Goal: Task Accomplishment & Management: Use online tool/utility

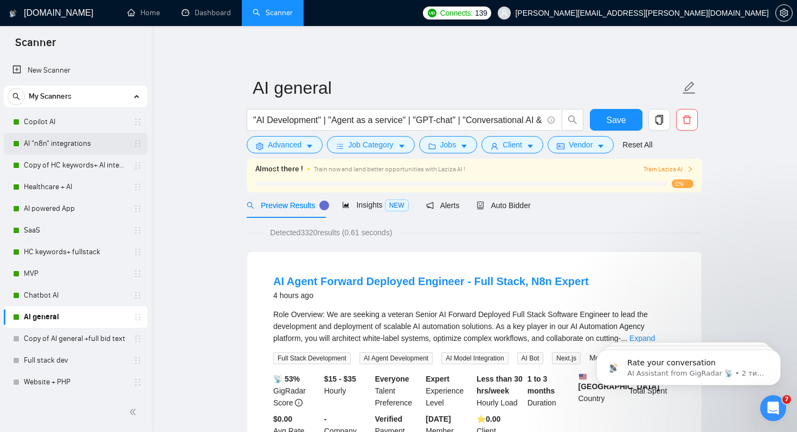
click at [53, 144] on link "AI "n8n" integrations" at bounding box center [75, 144] width 103 height 22
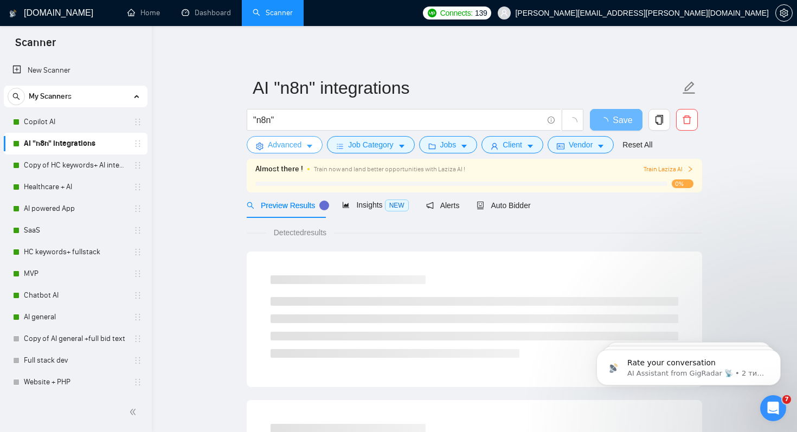
click at [279, 148] on span "Advanced" at bounding box center [285, 145] width 34 height 12
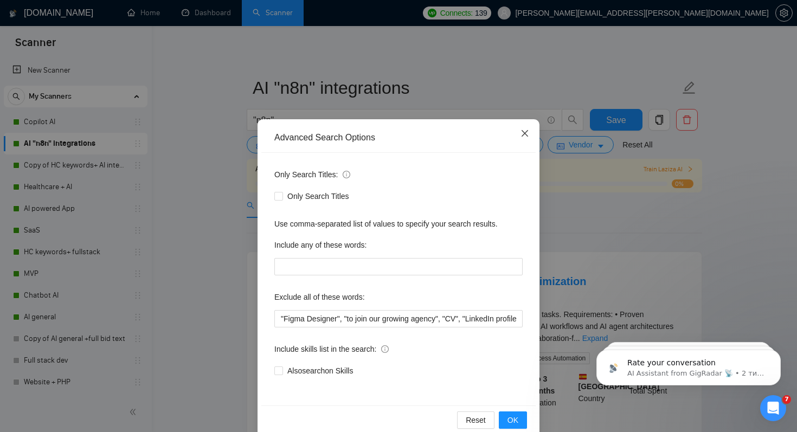
click at [527, 136] on icon "close" at bounding box center [525, 133] width 7 height 7
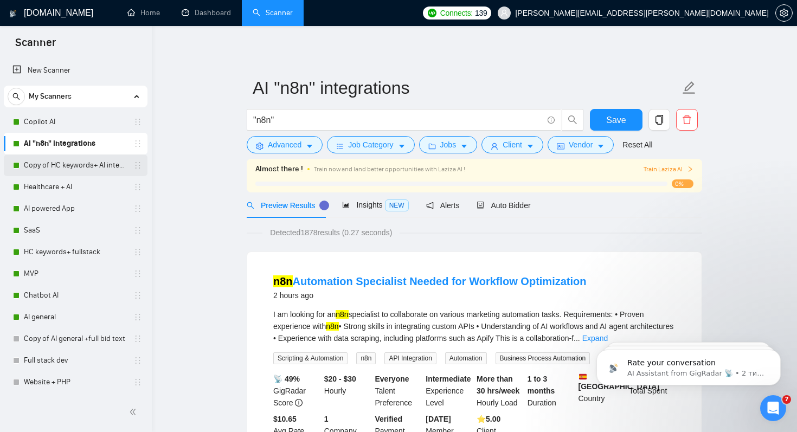
click at [72, 164] on link "Copy of HC keywords+ AI integration" at bounding box center [75, 166] width 103 height 22
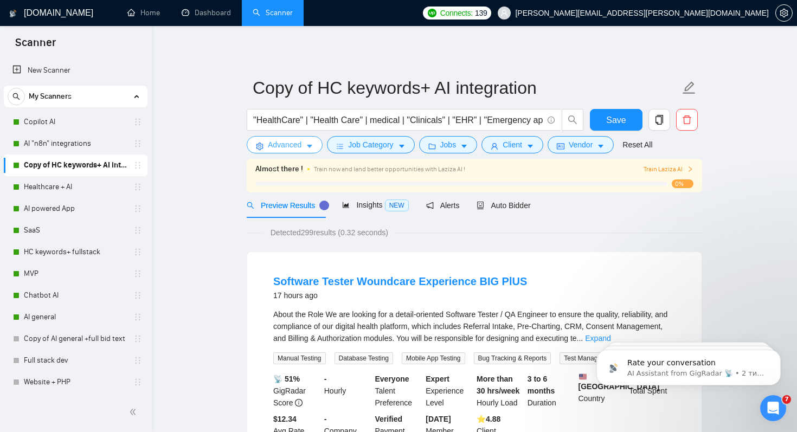
click at [293, 148] on span "Advanced" at bounding box center [285, 145] width 34 height 12
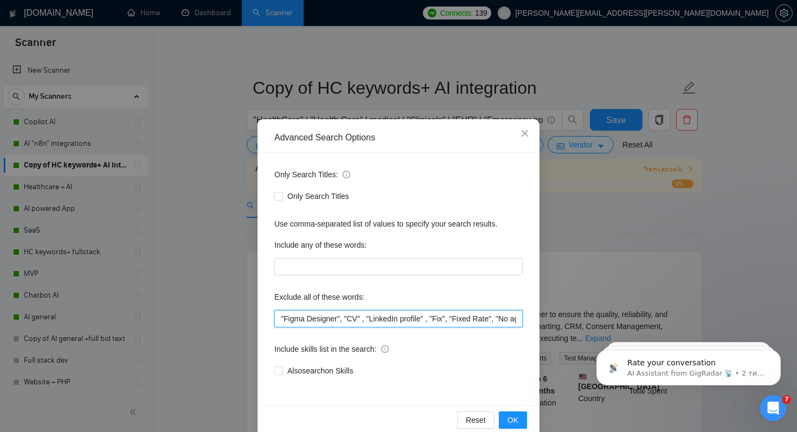
click at [281, 319] on input ""Figma Designer", "CV" , "LinkedIn profile" , "Fix", "Fixed Rate", "No agency",…" at bounding box center [398, 318] width 248 height 17
paste input ""Figma Designer","
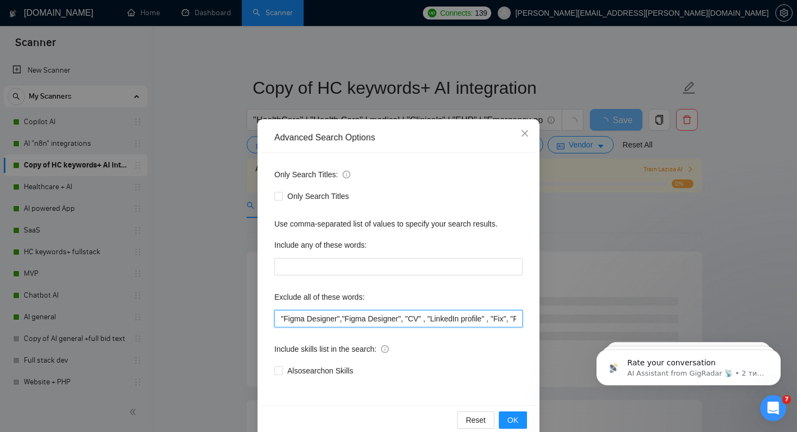
drag, startPoint x: 343, startPoint y: 321, endPoint x: 256, endPoint y: 321, distance: 87.3
click at [256, 321] on div "Advanced Search Options Only Search Titles: Only Search Titles Use comma-separa…" at bounding box center [398, 216] width 797 height 432
type input ""Figma Designer", "CV" , "LinkedIn profile" , "Fix", "Fixed Rate", "No agency",…"
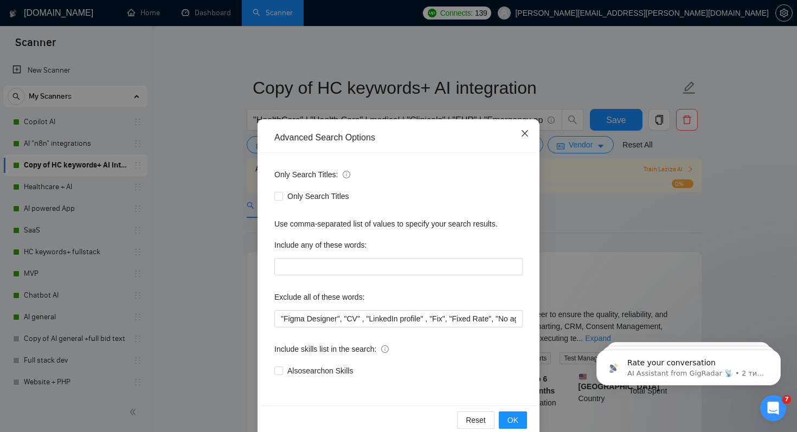
click at [527, 133] on icon "close" at bounding box center [525, 133] width 9 height 9
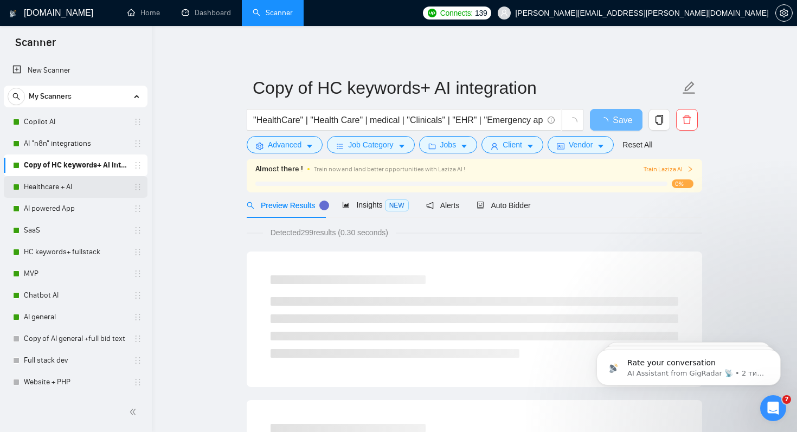
click at [29, 187] on link "Healthcare + AI" at bounding box center [75, 187] width 103 height 22
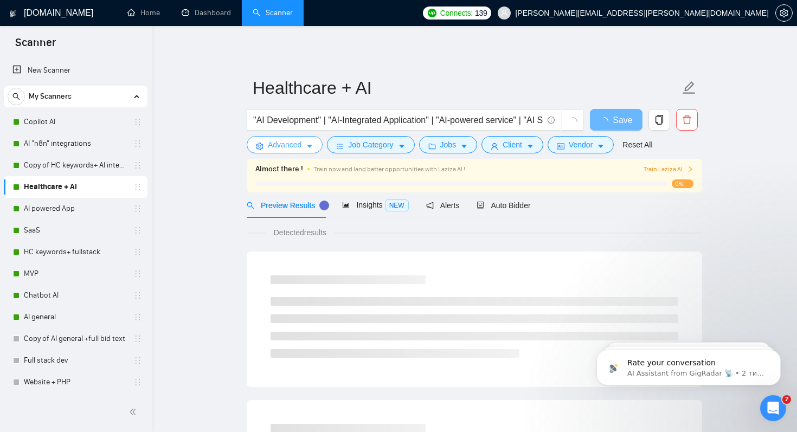
click at [291, 148] on span "Advanced" at bounding box center [285, 145] width 34 height 12
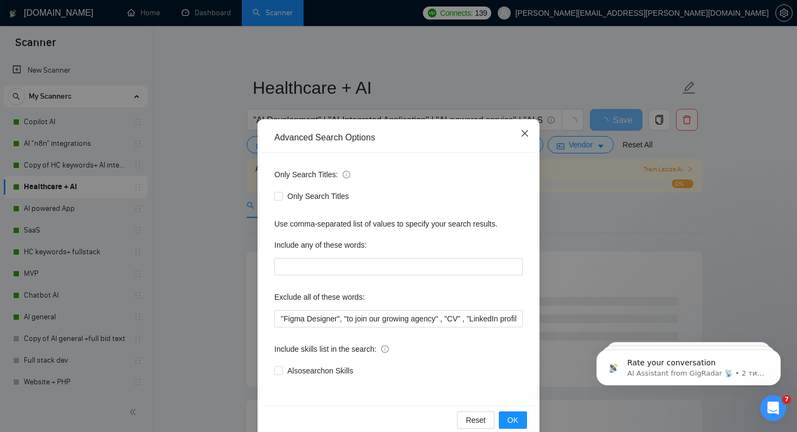
click at [528, 130] on icon "close" at bounding box center [525, 133] width 9 height 9
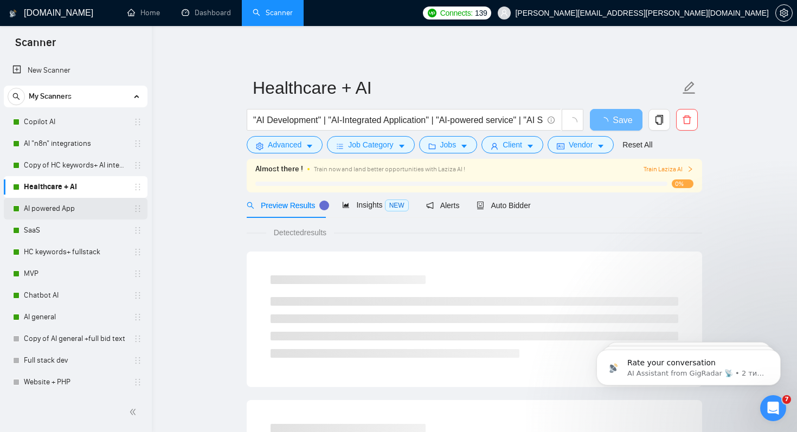
click at [56, 209] on link "AI powered App" at bounding box center [75, 209] width 103 height 22
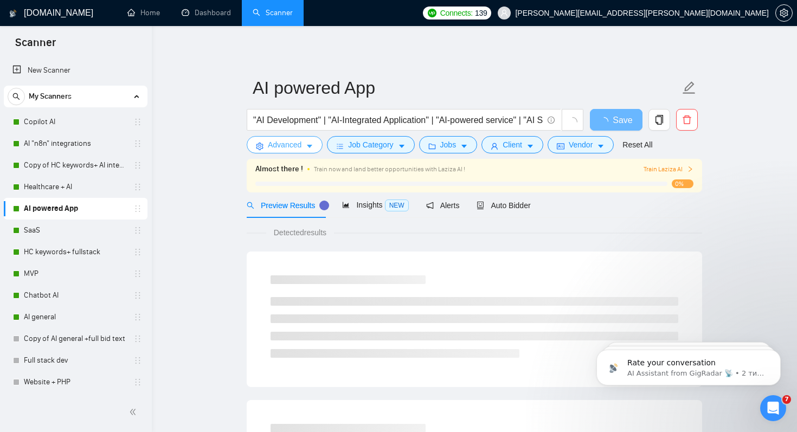
click at [292, 148] on span "Advanced" at bounding box center [285, 145] width 34 height 12
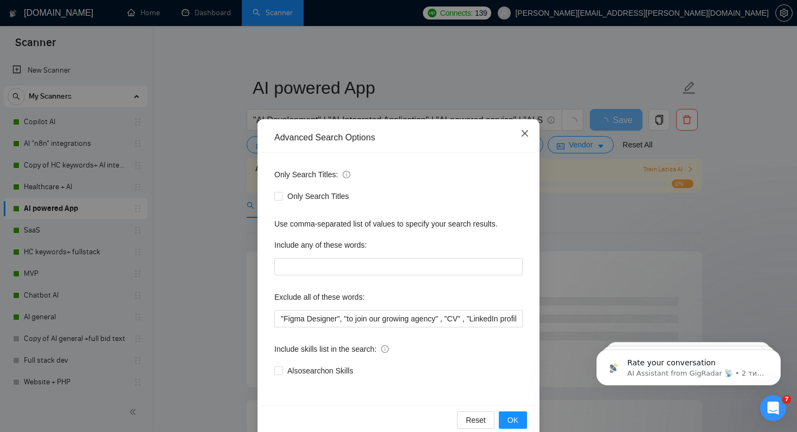
click at [525, 131] on icon "close" at bounding box center [525, 133] width 9 height 9
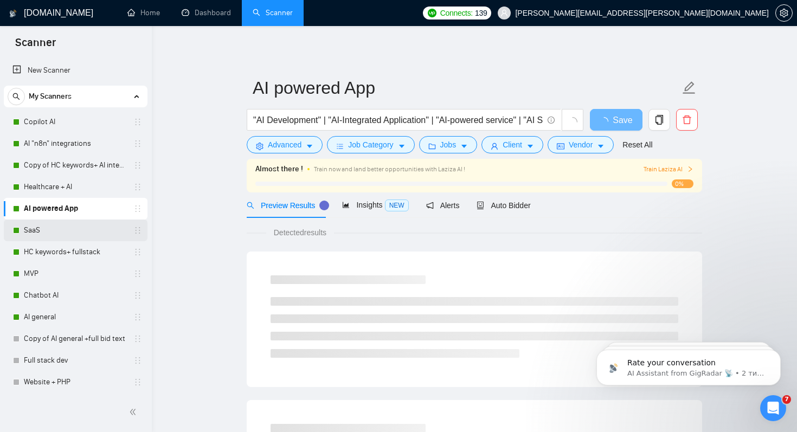
click at [58, 237] on link "SaaS" at bounding box center [75, 231] width 103 height 22
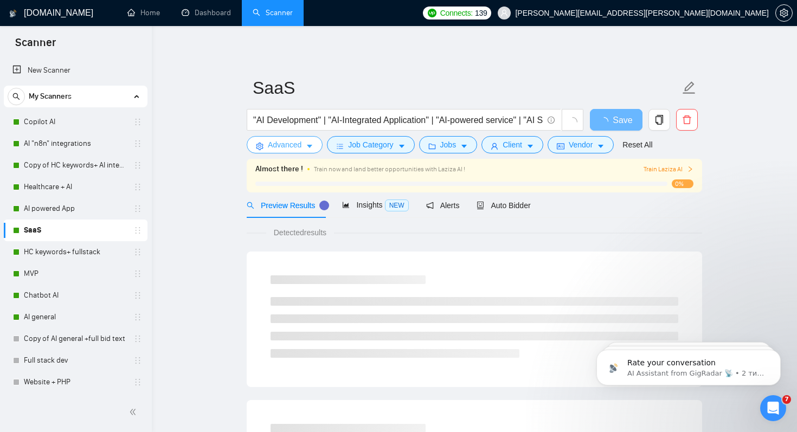
click at [271, 147] on span "Advanced" at bounding box center [285, 145] width 34 height 12
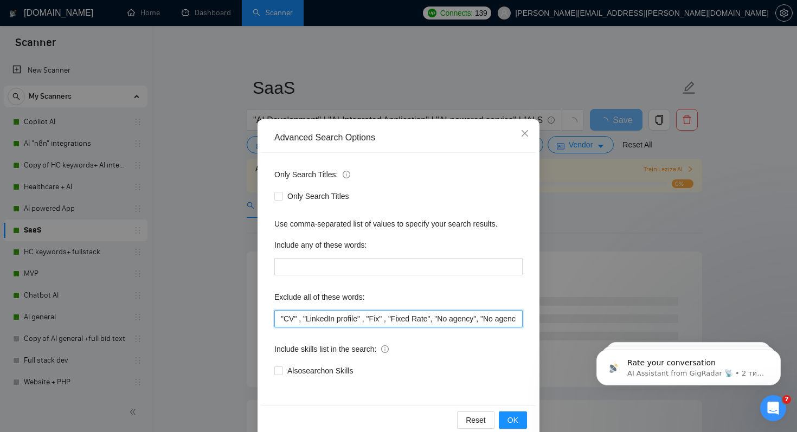
click at [282, 321] on input ""CV" , "LinkedIn profile" , "Fix" , "Fixed Rate", "No agency", "No agencies", "…" at bounding box center [398, 318] width 248 height 17
paste input ""Figma Designer","
type input ""Figma Designer", "CV" , "LinkedIn profile" , "Fix" , "Fixed Rate", "No agency"…"
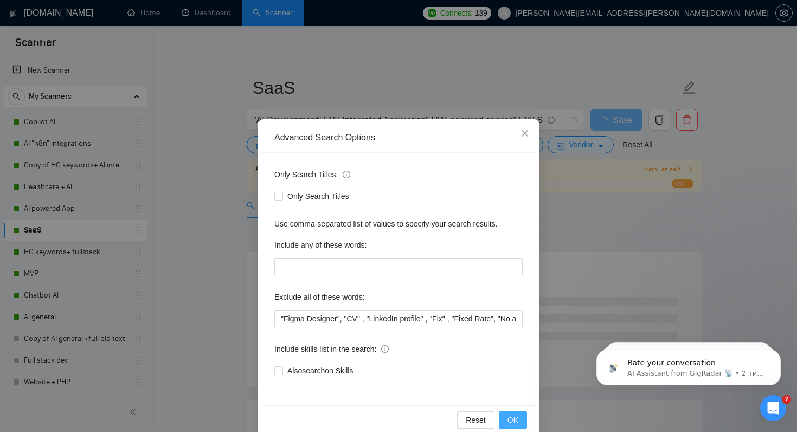
click at [514, 417] on span "OK" at bounding box center [513, 420] width 11 height 12
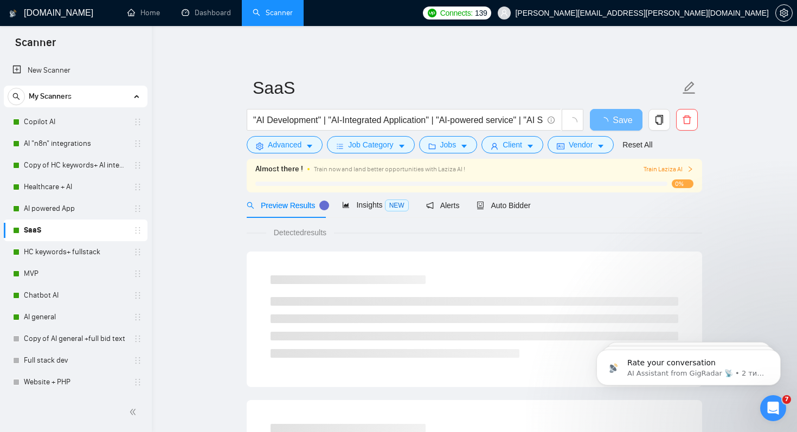
click at [68, 228] on link "SaaS" at bounding box center [75, 231] width 103 height 22
click at [284, 148] on span "Advanced" at bounding box center [285, 145] width 34 height 12
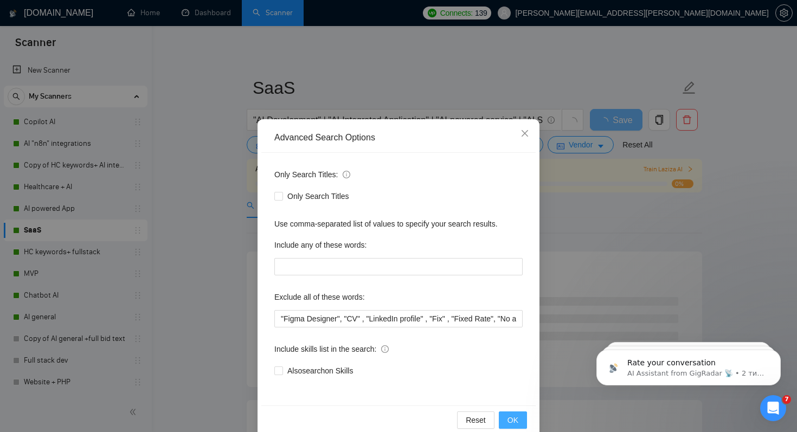
click at [509, 423] on span "OK" at bounding box center [513, 420] width 11 height 12
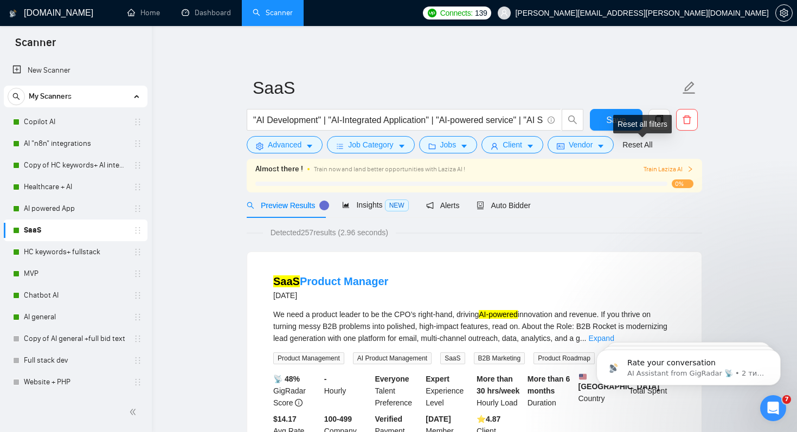
click at [622, 116] on div "Reset all filters" at bounding box center [643, 124] width 59 height 18
click at [602, 123] on button "Save" at bounding box center [616, 120] width 53 height 22
click at [49, 253] on link "HC keywords+ fullstack" at bounding box center [75, 252] width 103 height 22
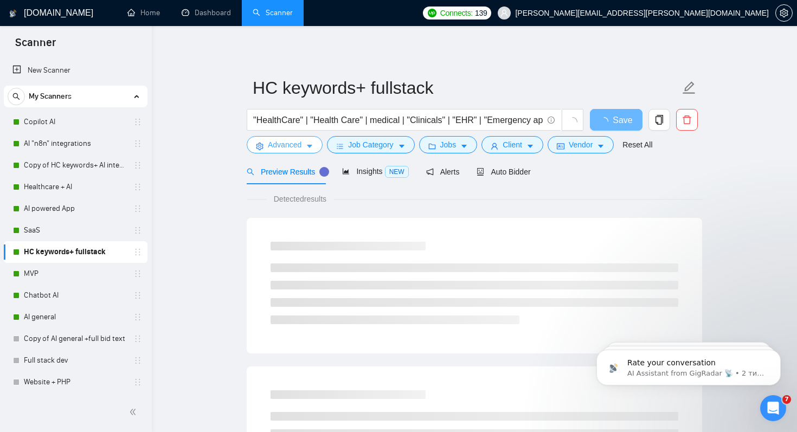
click at [299, 141] on span "Advanced" at bounding box center [285, 145] width 34 height 12
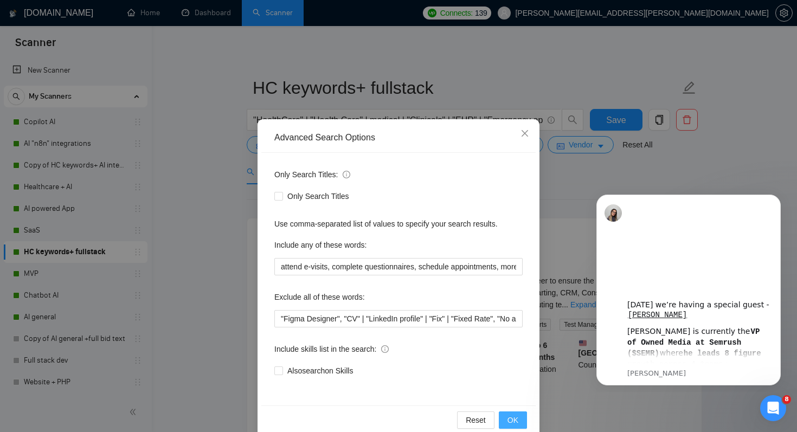
click at [519, 423] on button "OK" at bounding box center [513, 420] width 28 height 17
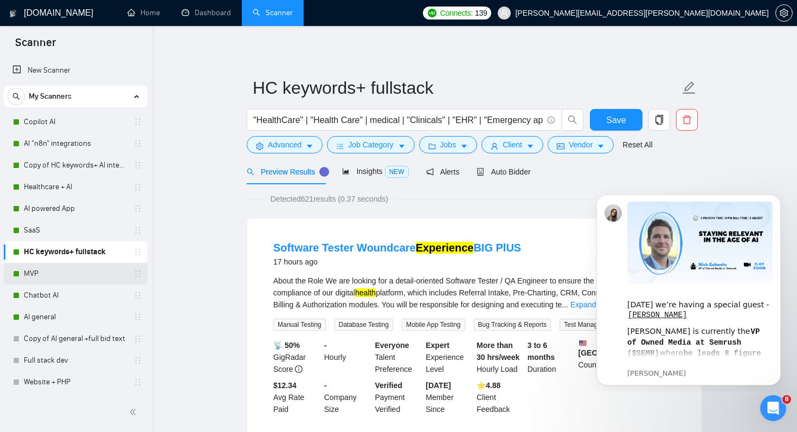
click at [51, 277] on link "MVP" at bounding box center [75, 274] width 103 height 22
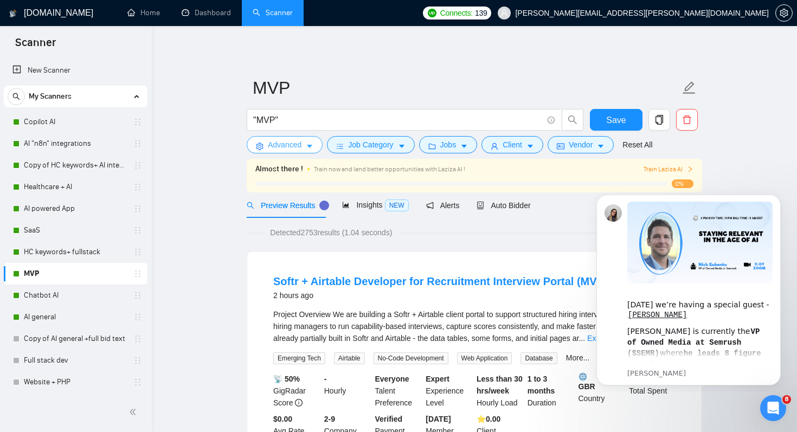
click at [279, 140] on span "Advanced" at bounding box center [285, 145] width 34 height 12
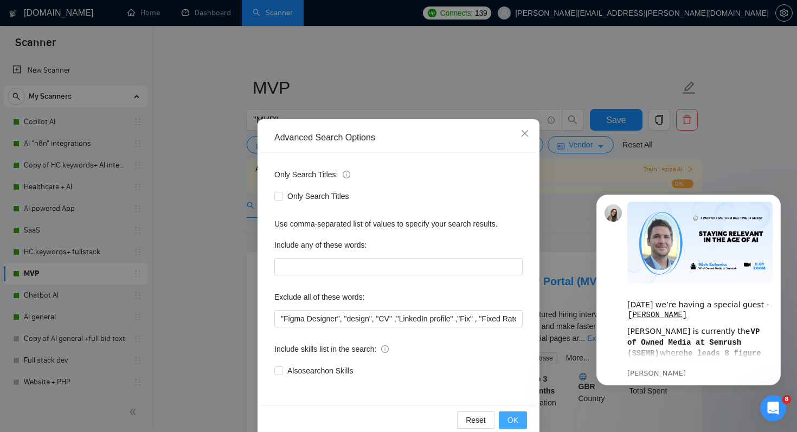
click at [509, 419] on span "OK" at bounding box center [513, 420] width 11 height 12
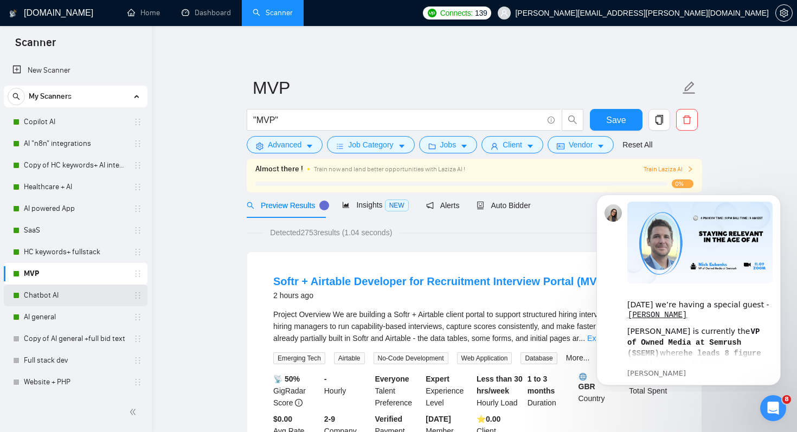
click at [45, 296] on link "Chatbot AI" at bounding box center [75, 296] width 103 height 22
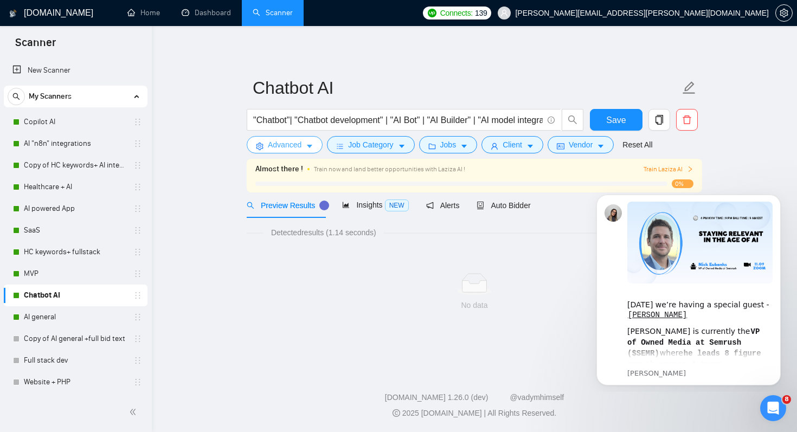
click at [278, 147] on span "Advanced" at bounding box center [285, 145] width 34 height 12
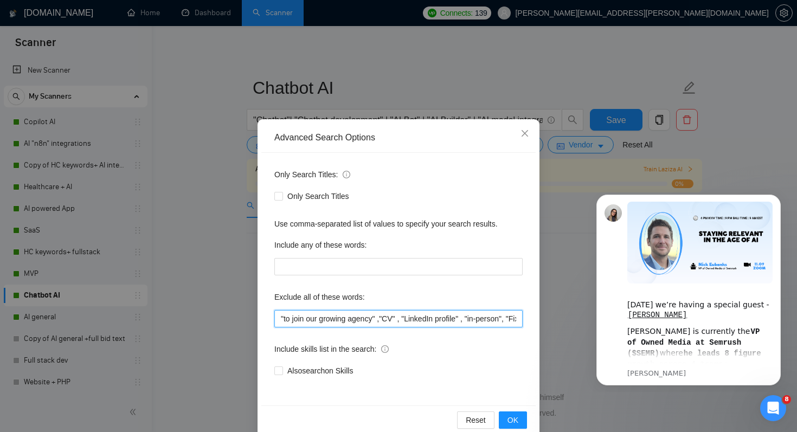
click at [282, 319] on input ""to join our growing agency" ,"CV" , "LinkedIn profile" , "in-person", "Fixed R…" at bounding box center [398, 318] width 248 height 17
paste input ""Figma Designer","
type input ""Figma Designer", "to join our growing agency" ,"CV" , "LinkedIn profile" , "in…"
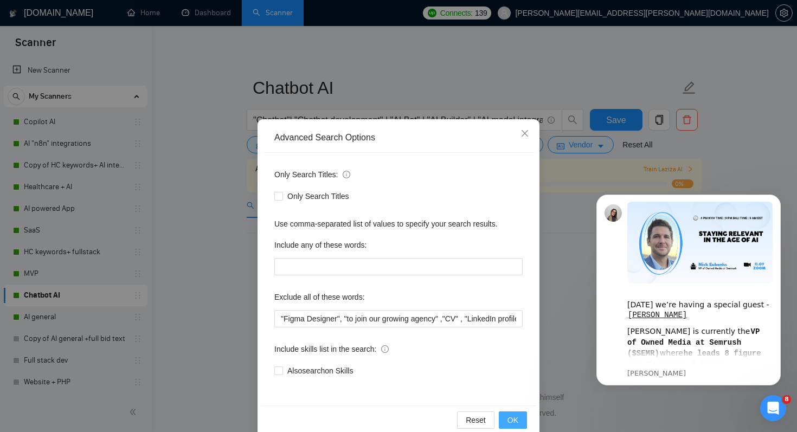
click at [509, 421] on span "OK" at bounding box center [513, 420] width 11 height 12
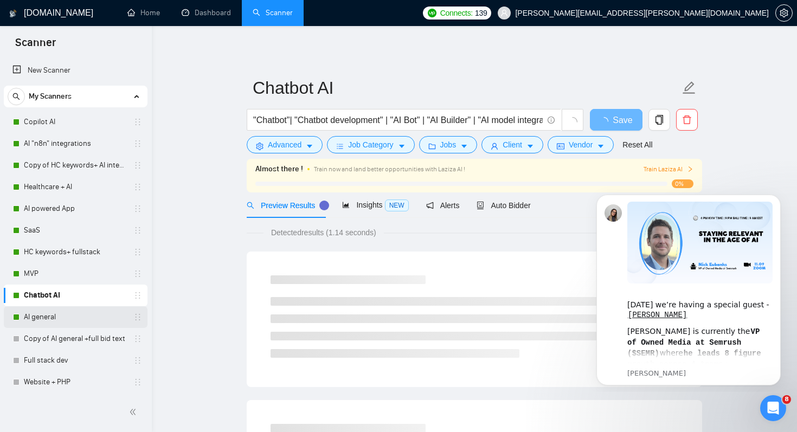
click at [56, 315] on link "AI general" at bounding box center [75, 317] width 103 height 22
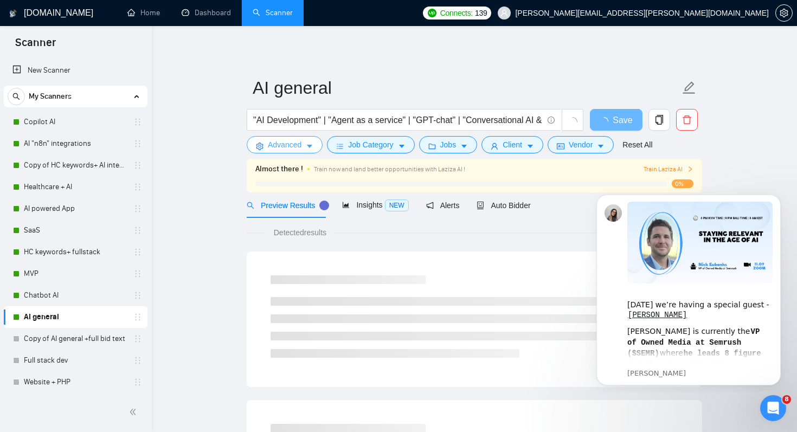
click at [274, 145] on span "Advanced" at bounding box center [285, 145] width 34 height 12
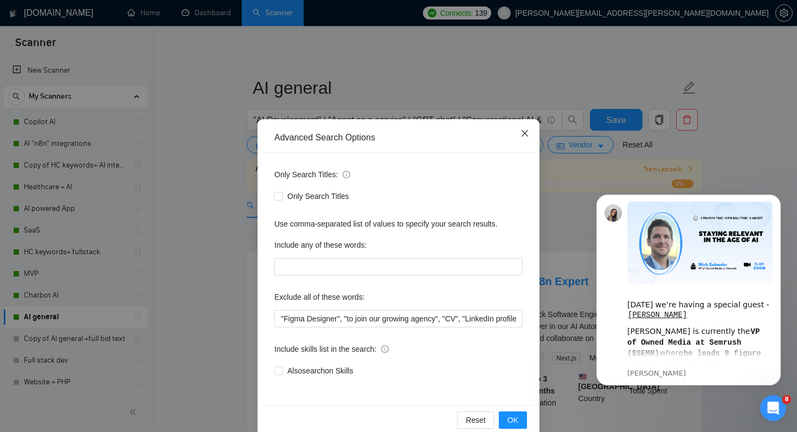
click at [525, 132] on icon "close" at bounding box center [525, 133] width 9 height 9
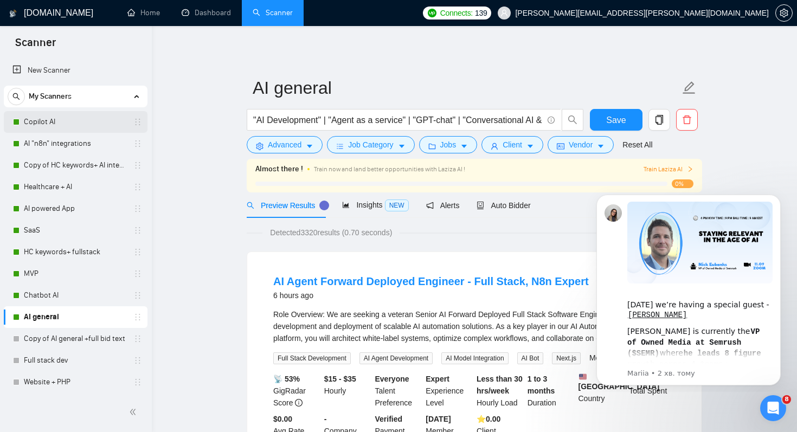
click at [51, 119] on link "Copilot AI" at bounding box center [75, 122] width 103 height 22
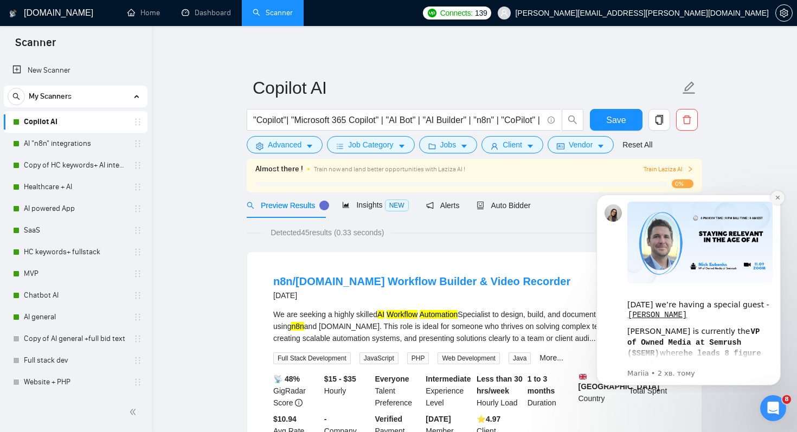
click at [778, 199] on icon "Dismiss notification" at bounding box center [778, 198] width 6 height 6
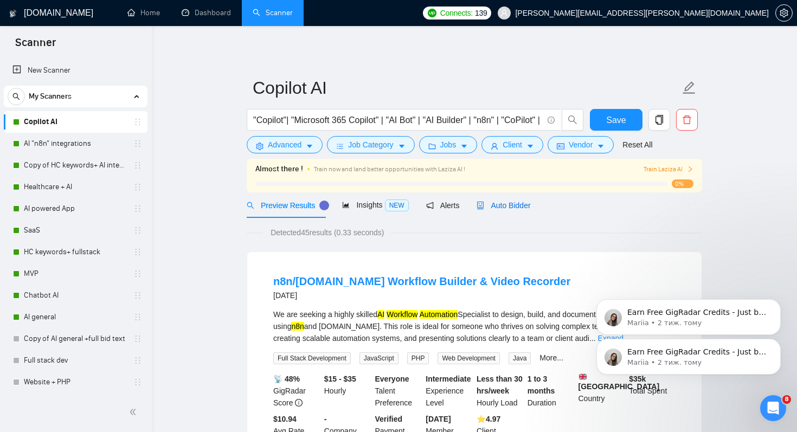
click at [500, 207] on span "Auto Bidder" at bounding box center [504, 205] width 54 height 9
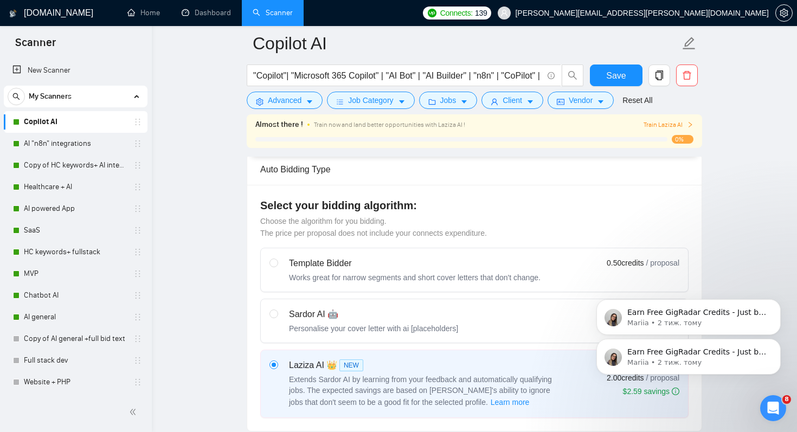
scroll to position [270, 0]
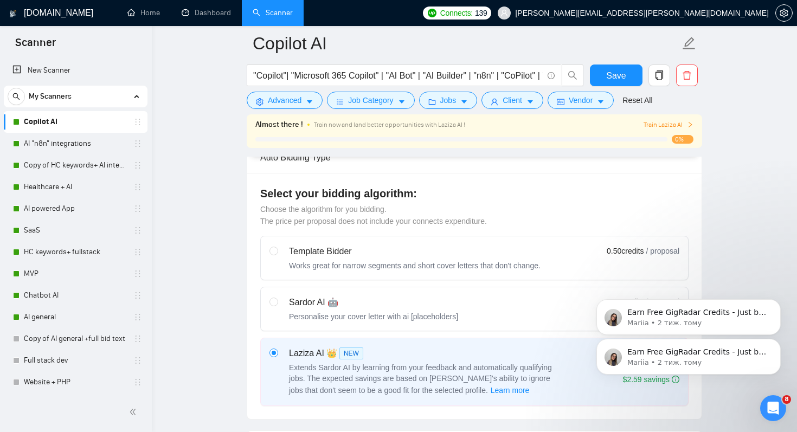
click at [425, 303] on div "Sardor AI 🤖" at bounding box center [373, 302] width 169 height 13
click at [277, 303] on input "radio" at bounding box center [274, 302] width 8 height 8
radio input "true"
radio input "false"
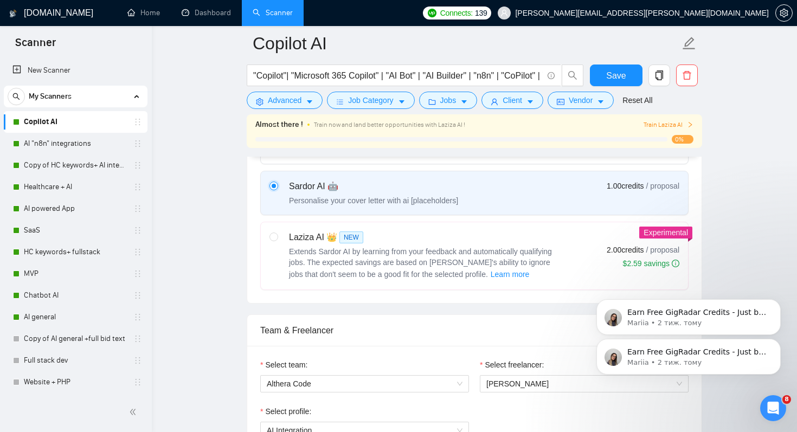
scroll to position [458, 0]
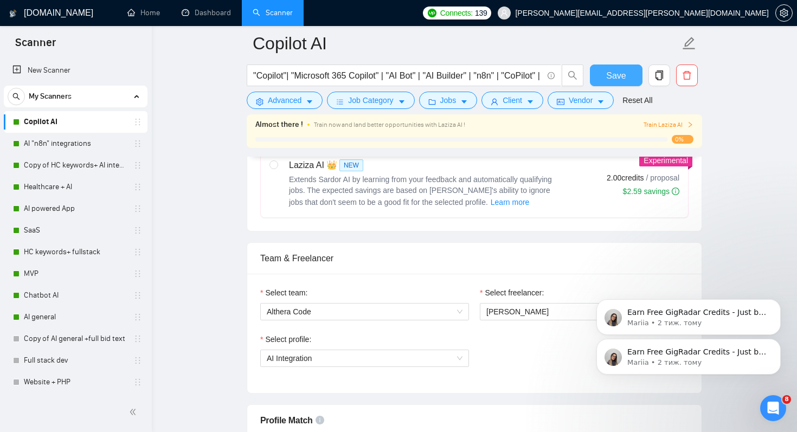
click at [617, 74] on span "Save" at bounding box center [616, 76] width 20 height 14
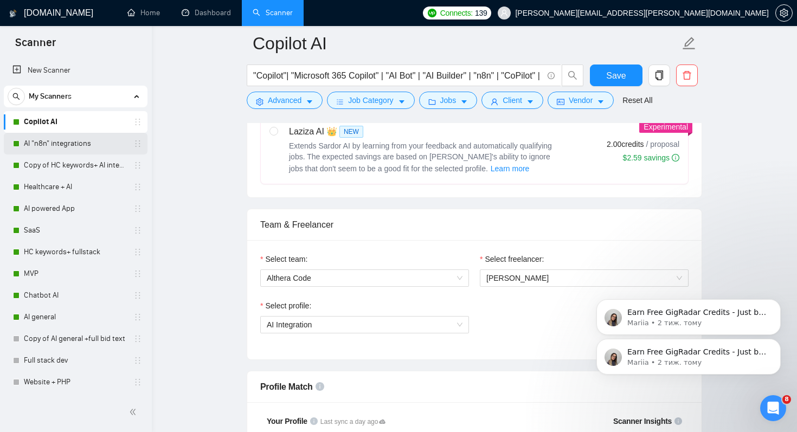
click at [55, 147] on link "AI "n8n" integrations" at bounding box center [75, 144] width 103 height 22
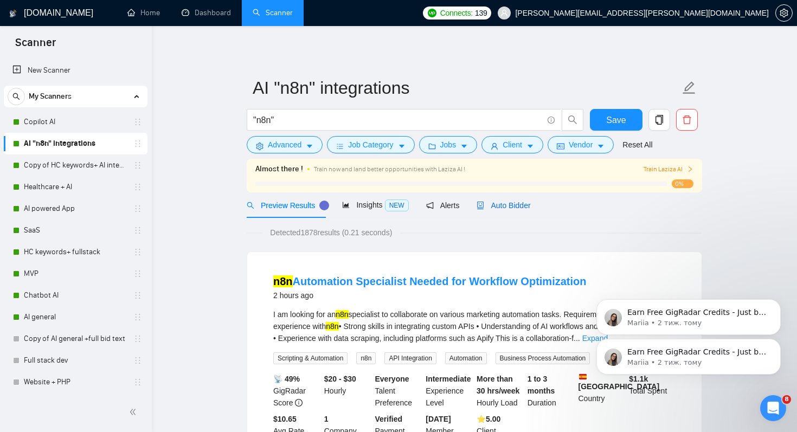
click at [505, 207] on span "Auto Bidder" at bounding box center [504, 205] width 54 height 9
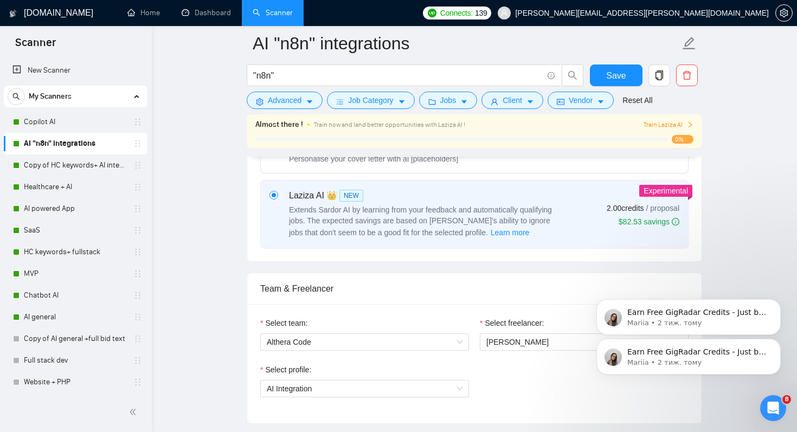
scroll to position [353, 0]
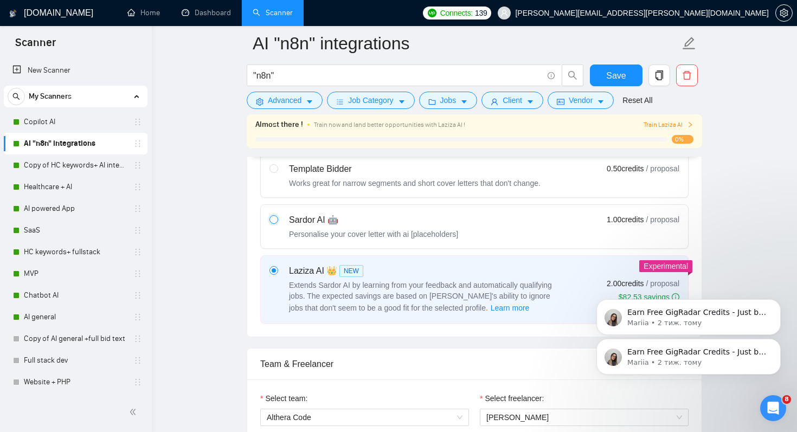
click at [276, 219] on input "radio" at bounding box center [274, 219] width 8 height 8
radio input "true"
radio input "false"
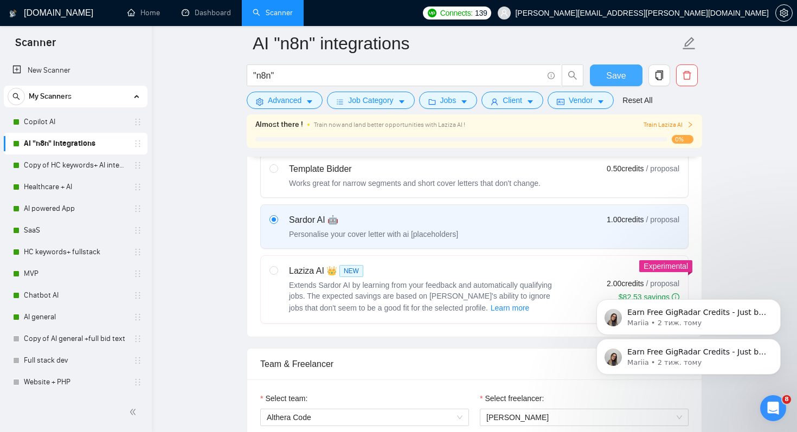
click at [622, 74] on span "Save" at bounding box center [616, 76] width 20 height 14
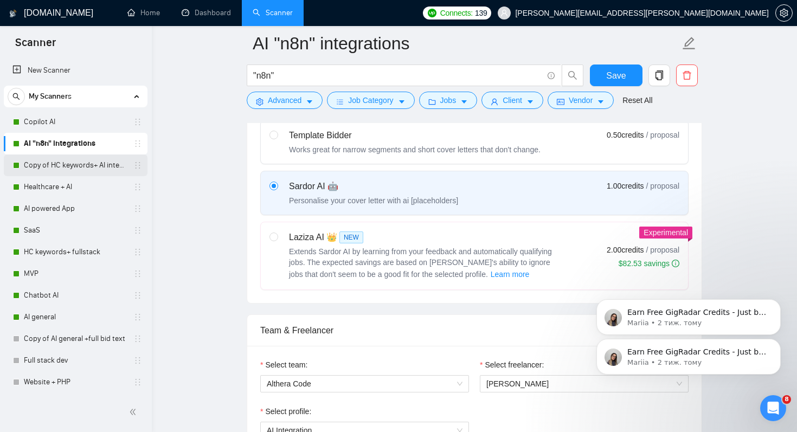
click at [63, 169] on link "Copy of HC keywords+ AI integration" at bounding box center [75, 166] width 103 height 22
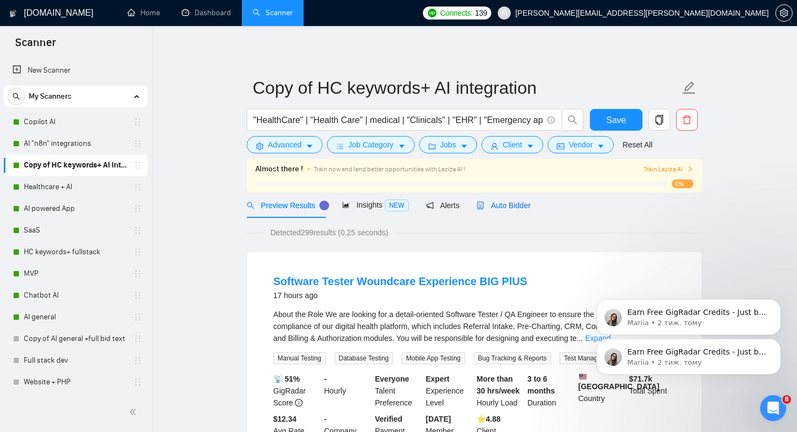
click at [516, 205] on span "Auto Bidder" at bounding box center [504, 205] width 54 height 9
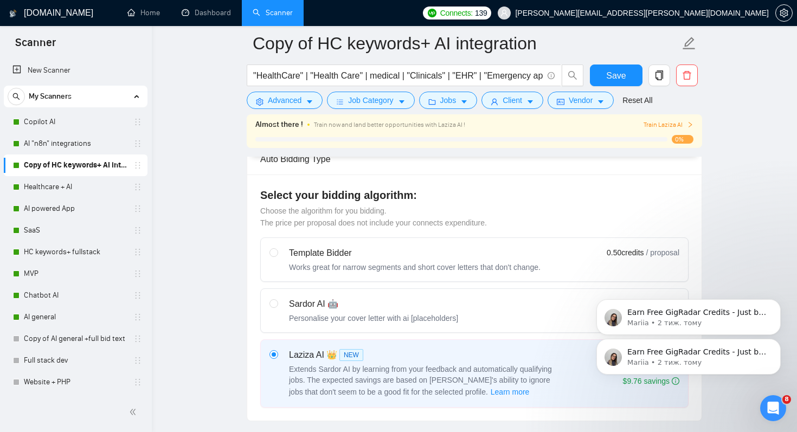
scroll to position [289, 0]
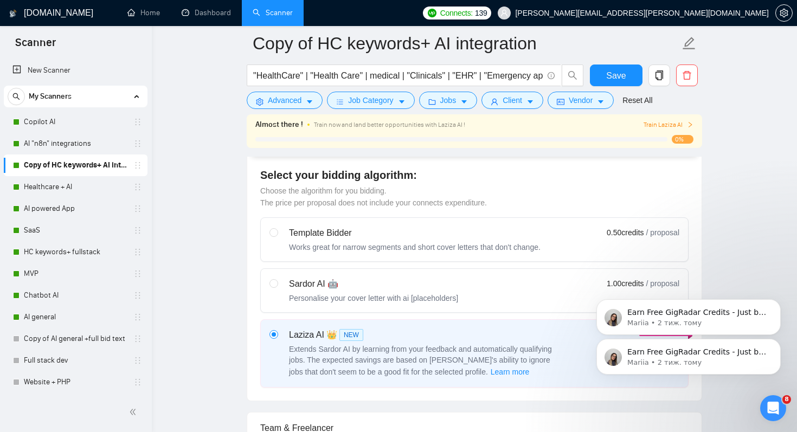
click at [288, 286] on div "Sardor AI 🤖 Personalise your cover letter with ai [placeholders]" at bounding box center [364, 291] width 189 height 26
click at [277, 286] on input "radio" at bounding box center [274, 283] width 8 height 8
radio input "true"
radio input "false"
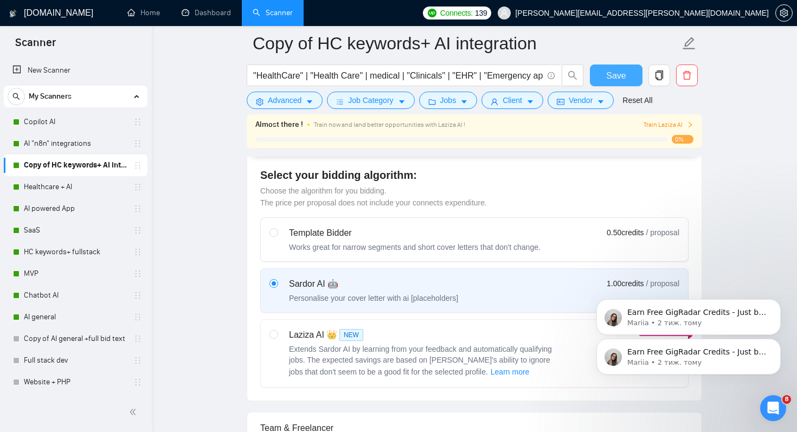
click at [619, 83] on button "Save" at bounding box center [616, 76] width 53 height 22
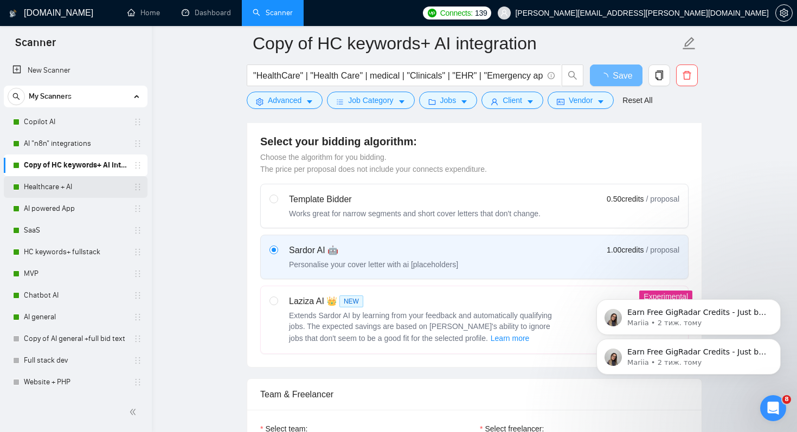
click at [59, 185] on link "Healthcare + AI" at bounding box center [75, 187] width 103 height 22
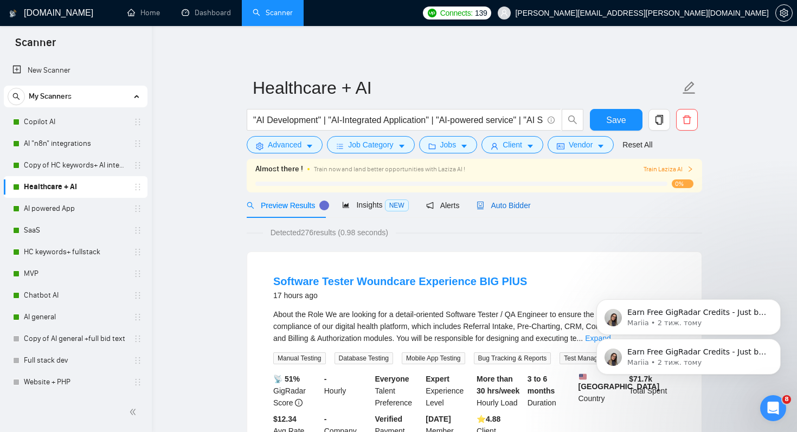
click at [513, 207] on span "Auto Bidder" at bounding box center [504, 205] width 54 height 9
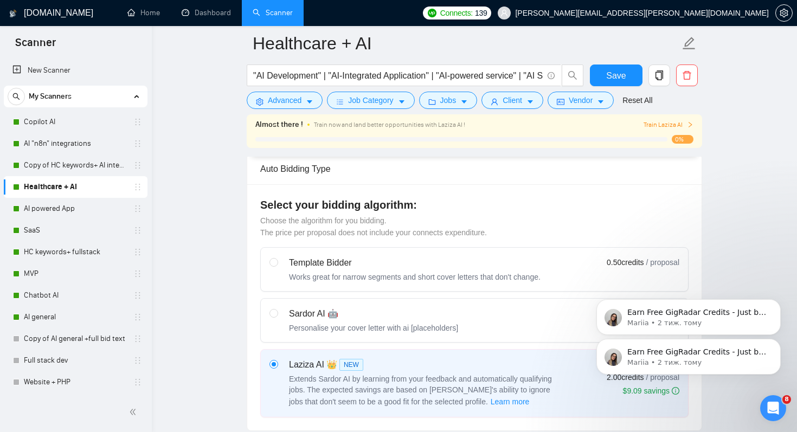
scroll to position [308, 0]
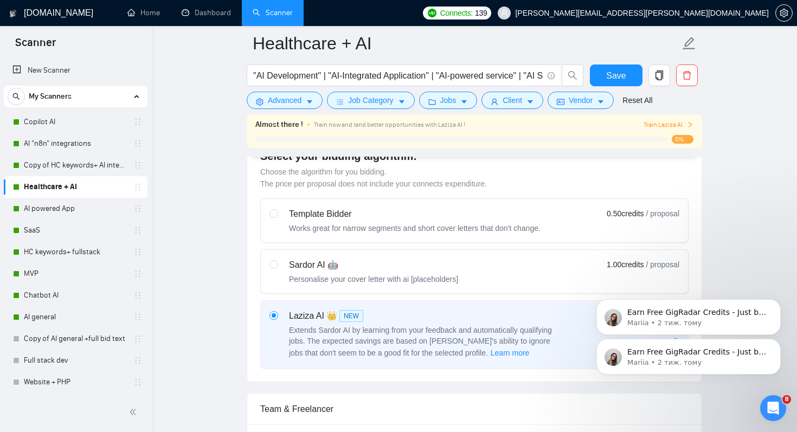
click at [458, 272] on div "Sardor AI 🤖 Personalise your cover letter with ai [placeholders]" at bounding box center [373, 272] width 169 height 26
click at [277, 268] on input "radio" at bounding box center [274, 264] width 8 height 8
radio input "true"
radio input "false"
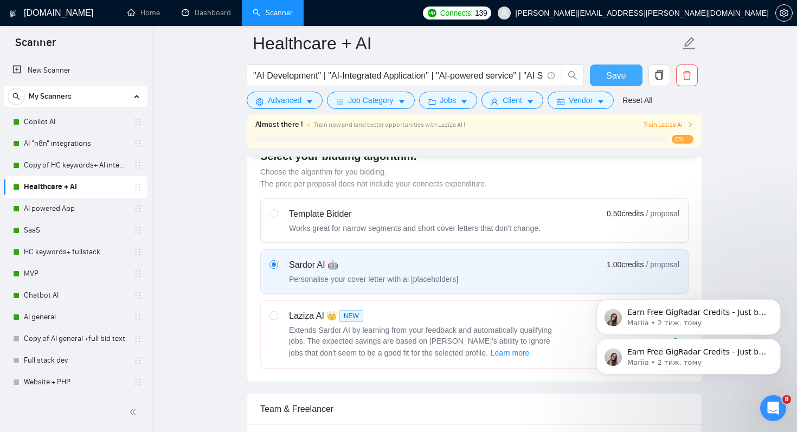
click at [603, 77] on button "Save" at bounding box center [616, 76] width 53 height 22
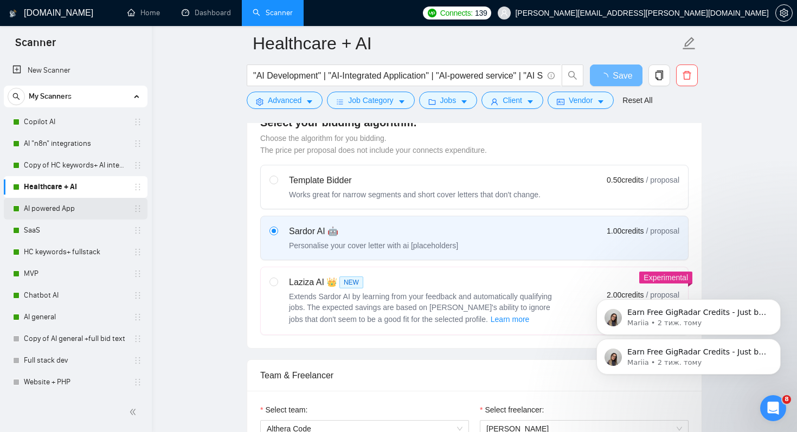
click at [66, 212] on link "AI powered App" at bounding box center [75, 209] width 103 height 22
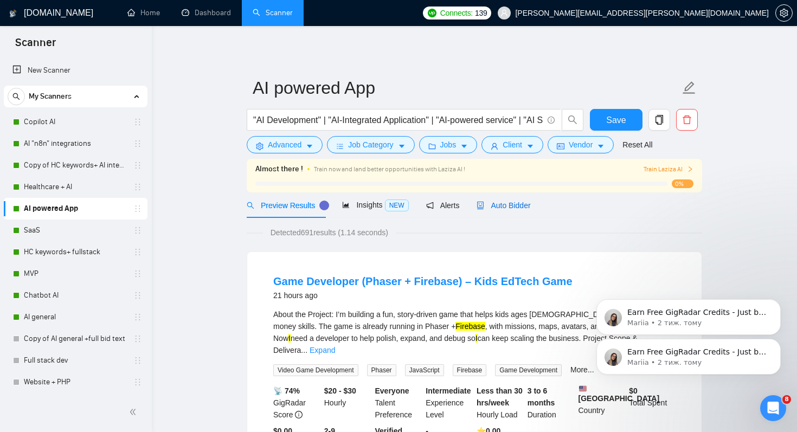
click at [509, 205] on span "Auto Bidder" at bounding box center [504, 205] width 54 height 9
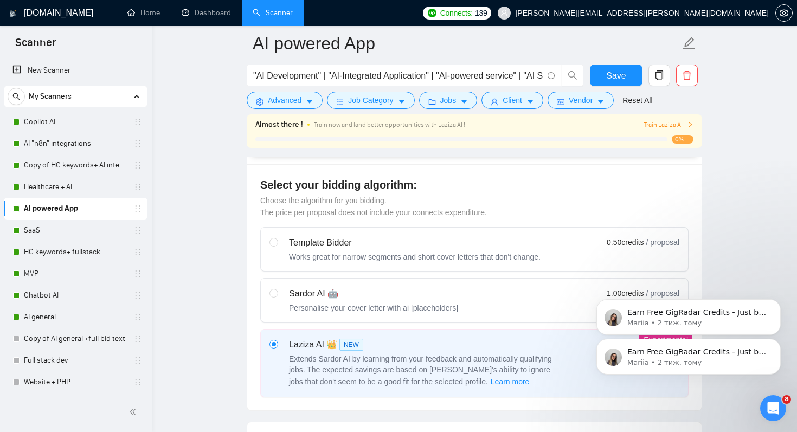
scroll to position [282, 0]
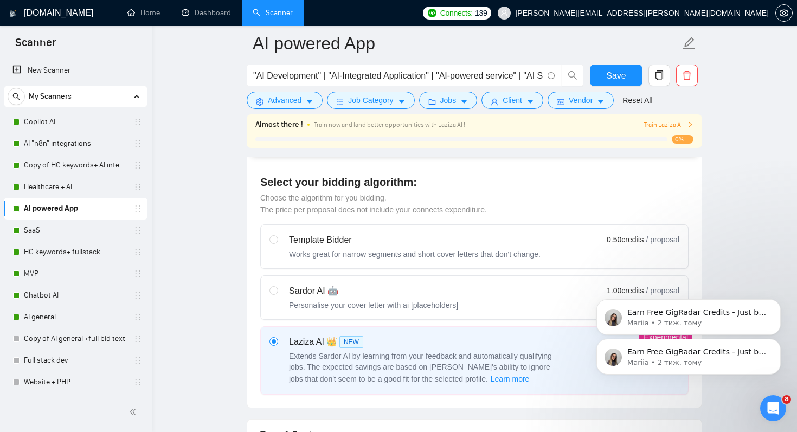
click at [442, 308] on div "Personalise your cover letter with ai [placeholders]" at bounding box center [373, 305] width 169 height 11
click at [277, 294] on input "radio" at bounding box center [274, 290] width 8 height 8
radio input "true"
radio input "false"
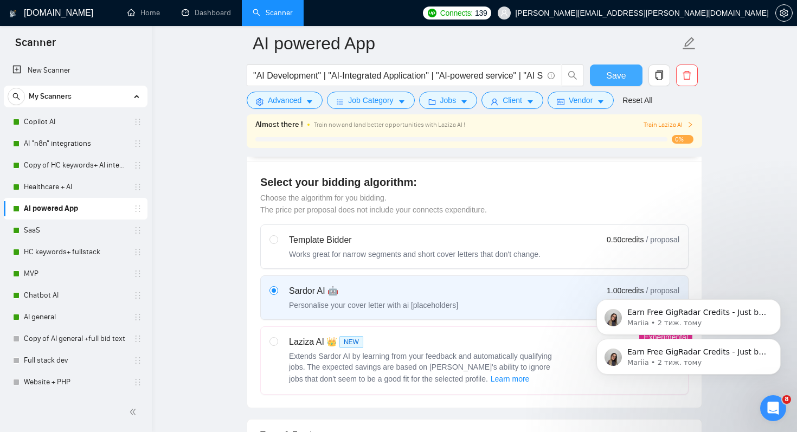
click at [620, 84] on button "Save" at bounding box center [616, 76] width 53 height 22
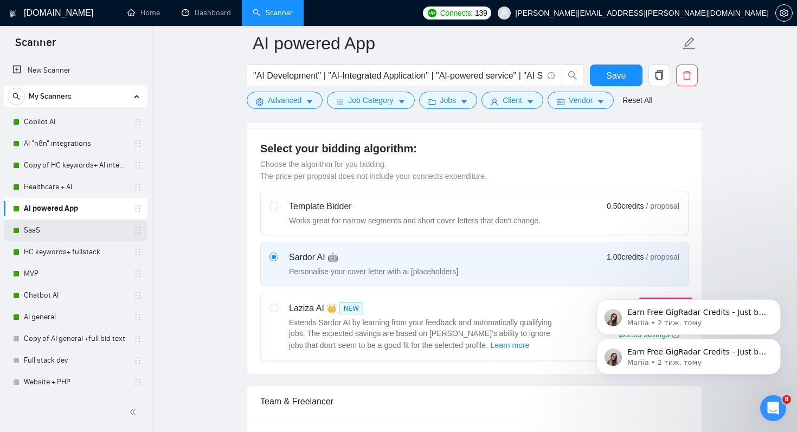
click at [44, 229] on link "SaaS" at bounding box center [75, 231] width 103 height 22
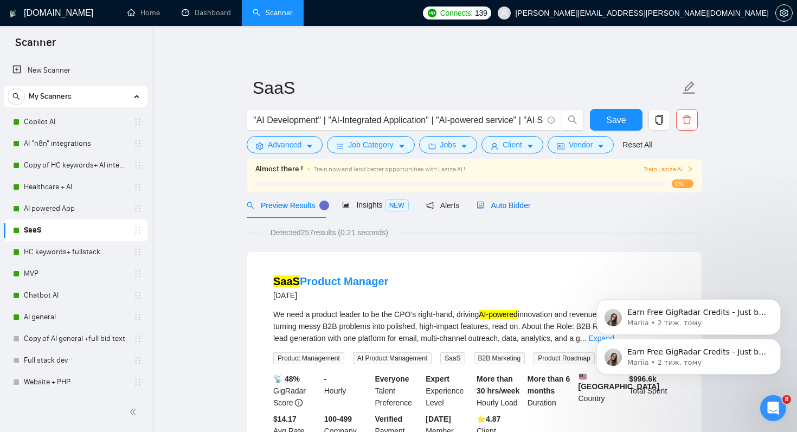
click at [509, 205] on span "Auto Bidder" at bounding box center [504, 205] width 54 height 9
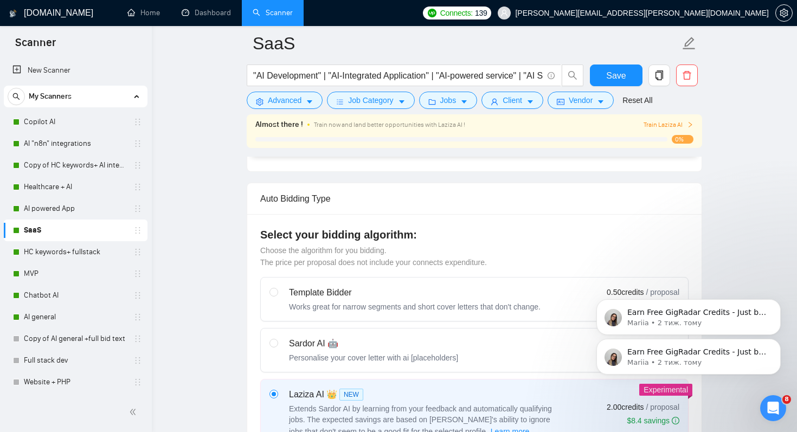
scroll to position [382, 0]
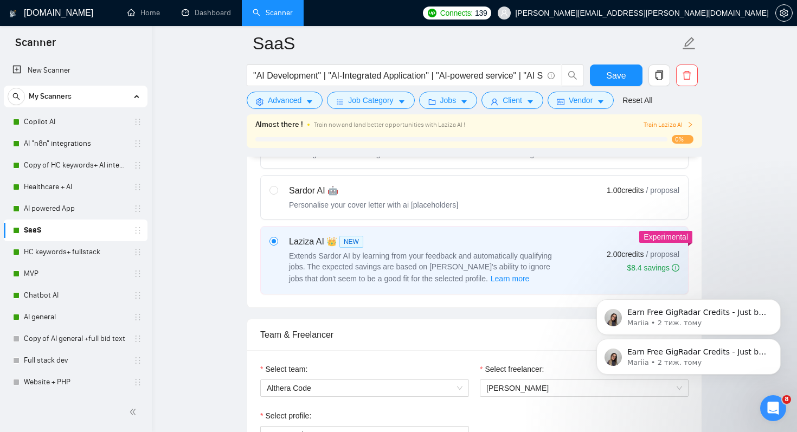
click at [379, 207] on div "Personalise your cover letter with ai [placeholders]" at bounding box center [373, 205] width 169 height 11
click at [277, 194] on input "radio" at bounding box center [274, 190] width 8 height 8
radio input "true"
radio input "false"
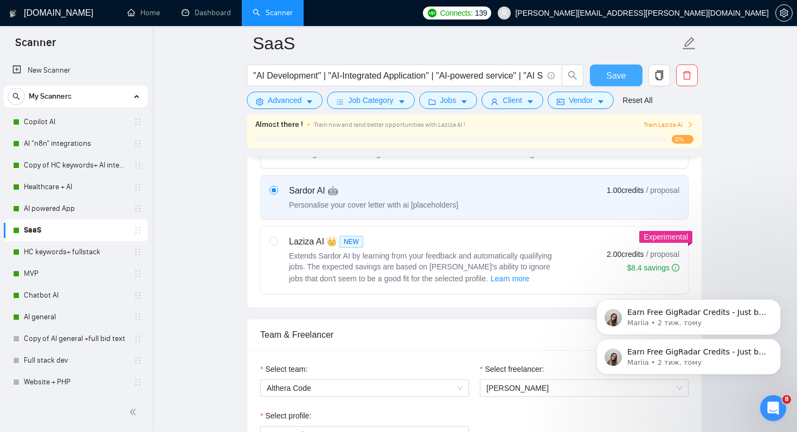
click at [611, 78] on span "Save" at bounding box center [616, 76] width 20 height 14
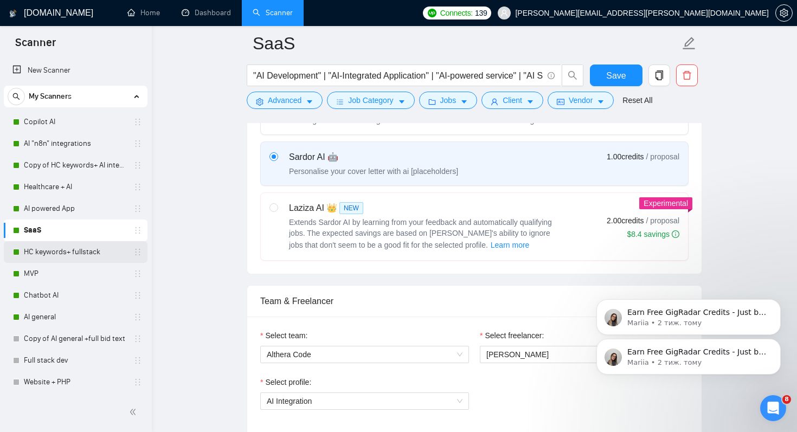
click at [36, 249] on link "HC keywords+ fullstack" at bounding box center [75, 252] width 103 height 22
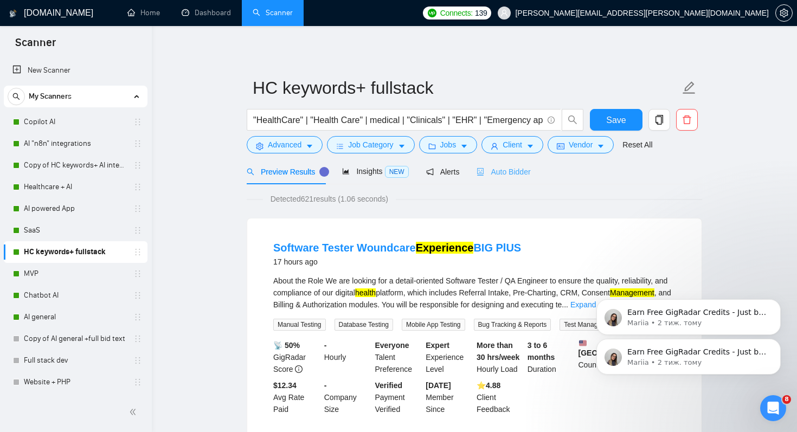
click at [522, 165] on div "Auto Bidder" at bounding box center [504, 171] width 54 height 25
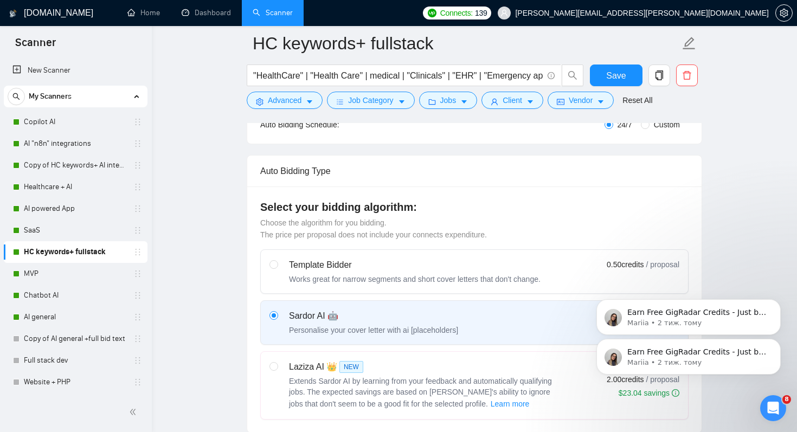
scroll to position [232, 0]
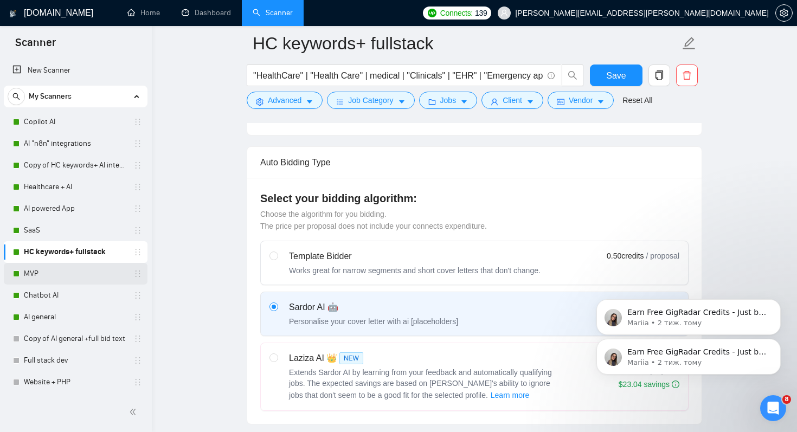
click at [40, 275] on link "MVP" at bounding box center [75, 274] width 103 height 22
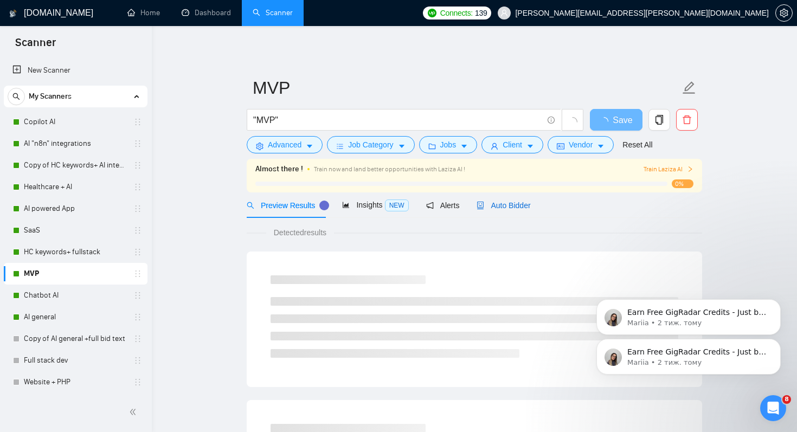
click at [509, 203] on span "Auto Bidder" at bounding box center [504, 205] width 54 height 9
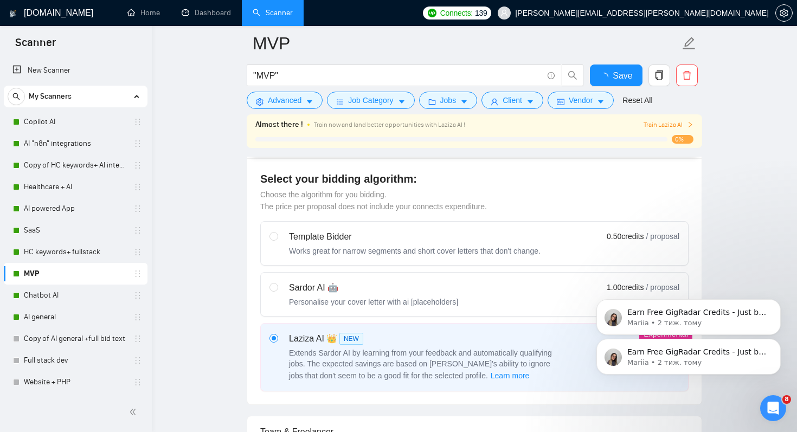
scroll to position [297, 0]
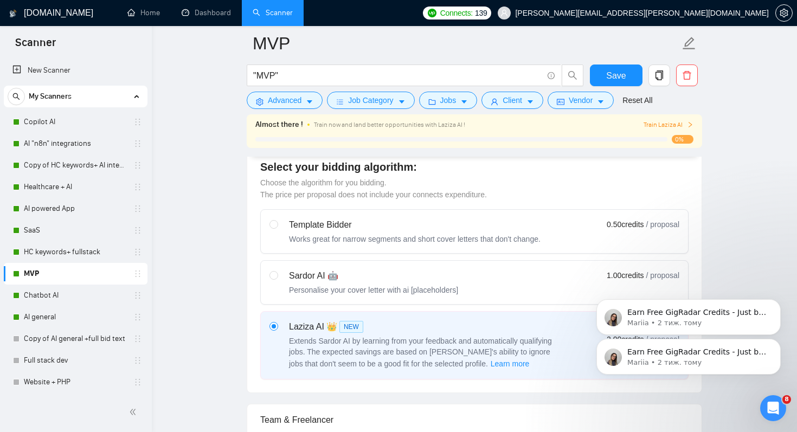
click at [383, 275] on div "Sardor AI 🤖" at bounding box center [373, 276] width 169 height 13
click at [277, 275] on input "radio" at bounding box center [274, 275] width 8 height 8
radio input "true"
radio input "false"
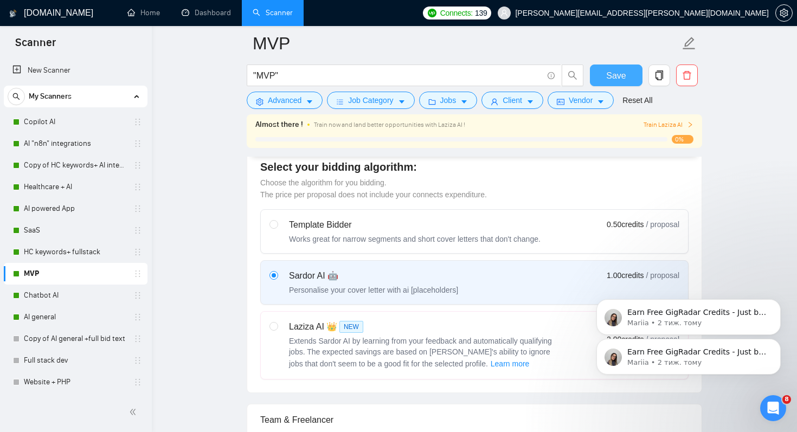
click at [611, 67] on button "Save" at bounding box center [616, 76] width 53 height 22
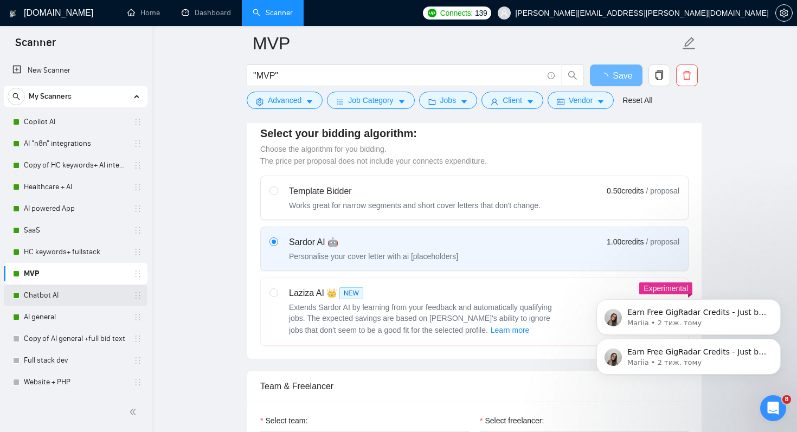
click at [46, 302] on link "Chatbot AI" at bounding box center [75, 296] width 103 height 22
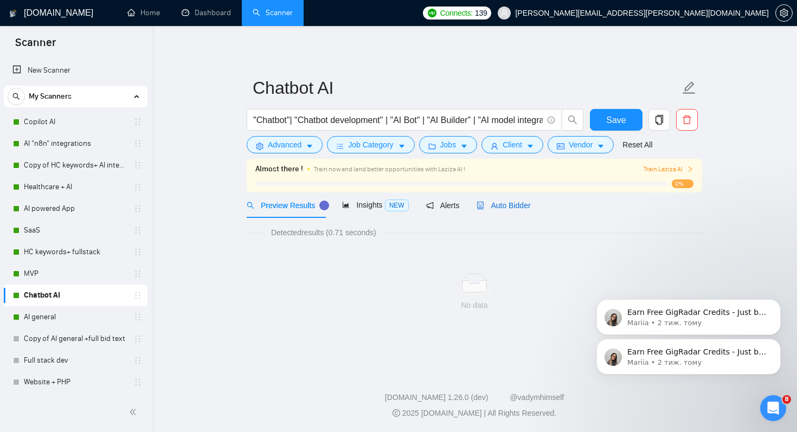
click at [513, 208] on span "Auto Bidder" at bounding box center [504, 205] width 54 height 9
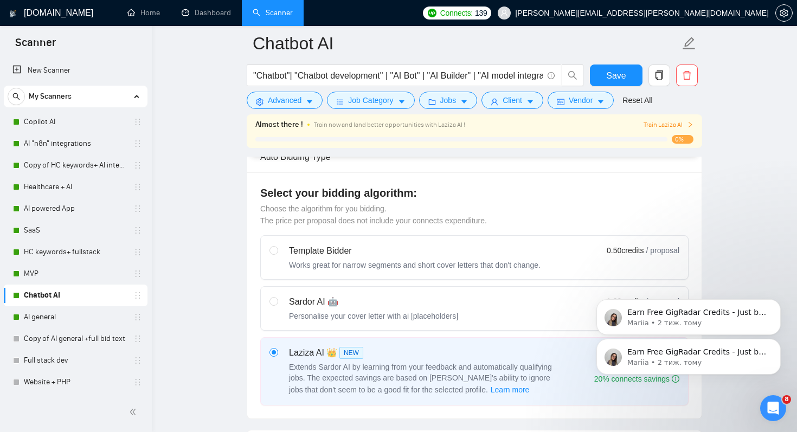
scroll to position [336, 0]
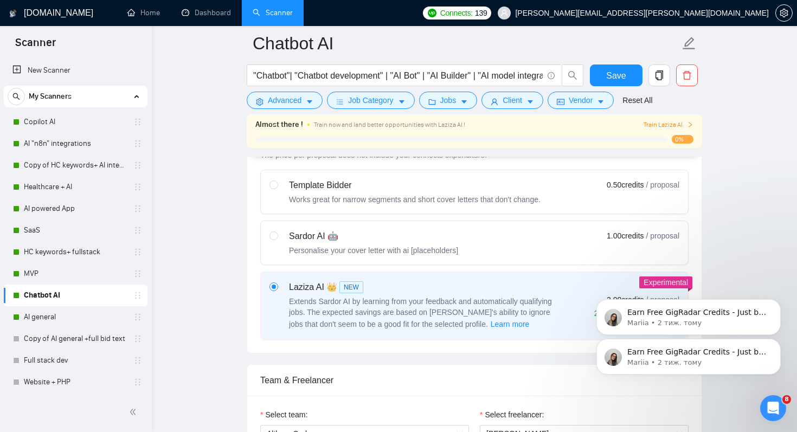
click at [387, 237] on div "Sardor AI 🤖" at bounding box center [373, 236] width 169 height 13
click at [277, 237] on input "radio" at bounding box center [274, 236] width 8 height 8
radio input "true"
radio input "false"
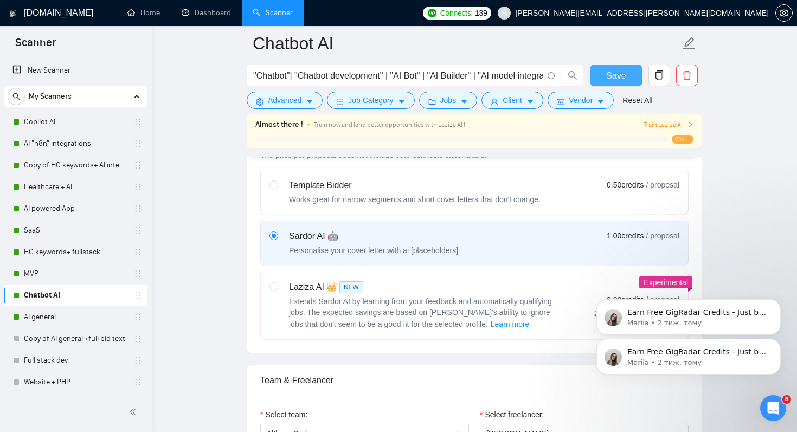
click at [604, 75] on button "Save" at bounding box center [616, 76] width 53 height 22
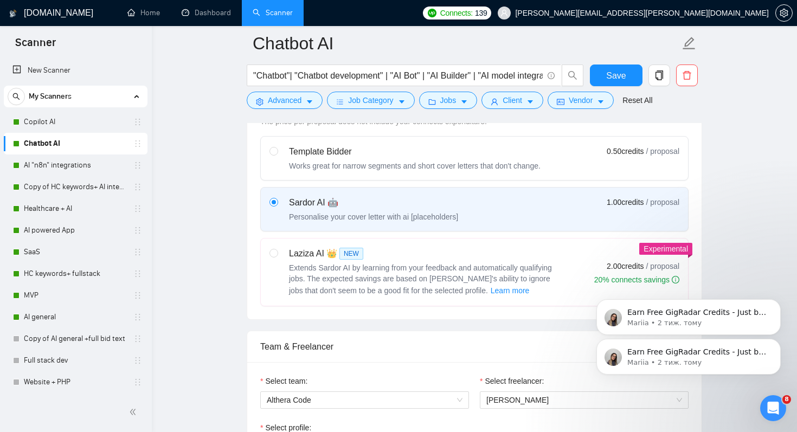
scroll to position [0, 0]
click at [34, 298] on link "MVP" at bounding box center [75, 296] width 103 height 22
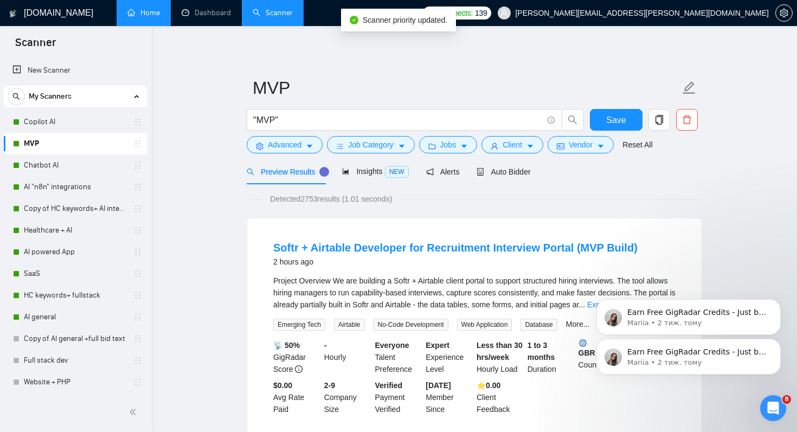
drag, startPoint x: 51, startPoint y: 293, endPoint x: 127, endPoint y: 3, distance: 300.0
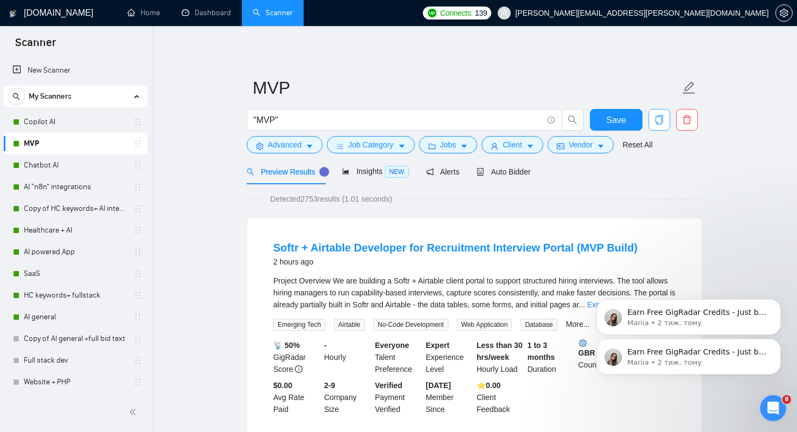
click at [657, 119] on icon "copy" at bounding box center [660, 120] width 10 height 10
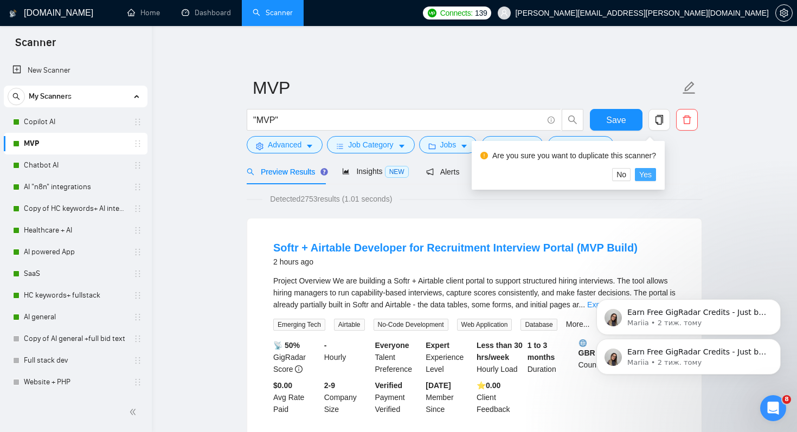
click at [650, 173] on span "Yes" at bounding box center [646, 175] width 12 height 12
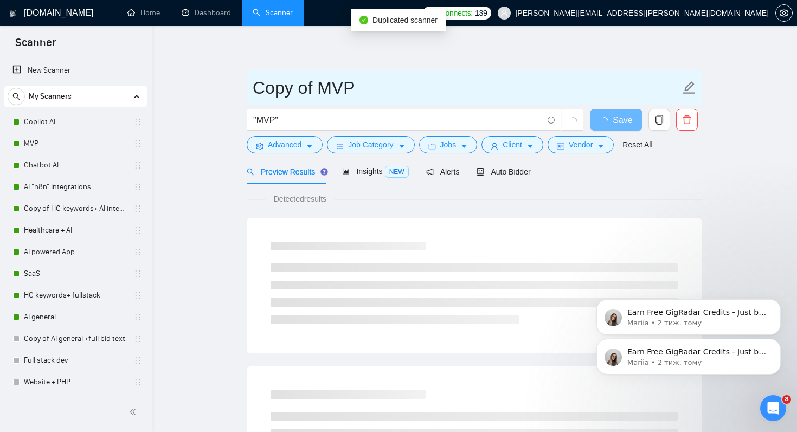
drag, startPoint x: 358, startPoint y: 84, endPoint x: 228, endPoint y: 82, distance: 130.2
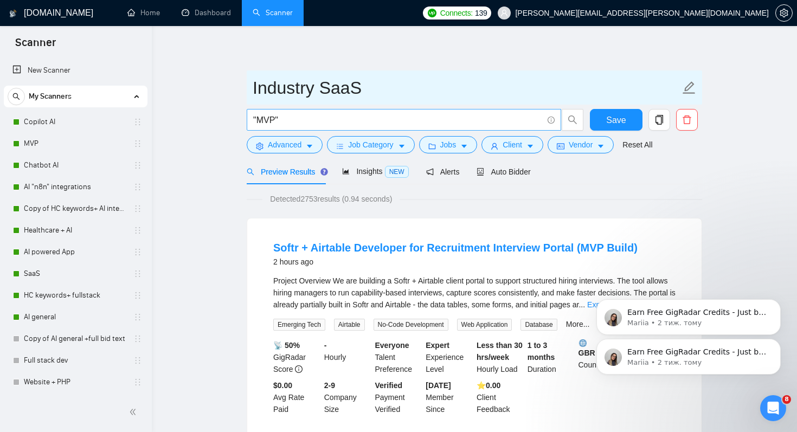
type input "Industry SaaS"
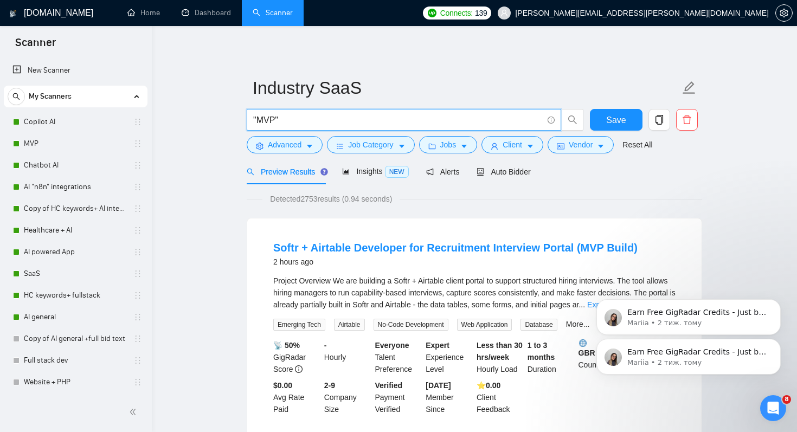
drag, startPoint x: 283, startPoint y: 118, endPoint x: 201, endPoint y: 118, distance: 81.4
paste input "FinTech SaaS Healthcare SaaS E-commerce SaaS EdTech SaaS Real Estate SaaS Insur…"
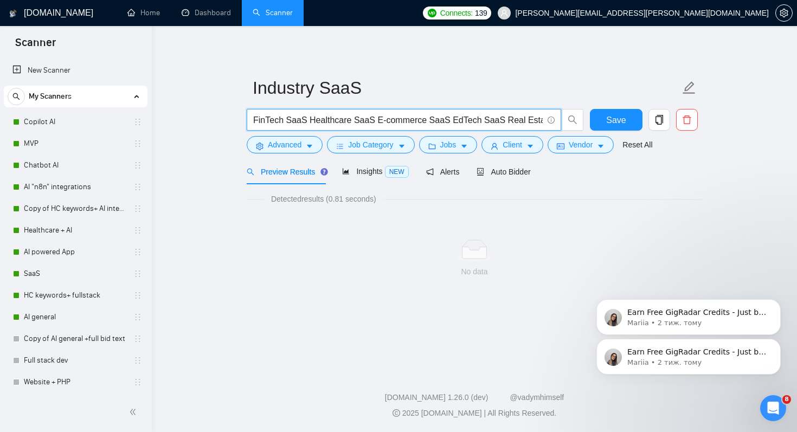
click at [253, 121] on span "FinTech SaaS Healthcare SaaS E-commerce SaaS EdTech SaaS Real Estate SaaS Insur…" at bounding box center [404, 120] width 315 height 22
click at [254, 122] on input "FinTech SaaS Healthcare SaaS E-commerce SaaS EdTech SaaS Real Estate SaaS Insur…" at bounding box center [398, 120] width 290 height 14
click at [309, 123] on input ""FinTech SaaS Healthcare SaaS E-commerce SaaS EdTech SaaS Real Estate SaaS Insu…" at bounding box center [398, 120] width 290 height 14
click at [325, 120] on input ""FinTech SaaS" | Healthcare SaaS E-commerce SaaS EdTech SaaS Real Estate SaaS I…" at bounding box center [398, 120] width 290 height 14
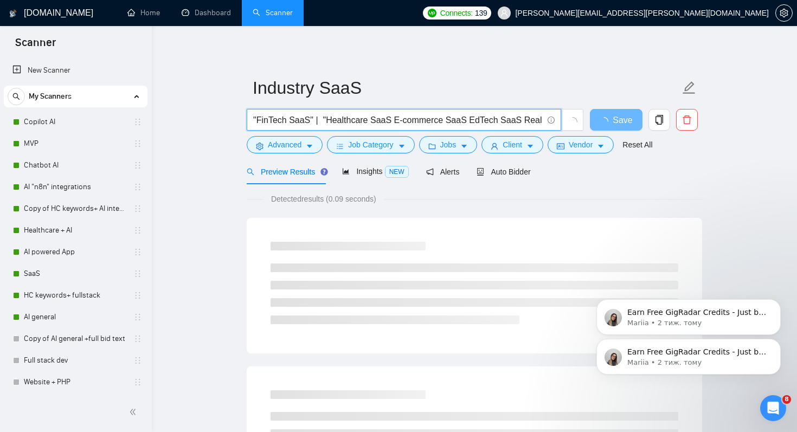
click at [390, 122] on input ""FinTech SaaS" | "Healthcare SaaS E-commerce SaaS EdTech SaaS Real Estate SaaS …" at bounding box center [398, 120] width 290 height 14
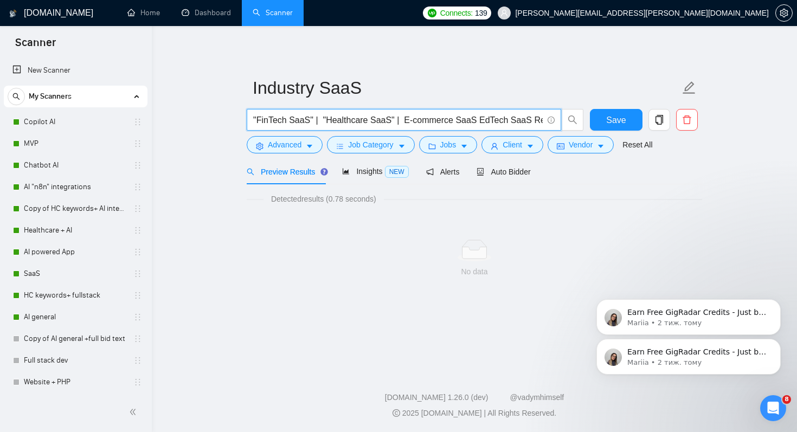
click at [405, 122] on input ""FinTech SaaS" | "Healthcare SaaS" | E-commerce SaaS EdTech SaaS Real Estate Sa…" at bounding box center [398, 120] width 290 height 14
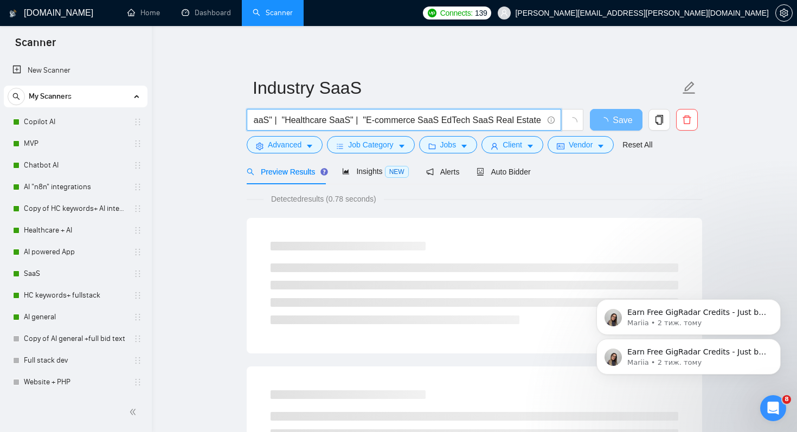
click at [439, 122] on input ""FinTech SaaS" | "Healthcare SaaS" | "E-commerce SaaS EdTech SaaS Real Estate S…" at bounding box center [398, 120] width 290 height 14
click at [454, 118] on input ""FinTech SaaS" | "Healthcare SaaS" | "E-commerce SaaS" | EdTech SaaS Real Estat…" at bounding box center [398, 120] width 290 height 14
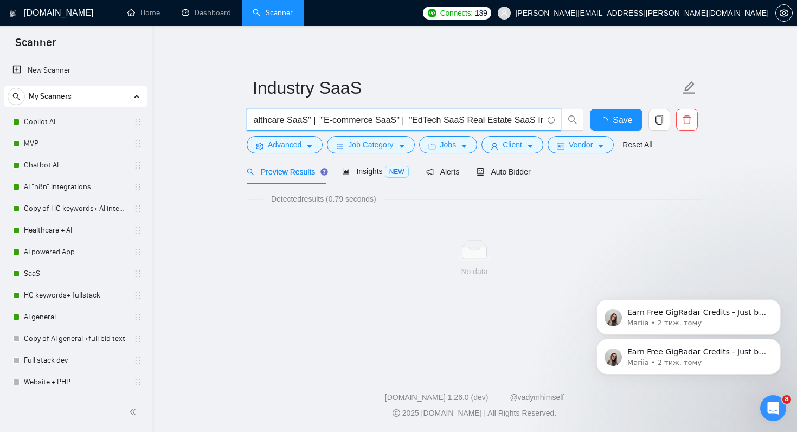
scroll to position [0, 85]
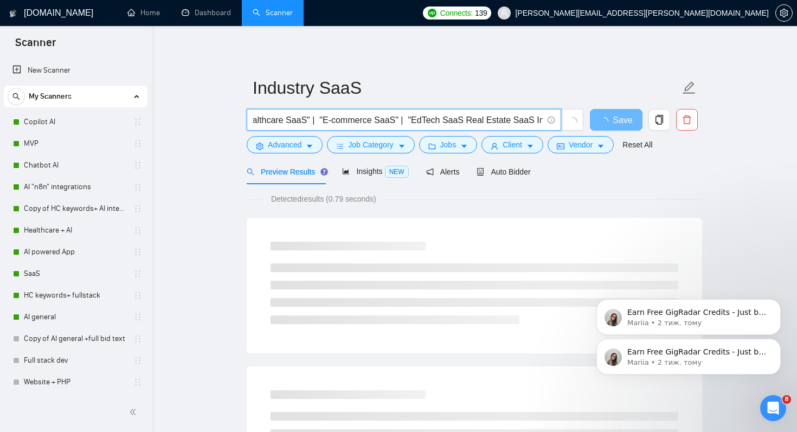
click at [464, 121] on input ""FinTech SaaS" | "Healthcare SaaS" | "E-commerce SaaS" | "EdTech SaaS Real Esta…" at bounding box center [398, 120] width 290 height 14
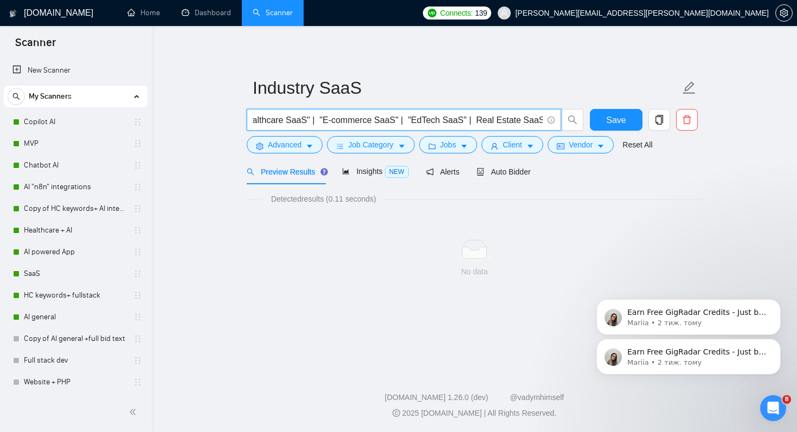
click at [479, 120] on input ""FinTech SaaS" | "Healthcare SaaS" | "E-commerce SaaS" | "EdTech SaaS" | Real E…" at bounding box center [398, 120] width 290 height 14
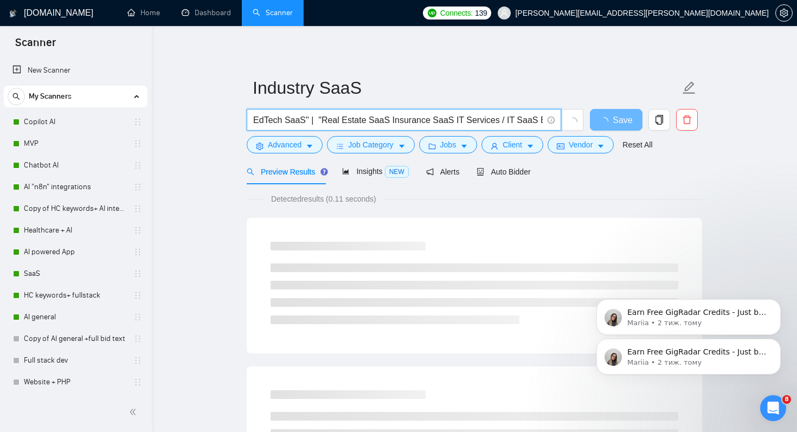
click at [389, 120] on input ""FinTech SaaS" | "Healthcare SaaS" | "E-commerce SaaS" | "EdTech SaaS" | "Real …" at bounding box center [398, 120] width 290 height 14
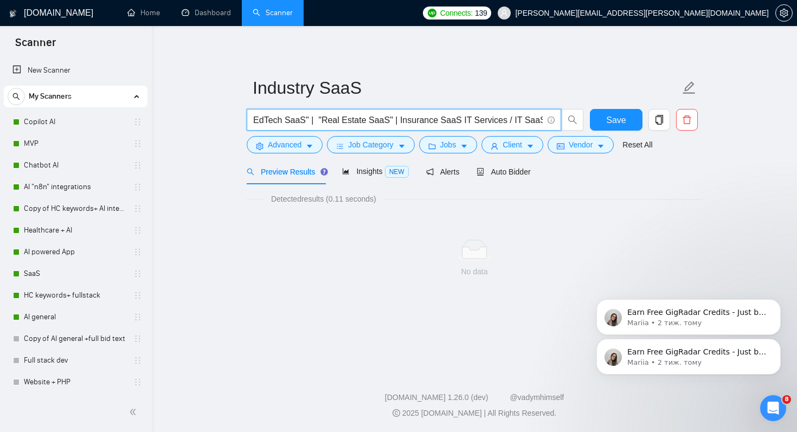
click at [401, 120] on input ""FinTech SaaS" | "Healthcare SaaS" | "E-commerce SaaS" | "EdTech SaaS" | "Real …" at bounding box center [398, 120] width 290 height 14
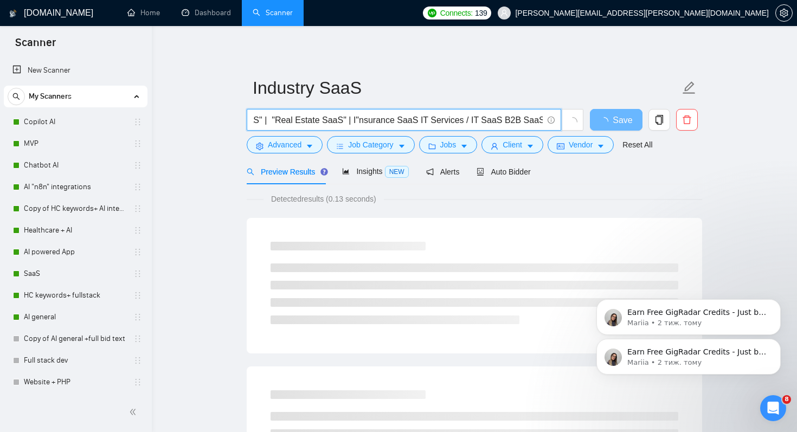
click at [417, 120] on input ""FinTech SaaS" | "Healthcare SaaS" | "E-commerce SaaS" | "EdTech SaaS" | "Real …" at bounding box center [398, 120] width 290 height 14
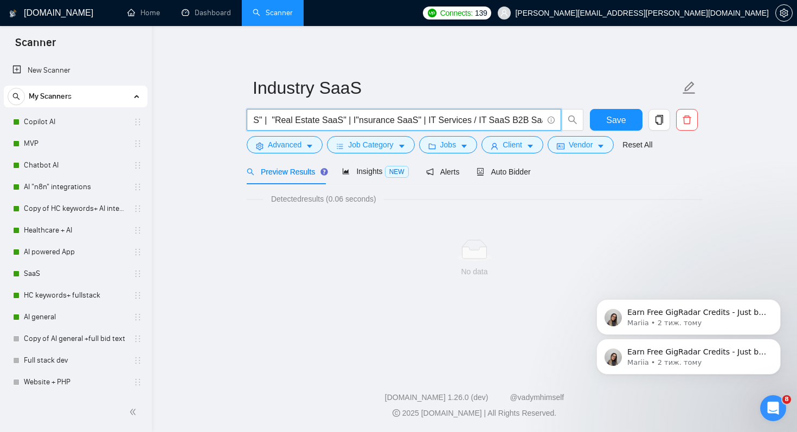
click at [428, 120] on input ""FinTech SaaS" | "Healthcare SaaS" | "E-commerce SaaS" | "EdTech SaaS" | "Real …" at bounding box center [398, 120] width 290 height 14
click at [482, 120] on input ""FinTech SaaS" | "Healthcare SaaS" | "E-commerce SaaS" | "EdTech SaaS" | "Real …" at bounding box center [398, 120] width 290 height 14
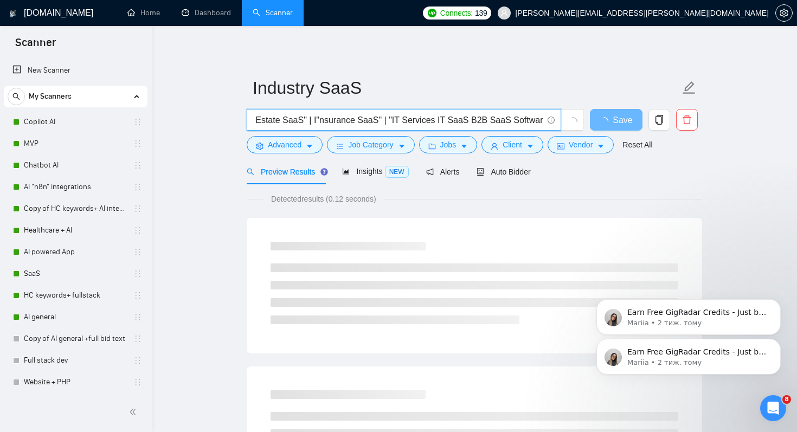
scroll to position [0, 333]
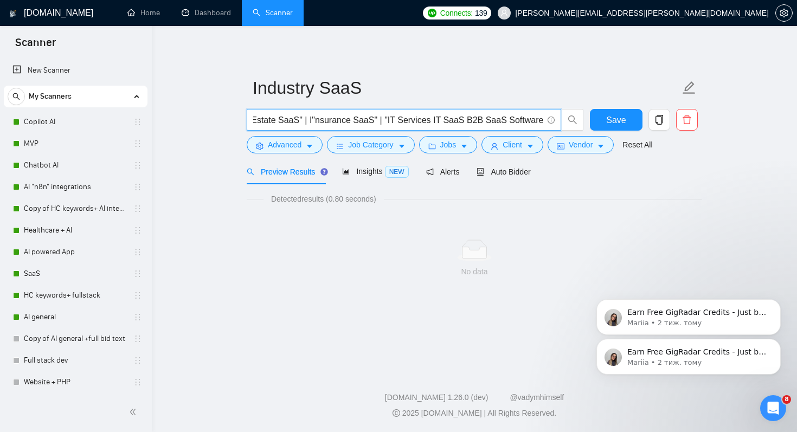
click at [464, 119] on input ""FinTech SaaS" | "Healthcare SaaS" | "E-commerce SaaS" | "EdTech SaaS" | "Real …" at bounding box center [398, 120] width 290 height 14
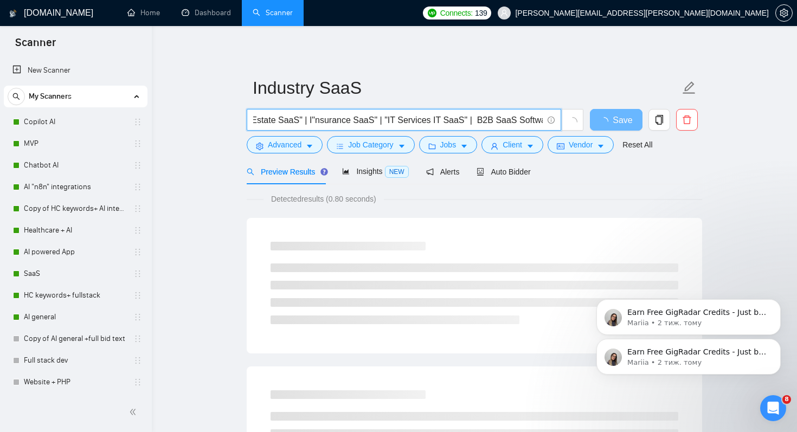
click at [478, 120] on input ""FinTech SaaS" | "Healthcare SaaS" | "E-commerce SaaS" | "EdTech SaaS" | "Real …" at bounding box center [398, 120] width 290 height 14
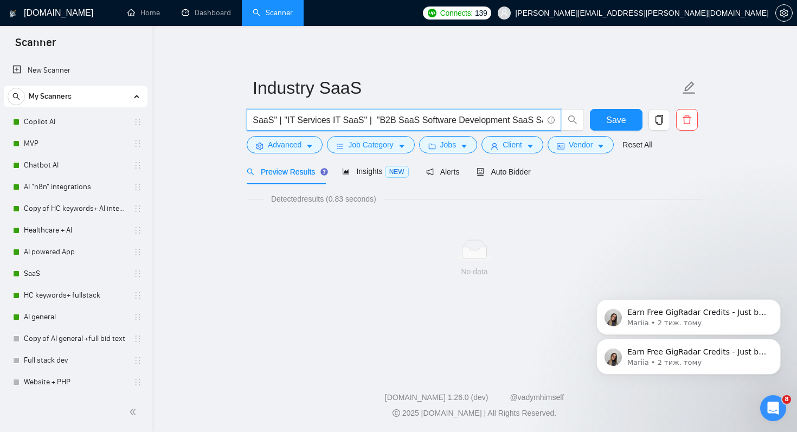
scroll to position [0, 438]
click at [507, 120] on input ""FinTech SaaS" | "Healthcare SaaS" | "E-commerce SaaS" | "EdTech SaaS" | "Real …" at bounding box center [398, 120] width 290 height 14
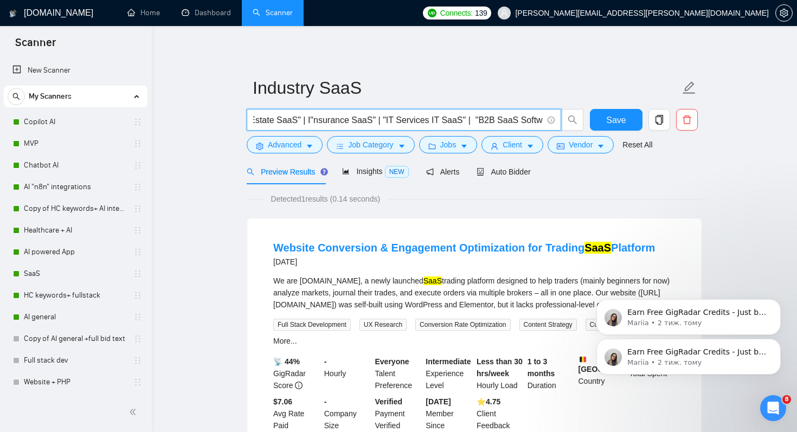
scroll to position [0, 550]
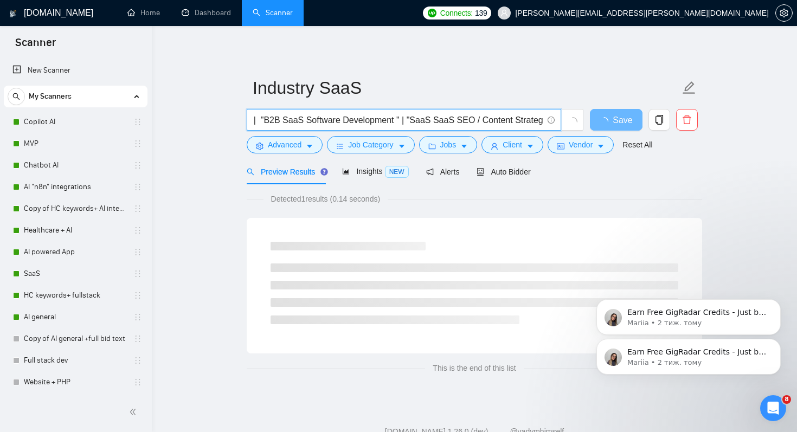
click at [481, 119] on input ""FinTech SaaS" | "Healthcare SaaS" | "E-commerce SaaS" | "EdTech SaaS" | "Real …" at bounding box center [398, 120] width 290 height 14
click at [544, 122] on span ""FinTech SaaS" | "Healthcare SaaS" | "E-commerce SaaS" | "EdTech SaaS" | "Real …" at bounding box center [404, 120] width 315 height 22
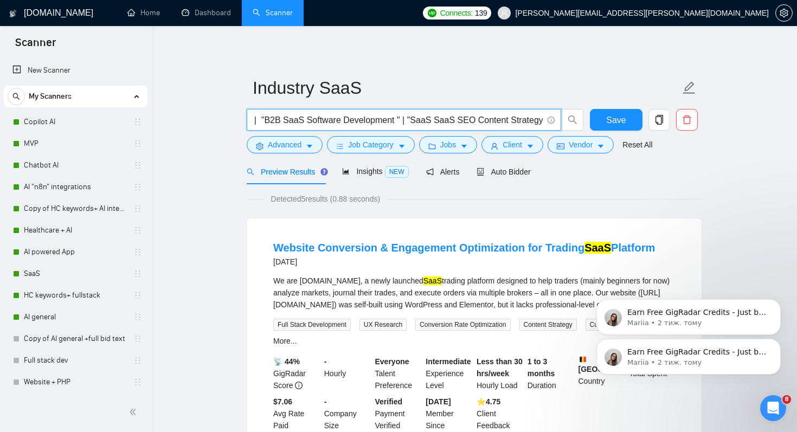
click at [542, 122] on input ""FinTech SaaS" | "Healthcare SaaS" | "E-commerce SaaS" | "EdTech SaaS" | "Real …" at bounding box center [398, 120] width 290 height 14
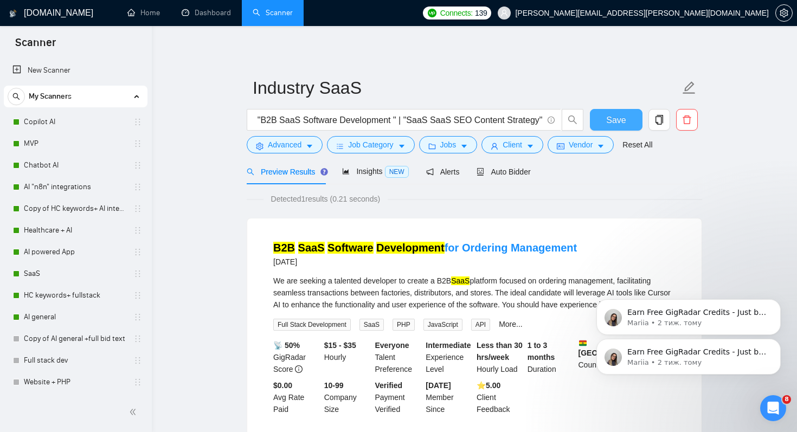
click at [611, 121] on span "Save" at bounding box center [616, 120] width 20 height 14
click at [295, 148] on span "Advanced" at bounding box center [285, 145] width 34 height 12
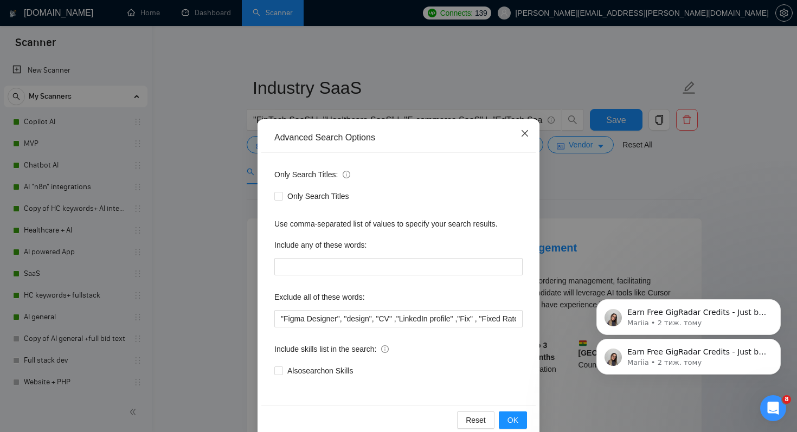
click at [527, 134] on icon "close" at bounding box center [525, 133] width 9 height 9
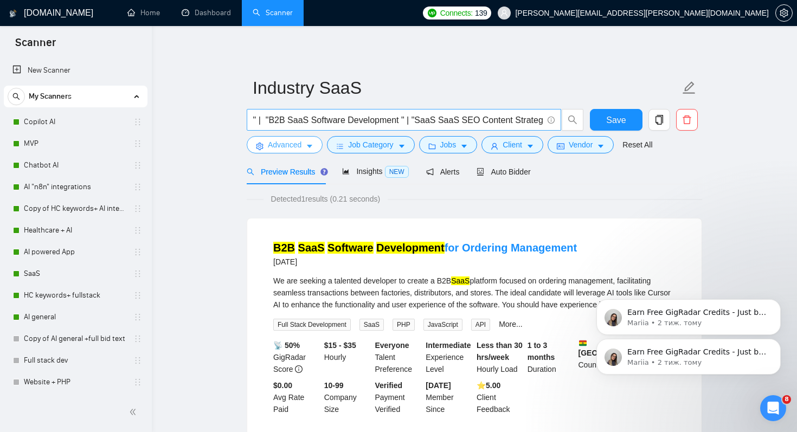
scroll to position [0, 553]
click at [543, 119] on span ""FinTech SaaS" | "Healthcare SaaS" | "E-commerce SaaS" | "EdTech SaaS" | "Real …" at bounding box center [404, 120] width 315 height 22
paste input "Financial platforms Health platforms / telemedicine Online retail solutions Edu…"
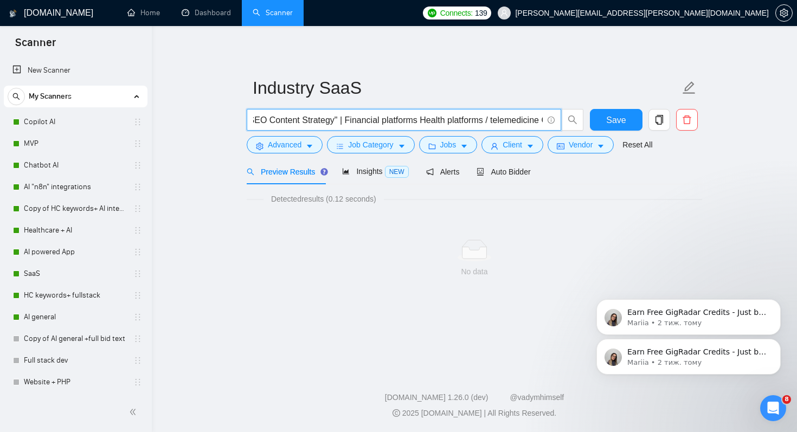
scroll to position [0, 757]
click at [421, 122] on input ""FinTech SaaS" | "Healthcare SaaS" | "E-commerce SaaS" | "EdTech SaaS" | "Real …" at bounding box center [398, 120] width 290 height 14
click at [345, 122] on input ""FinTech SaaS" | "Healthcare SaaS" | "E-commerce SaaS" | "EdTech SaaS" | "Real …" at bounding box center [398, 120] width 290 height 14
click at [422, 118] on input ""FinTech SaaS" | "Healthcare SaaS" | "E-commerce SaaS" | "EdTech SaaS" | "Real …" at bounding box center [398, 120] width 290 height 14
click at [437, 120] on input ""FinTech SaaS" | "Healthcare SaaS" | "E-commerce SaaS" | "EdTech SaaS" | "Real …" at bounding box center [398, 120] width 290 height 14
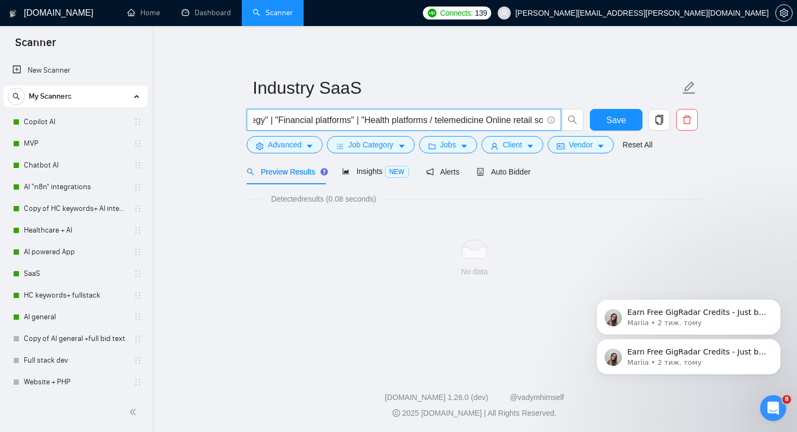
scroll to position [0, 832]
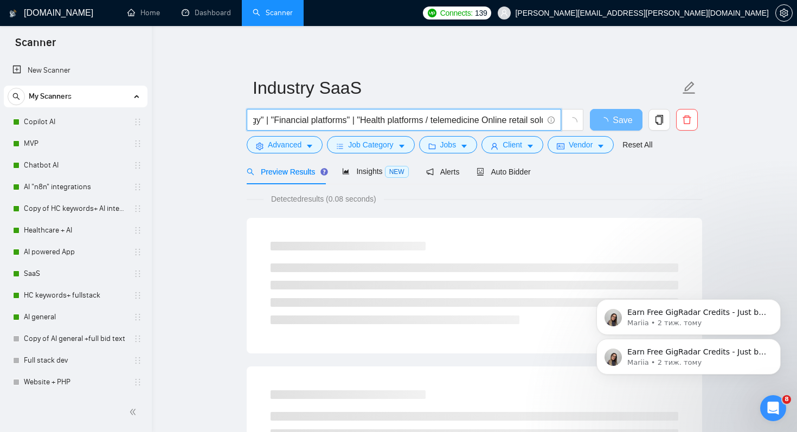
click at [435, 121] on input ""FinTech SaaS" | "Healthcare SaaS" | "E-commerce SaaS" | "EdTech SaaS" | "Real …" at bounding box center [398, 120] width 290 height 14
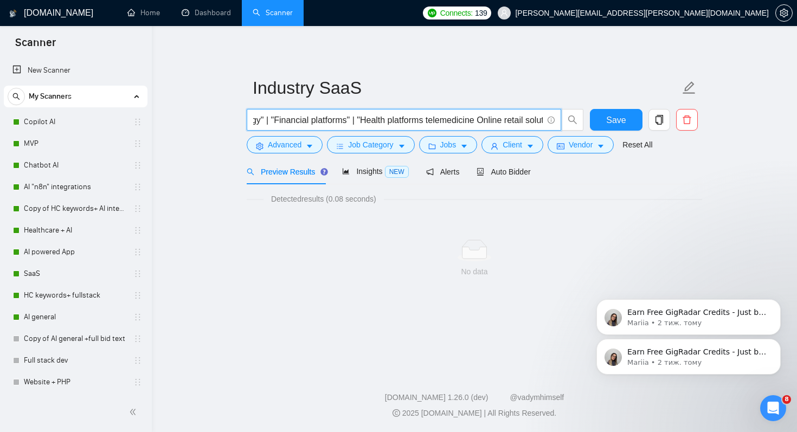
click at [482, 121] on input ""FinTech SaaS" | "Healthcare SaaS" | "E-commerce SaaS" | "EdTech SaaS" | "Real …" at bounding box center [398, 120] width 290 height 14
click at [484, 123] on input ""FinTech SaaS" | "Healthcare SaaS" | "E-commerce SaaS" | "EdTech SaaS" | "Real …" at bounding box center [398, 120] width 290 height 14
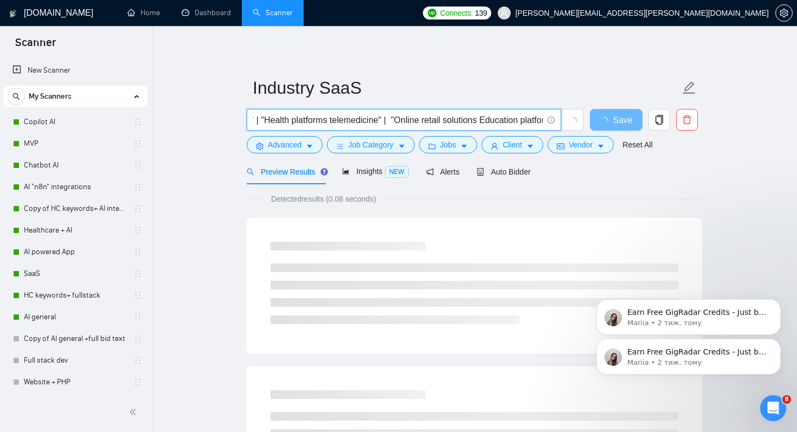
click at [488, 118] on input ""FinTech SaaS" | "Healthcare SaaS" | "E-commerce SaaS" | "EdTech SaaS" | "Real …" at bounding box center [398, 120] width 290 height 14
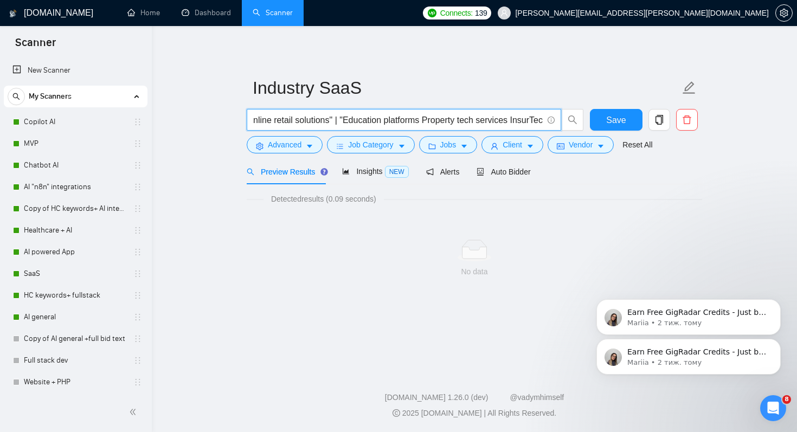
scroll to position [0, 1078]
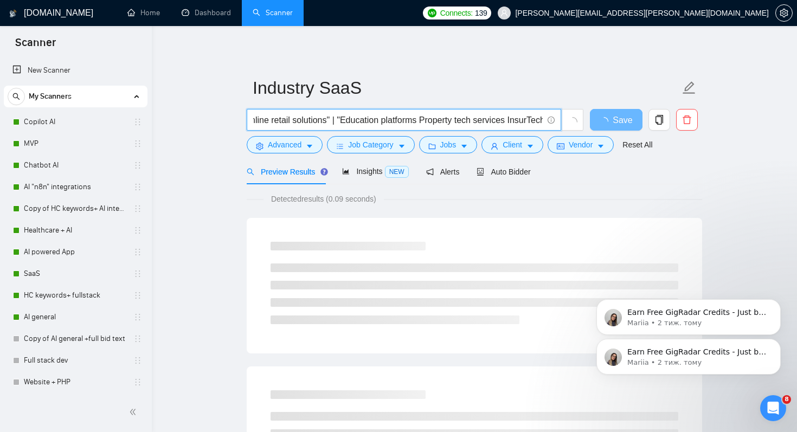
click at [431, 122] on input ""FinTech SaaS" | "Healthcare SaaS" | "E-commerce SaaS" | "EdTech SaaS" | "Real …" at bounding box center [398, 120] width 290 height 14
click at [441, 123] on input ""FinTech SaaS" | "Healthcare SaaS" | "E-commerce SaaS" | "EdTech SaaS" | "Real …" at bounding box center [398, 120] width 290 height 14
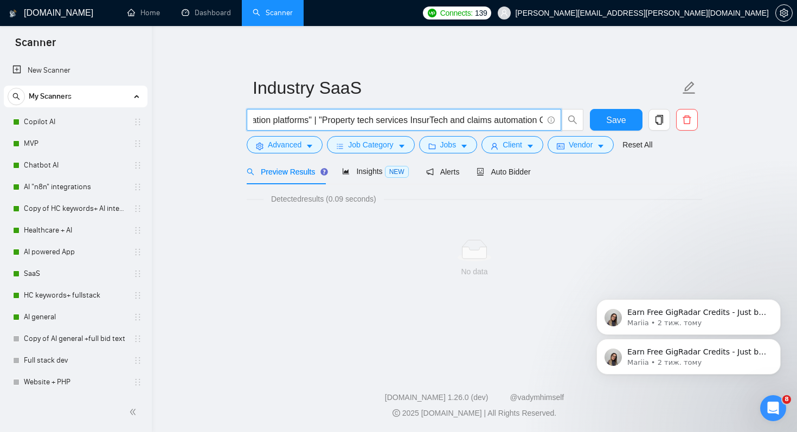
scroll to position [0, 1208]
click at [404, 120] on input ""FinTech SaaS" | "Healthcare SaaS" | "E-commerce SaaS" | "EdTech SaaS" | "Real …" at bounding box center [398, 120] width 290 height 14
click at [416, 120] on input ""FinTech SaaS" | "Healthcare SaaS" | "E-commerce SaaS" | "EdTech SaaS" | "Real …" at bounding box center [398, 120] width 290 height 14
click at [371, 118] on input ""FinTech SaaS" | "Healthcare SaaS" | "E-commerce SaaS" | "EdTech SaaS" | "Real …" at bounding box center [398, 120] width 290 height 14
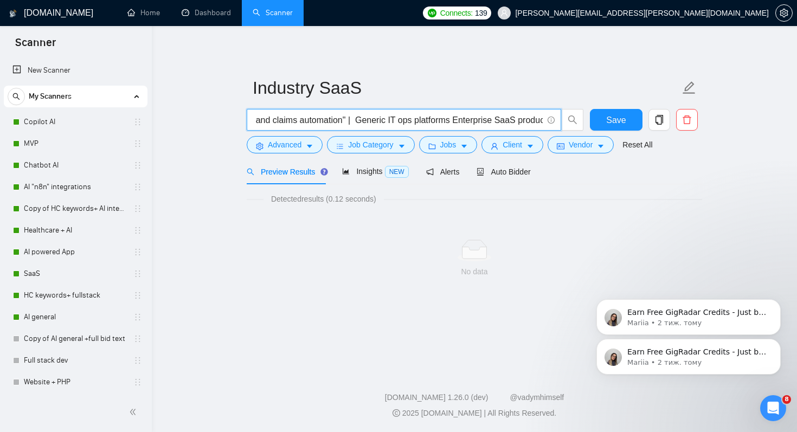
scroll to position [0, 1406]
click at [367, 122] on input ""FinTech SaaS" | "Healthcare SaaS" | "E-commerce SaaS" | "EdTech SaaS" | "Real …" at bounding box center [398, 120] width 290 height 14
click at [365, 122] on input ""FinTech SaaS" | "Healthcare SaaS" | "E-commerce SaaS" | "EdTech SaaS" | "Real …" at bounding box center [398, 120] width 290 height 14
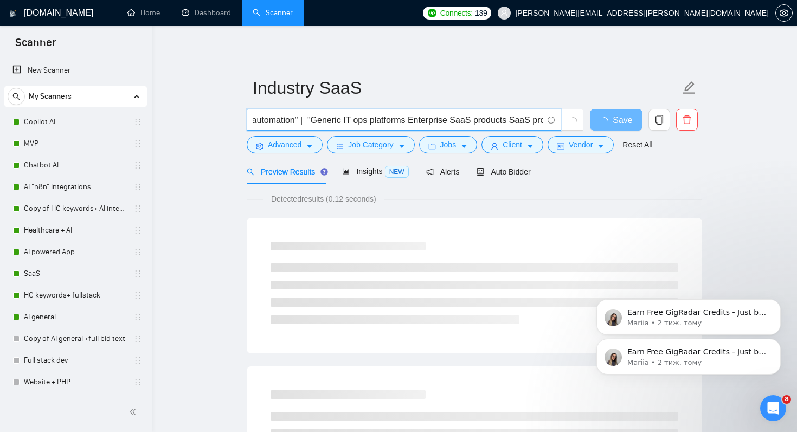
click at [428, 122] on input ""FinTech SaaS" | "Healthcare SaaS" | "E-commerce SaaS" | "EdTech SaaS" | "Real …" at bounding box center [398, 120] width 290 height 14
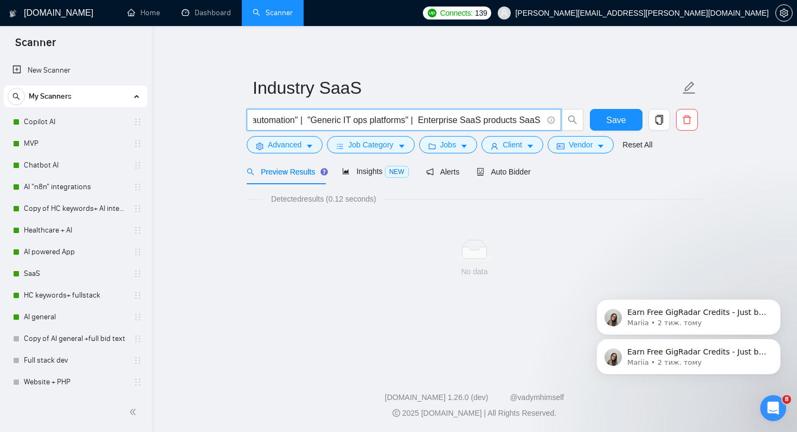
click at [442, 122] on input ""FinTech SaaS" | "Healthcare SaaS" | "E-commerce SaaS" | "EdTech SaaS" | "Real …" at bounding box center [398, 120] width 290 height 14
click at [431, 123] on input ""FinTech SaaS" | "Healthcare SaaS" | "E-commerce SaaS" | "EdTech SaaS" | "Real …" at bounding box center [398, 120] width 290 height 14
click at [448, 121] on input ""FinTech SaaS" | "Healthcare SaaS" | "E-commerce SaaS" | "EdTech SaaS" | "Real …" at bounding box center [398, 120] width 290 height 14
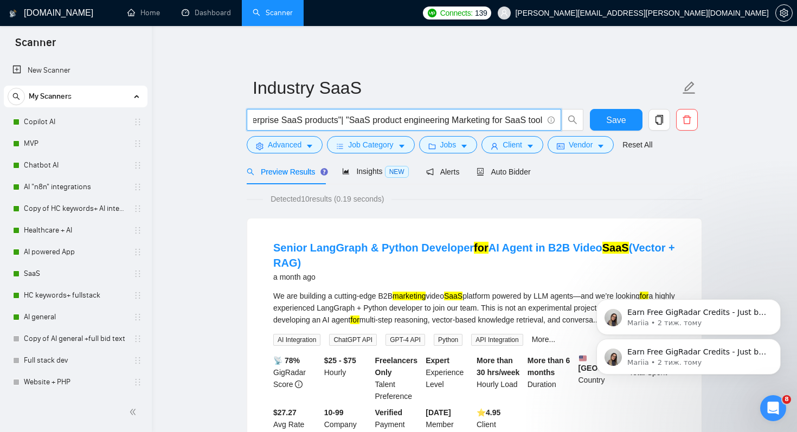
scroll to position [0, 1634]
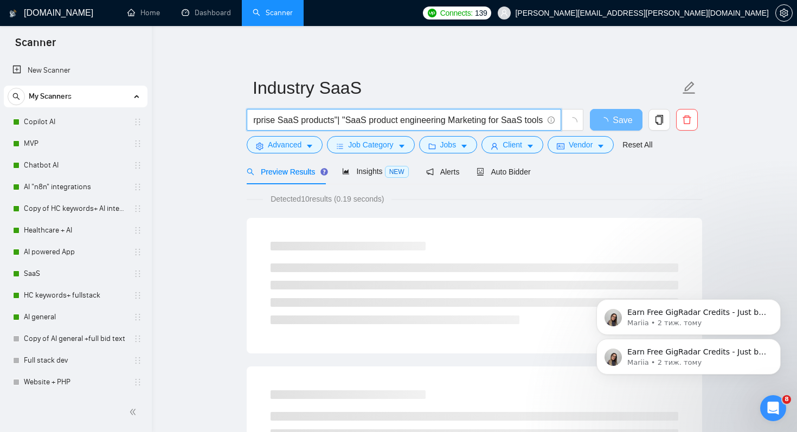
click at [467, 122] on input ""FinTech SaaS" | "Healthcare SaaS" | "E-commerce SaaS" | "EdTech SaaS" | "Real …" at bounding box center [398, 120] width 290 height 14
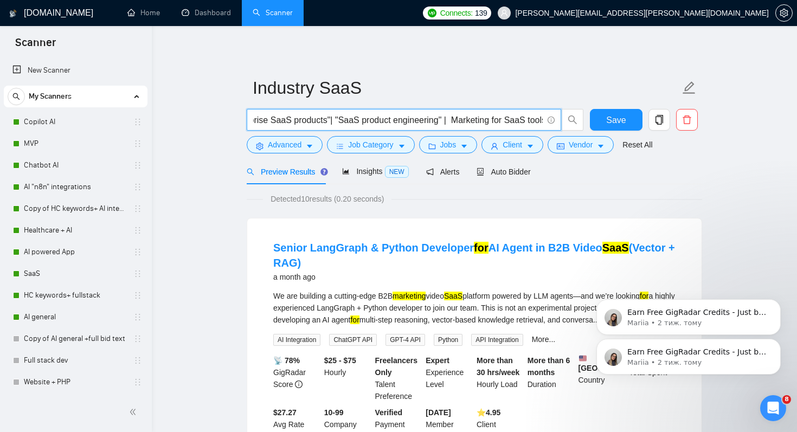
click at [481, 118] on input ""FinTech SaaS" | "Healthcare SaaS" | "E-commerce SaaS" | "EdTech SaaS" | "Real …" at bounding box center [398, 120] width 290 height 14
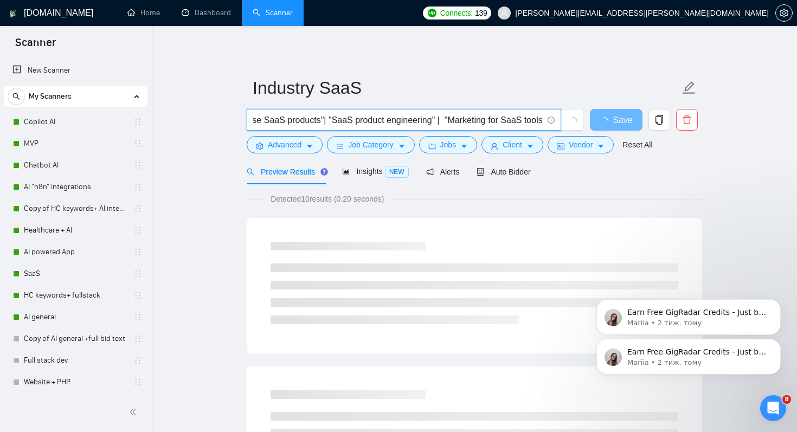
scroll to position [0, 1671]
click at [542, 120] on input ""FinTech SaaS" | "Healthcare SaaS" | "E-commerce SaaS" | "EdTech SaaS" | "Real …" at bounding box center [398, 120] width 290 height 14
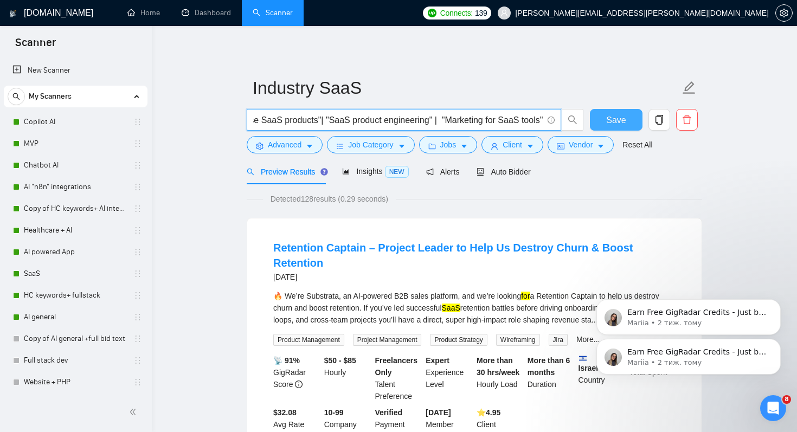
click at [615, 118] on span "Save" at bounding box center [616, 120] width 20 height 14
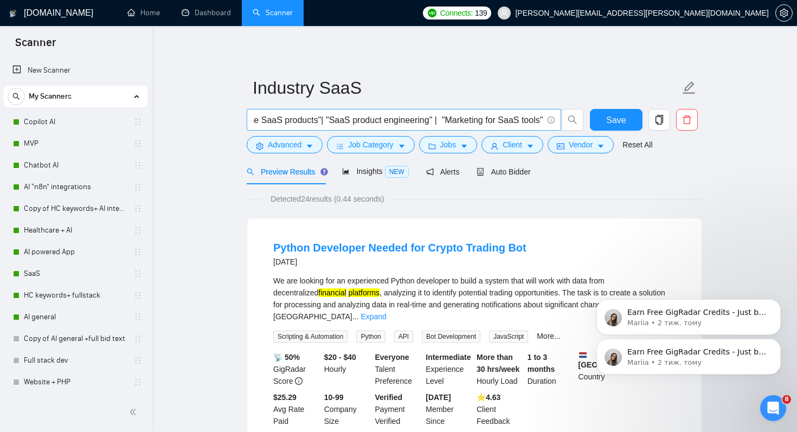
click at [542, 120] on input ""FinTech SaaS" | "Healthcare SaaS" | "E-commerce SaaS" | "EdTech SaaS" | "Real …" at bounding box center [398, 120] width 290 height 14
paste input "SaaS Development / SaaS Web Application API Integration / API HTML / CSS / Java…"
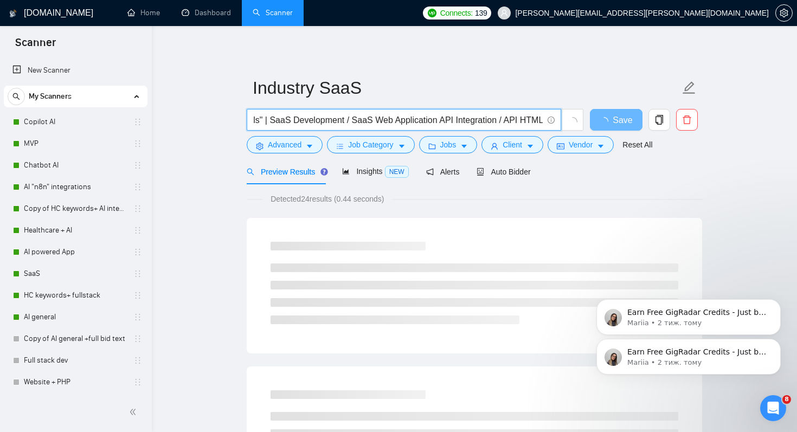
scroll to position [0, 1851]
click at [373, 122] on input ""FinTech SaaS" | "Healthcare SaaS" | "E-commerce SaaS" | "EdTech SaaS" | "Real …" at bounding box center [398, 120] width 290 height 14
click at [451, 120] on input ""FinTech SaaS" | "Healthcare SaaS" | "E-commerce SaaS" | "EdTech SaaS" | "Real …" at bounding box center [398, 120] width 290 height 14
click at [471, 118] on input ""FinTech SaaS" | "Healthcare SaaS" | "E-commerce SaaS" | "EdTech SaaS" | "Real …" at bounding box center [398, 120] width 290 height 14
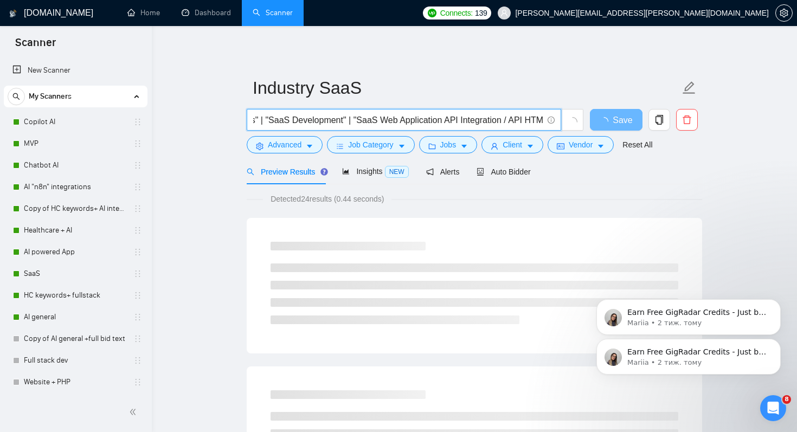
click at [476, 118] on input ""FinTech SaaS" | "Healthcare SaaS" | "E-commerce SaaS" | "EdTech SaaS" | "Real …" at bounding box center [398, 120] width 290 height 14
click at [489, 119] on input ""FinTech SaaS" | "Healthcare SaaS" | "E-commerce SaaS" | "EdTech SaaS" | "Real …" at bounding box center [398, 120] width 290 height 14
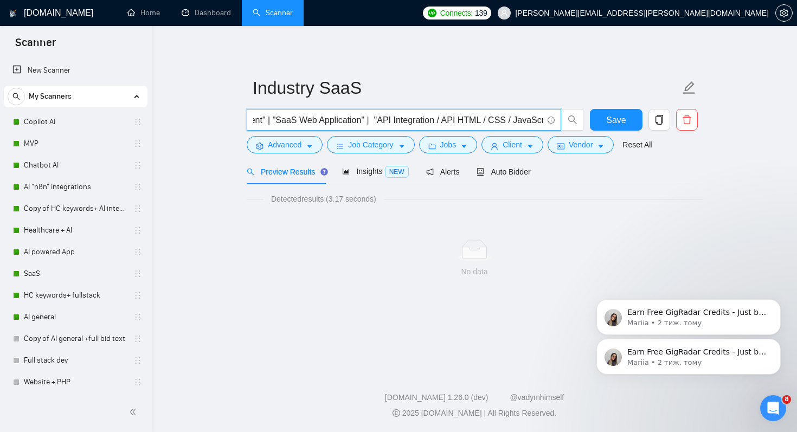
scroll to position [0, 2021]
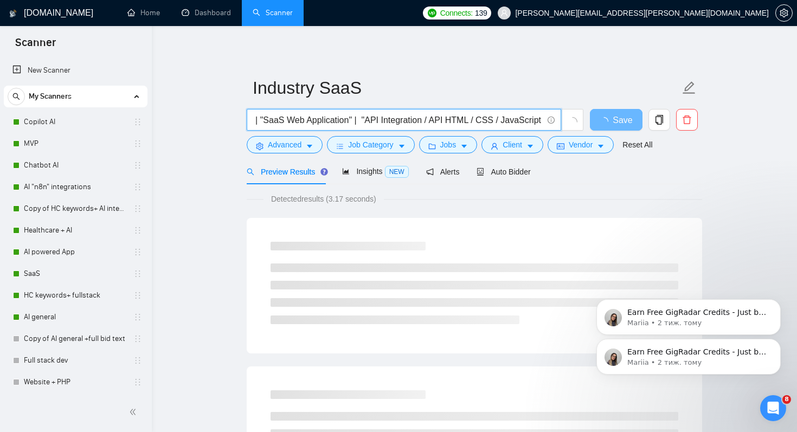
click at [458, 123] on input ""FinTech SaaS" | "Healthcare SaaS" | "E-commerce SaaS" | "EdTech SaaS" | "Real …" at bounding box center [398, 120] width 290 height 14
click at [467, 122] on input ""FinTech SaaS" | "Healthcare SaaS" | "E-commerce SaaS" | "EdTech SaaS" | "Real …" at bounding box center [398, 120] width 290 height 14
click at [509, 121] on input ""FinTech SaaS" | "Healthcare SaaS" | "E-commerce SaaS" | "EdTech SaaS" | "Real …" at bounding box center [398, 120] width 290 height 14
click at [519, 122] on input ""FinTech SaaS" | "Healthcare SaaS" | "E-commerce SaaS" | "EdTech SaaS" | "Real …" at bounding box center [398, 120] width 290 height 14
click at [539, 120] on input ""FinTech SaaS" | "Healthcare SaaS" | "E-commerce SaaS" | "EdTech SaaS" | "Real …" at bounding box center [398, 120] width 290 height 14
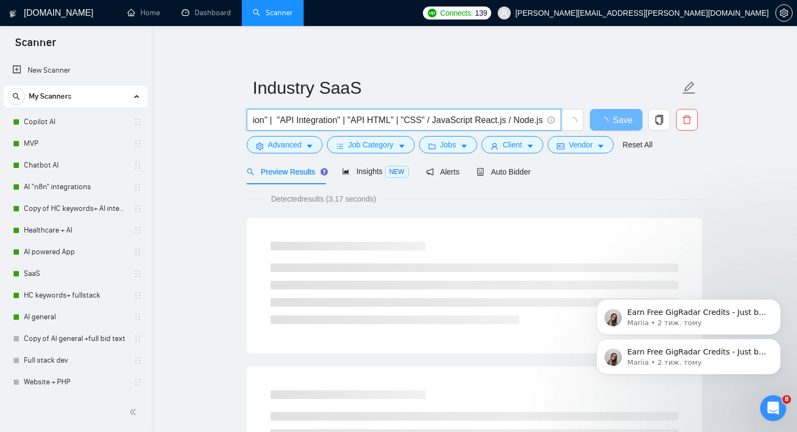
scroll to position [0, 2111]
click at [459, 122] on input ""FinTech SaaS" | "Healthcare SaaS" | "E-commerce SaaS" | "EdTech SaaS" | "Real …" at bounding box center [398, 120] width 290 height 14
click at [462, 121] on input ""FinTech SaaS" | "Healthcare SaaS" | "E-commerce SaaS" | "EdTech SaaS" | "Real …" at bounding box center [398, 120] width 290 height 14
click at [416, 124] on input ""FinTech SaaS" | "Healthcare SaaS" | "E-commerce SaaS" | "EdTech SaaS" | "Real …" at bounding box center [398, 120] width 290 height 14
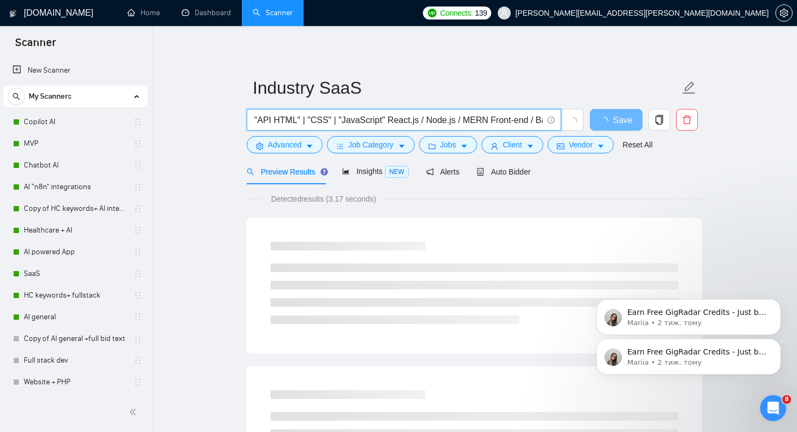
click at [423, 122] on input ""FinTech SaaS" | "Healthcare SaaS" | "E-commerce SaaS" | "EdTech SaaS" | "Real …" at bounding box center [398, 120] width 290 height 14
click at [463, 122] on input ""FinTech SaaS" | "Healthcare SaaS" | "E-commerce SaaS" | "EdTech SaaS" | "Real …" at bounding box center [398, 120] width 290 height 14
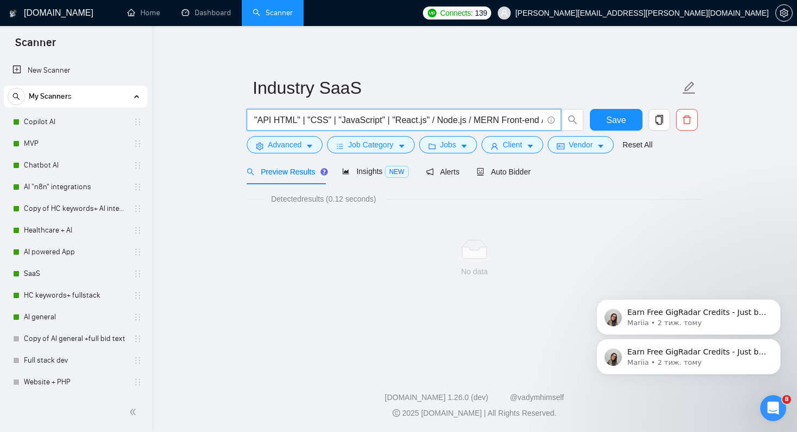
click at [473, 119] on input ""FinTech SaaS" | "Healthcare SaaS" | "E-commerce SaaS" | "EdTech SaaS" | "Real …" at bounding box center [398, 120] width 290 height 14
click at [508, 122] on input ""FinTech SaaS" | "Healthcare SaaS" | "E-commerce SaaS" | "EdTech SaaS" | "Real …" at bounding box center [398, 120] width 290 height 14
click at [518, 121] on input ""FinTech SaaS" | "Healthcare SaaS" | "E-commerce SaaS" | "EdTech SaaS" | "Real …" at bounding box center [398, 120] width 290 height 14
click at [336, 121] on input ""FinTech SaaS" | "Healthcare SaaS" | "E-commerce SaaS" | "EdTech SaaS" | "Real …" at bounding box center [398, 120] width 290 height 14
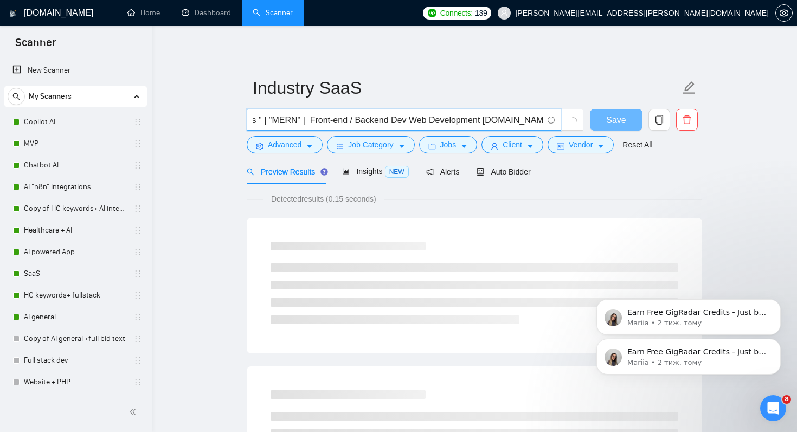
click at [348, 119] on input ""FinTech SaaS" | "Healthcare SaaS" | "E-commerce SaaS" | "EdTech SaaS" | "Real …" at bounding box center [398, 120] width 290 height 14
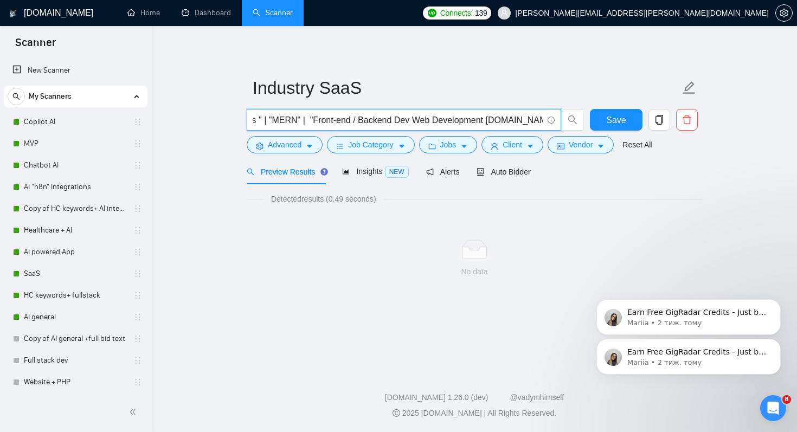
click at [391, 121] on input ""FinTech SaaS" | "Healthcare SaaS" | "E-commerce SaaS" | "EdTech SaaS" | "Real …" at bounding box center [398, 120] width 290 height 14
click at [400, 121] on input ""FinTech SaaS" | "Healthcare SaaS" | "E-commerce SaaS" | "EdTech SaaS" | "Real …" at bounding box center [398, 120] width 290 height 14
click at [410, 120] on input ""FinTech SaaS" | "Healthcare SaaS" | "E-commerce SaaS" | "EdTech SaaS" | "Real …" at bounding box center [398, 120] width 290 height 14
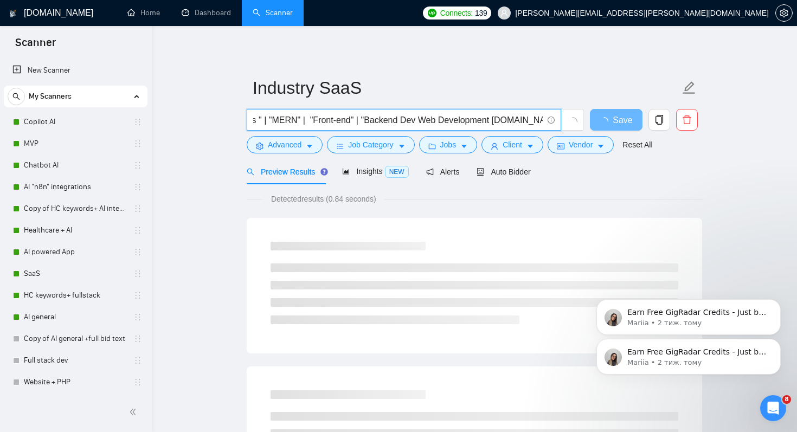
click at [458, 123] on input ""FinTech SaaS" | "Healthcare SaaS" | "E-commerce SaaS" | "EdTech SaaS" | "Real …" at bounding box center [398, 120] width 290 height 14
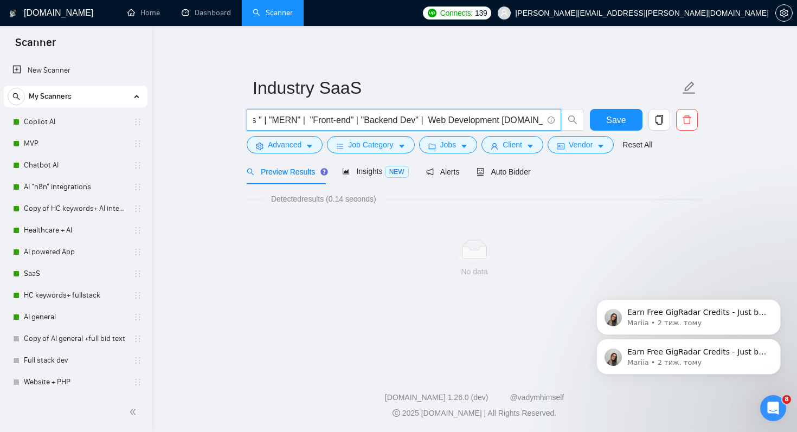
click at [472, 120] on input ""FinTech SaaS" | "Healthcare SaaS" | "E-commerce SaaS" | "EdTech SaaS" | "Real …" at bounding box center [398, 120] width 290 height 14
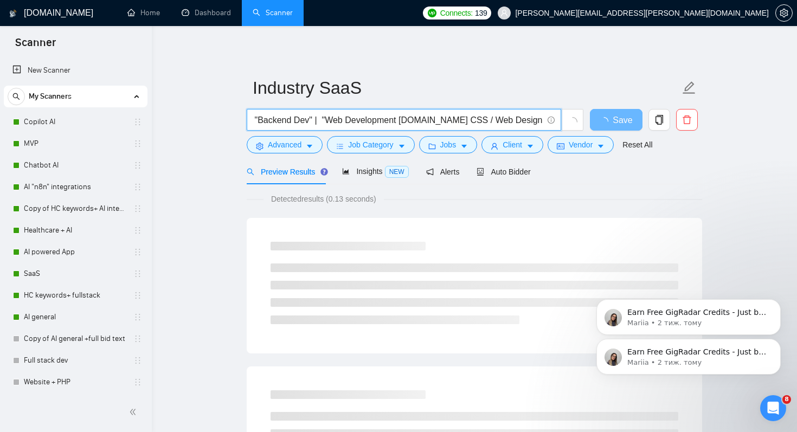
click at [441, 121] on input ""FinTech SaaS" | "Healthcare SaaS" | "E-commerce SaaS" | "EdTech SaaS" | "Real …" at bounding box center [398, 120] width 290 height 14
click at [454, 123] on input ""FinTech SaaS" | "Healthcare SaaS" | "E-commerce SaaS" | "EdTech SaaS" | "Real …" at bounding box center [398, 120] width 290 height 14
click at [491, 120] on input ""FinTech SaaS" | "Healthcare SaaS" | "E-commerce SaaS" | "EdTech SaaS" | "Real …" at bounding box center [398, 120] width 290 height 14
click at [506, 121] on input ""FinTech SaaS" | "Healthcare SaaS" | "E-commerce SaaS" | "EdTech SaaS" | "Real …" at bounding box center [398, 120] width 290 height 14
click at [503, 122] on input ""FinTech SaaS" | "Healthcare SaaS" | "E-commerce SaaS" | "EdTech SaaS" | "Real …" at bounding box center [398, 120] width 290 height 14
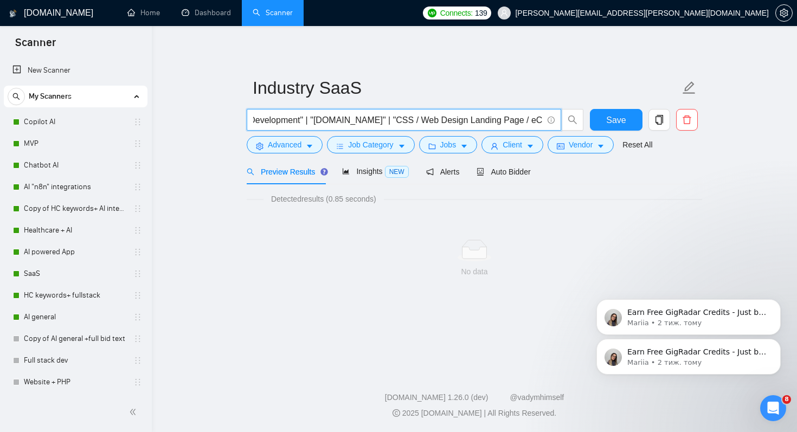
scroll to position [0, 2627]
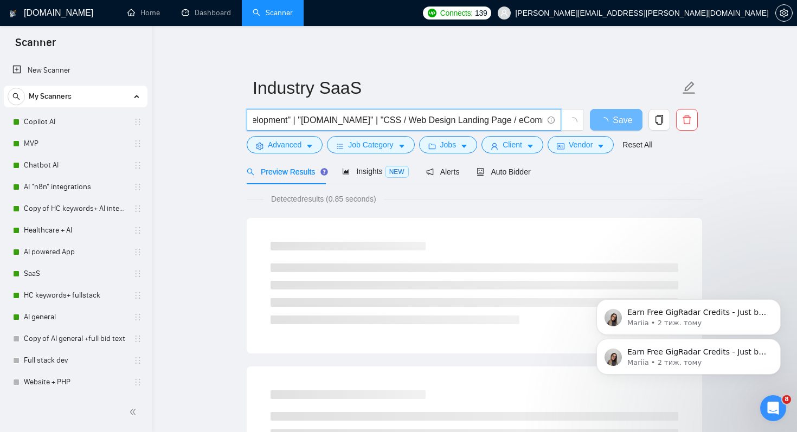
click at [416, 121] on input ""FinTech SaaS" | "Healthcare SaaS" | "E-commerce SaaS" | "EdTech SaaS" | "Real …" at bounding box center [398, 120] width 290 height 14
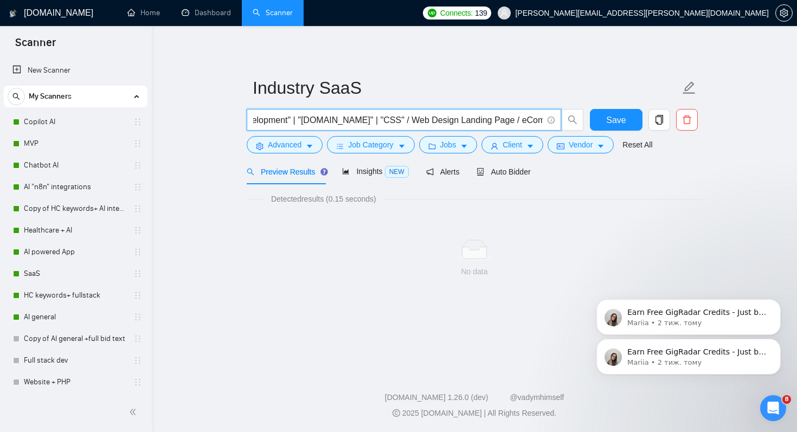
click at [425, 121] on input ""FinTech SaaS" | "Healthcare SaaS" | "E-commerce SaaS" | "EdTech SaaS" | "Real …" at bounding box center [398, 120] width 290 height 14
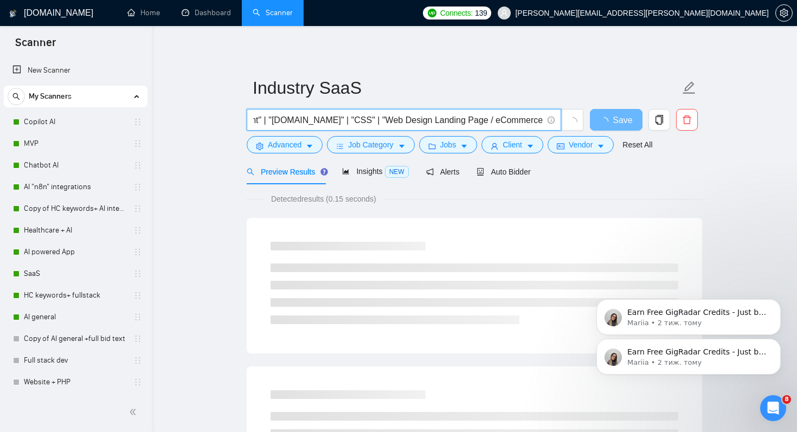
click at [488, 122] on input ""FinTech SaaS" | "Healthcare SaaS" | "E-commerce SaaS" | "EdTech SaaS" | "Real …" at bounding box center [398, 120] width 290 height 14
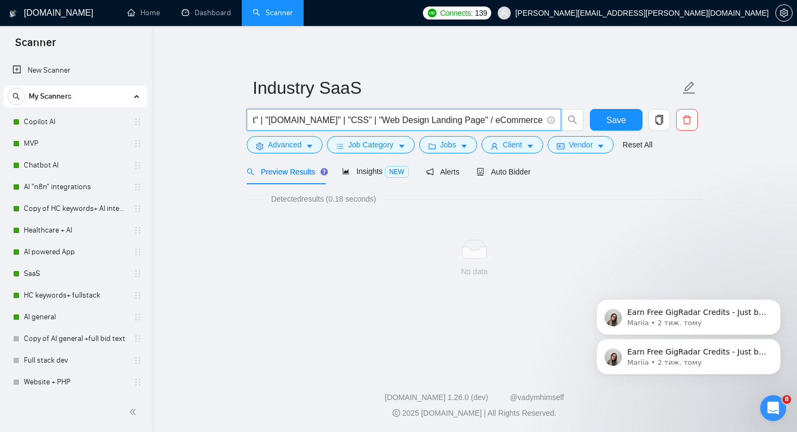
click at [497, 121] on input ""FinTech SaaS" | "Healthcare SaaS" | "E-commerce SaaS" | "EdTech SaaS" | "Real …" at bounding box center [398, 120] width 290 height 14
click at [500, 122] on input ""FinTech SaaS" | "Healthcare SaaS" | "E-commerce SaaS" | "EdTech SaaS" | "Real …" at bounding box center [398, 120] width 290 height 14
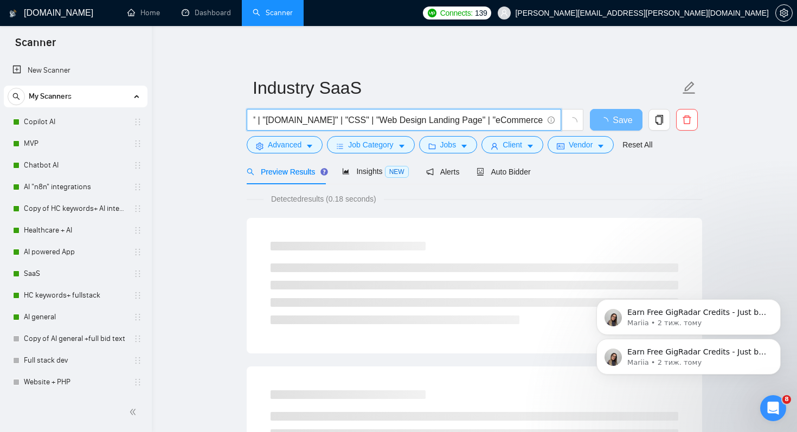
scroll to position [0, 2679]
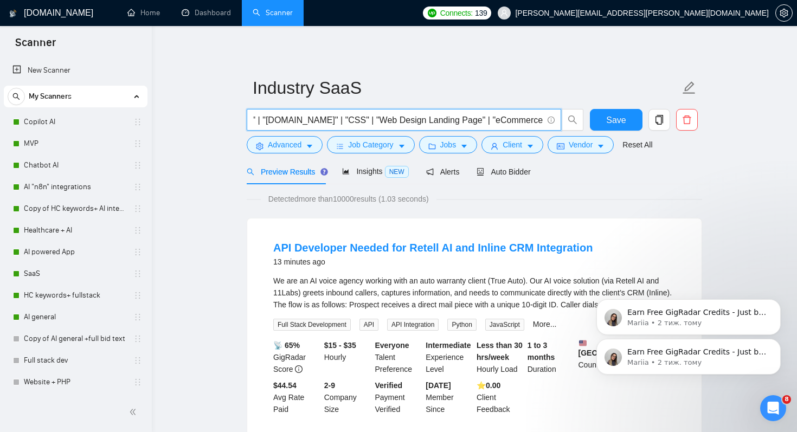
click at [543, 123] on span ""FinTech SaaS" | "Healthcare SaaS" | "E-commerce SaaS" | "EdTech SaaS" | "Real …" at bounding box center [404, 120] width 315 height 22
type input ""FinTech SaaS" | "Healthcare SaaS" | "E-commerce SaaS" | "EdTech SaaS" | "Real …"
click at [606, 118] on button "Save" at bounding box center [616, 120] width 53 height 22
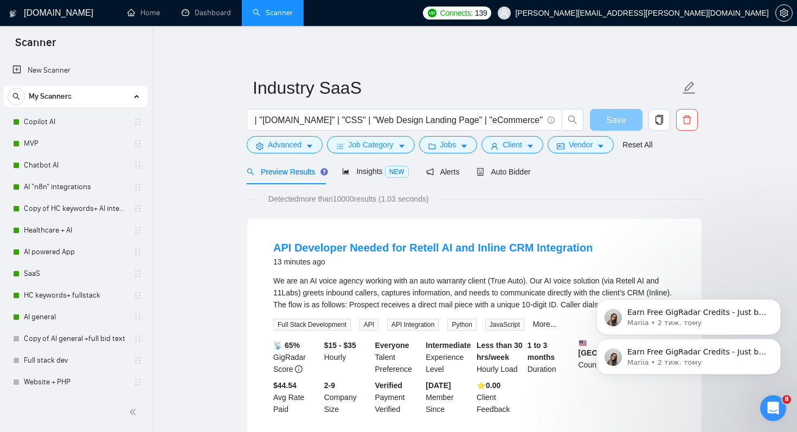
scroll to position [0, 0]
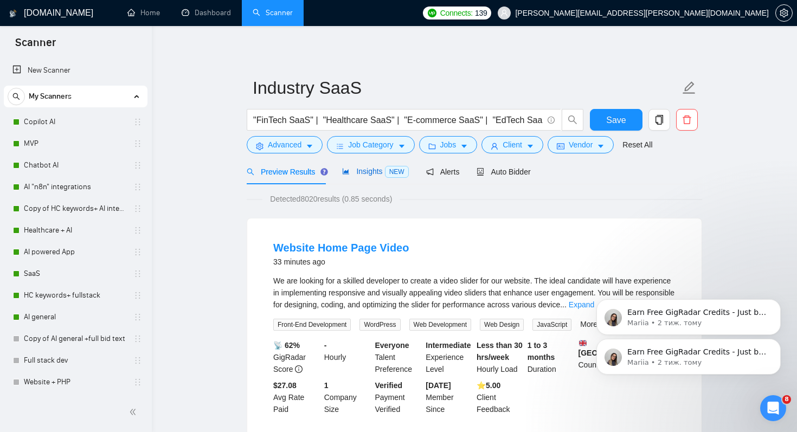
click at [359, 168] on span "Insights NEW" at bounding box center [375, 171] width 66 height 9
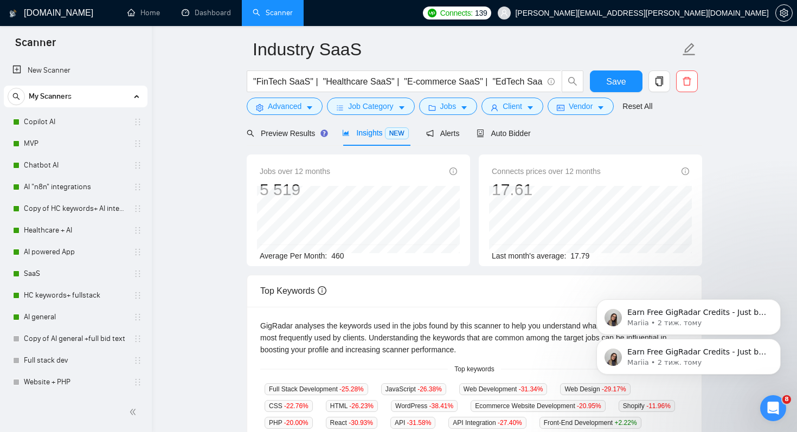
scroll to position [36, 0]
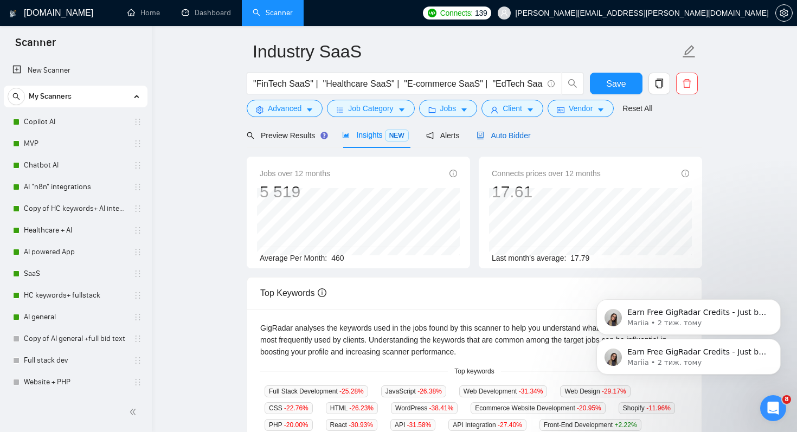
click at [500, 133] on span "Auto Bidder" at bounding box center [504, 135] width 54 height 9
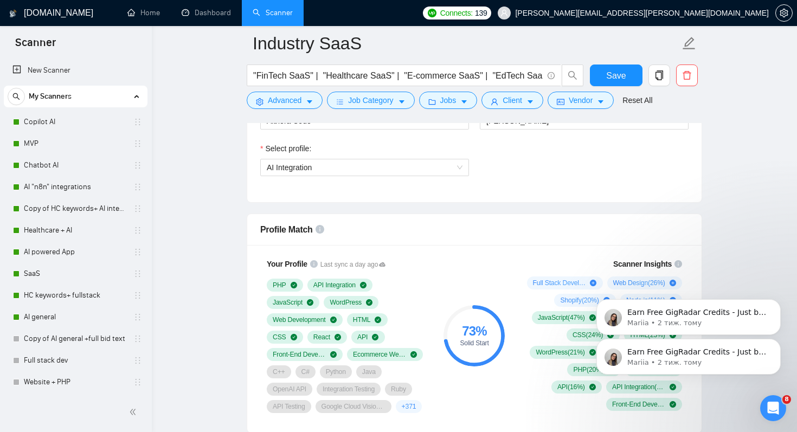
scroll to position [655, 0]
click at [455, 176] on span "AI Integration" at bounding box center [365, 168] width 196 height 16
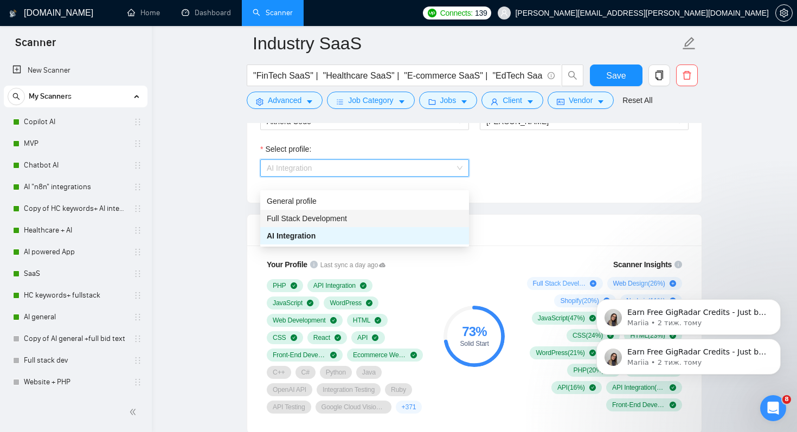
click at [331, 221] on span "Full Stack Development" at bounding box center [307, 218] width 80 height 9
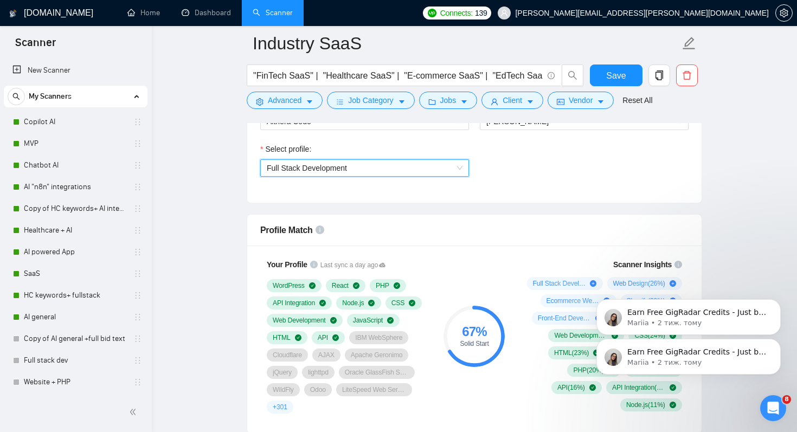
click at [333, 173] on span "Full Stack Development" at bounding box center [307, 168] width 80 height 9
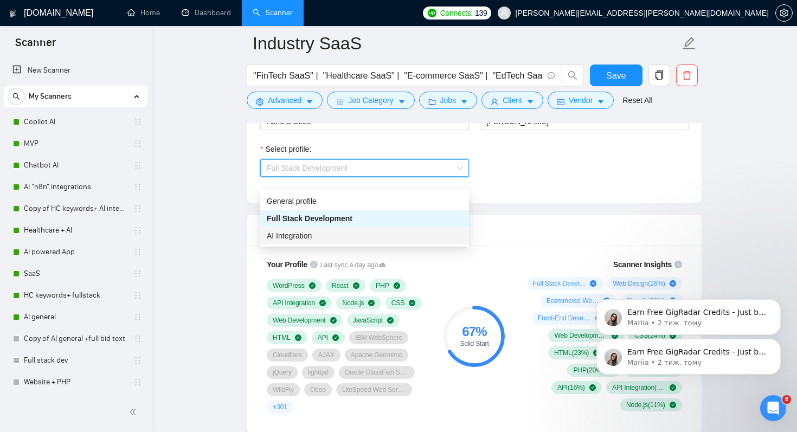
click at [315, 232] on div "AI Integration" at bounding box center [365, 236] width 196 height 12
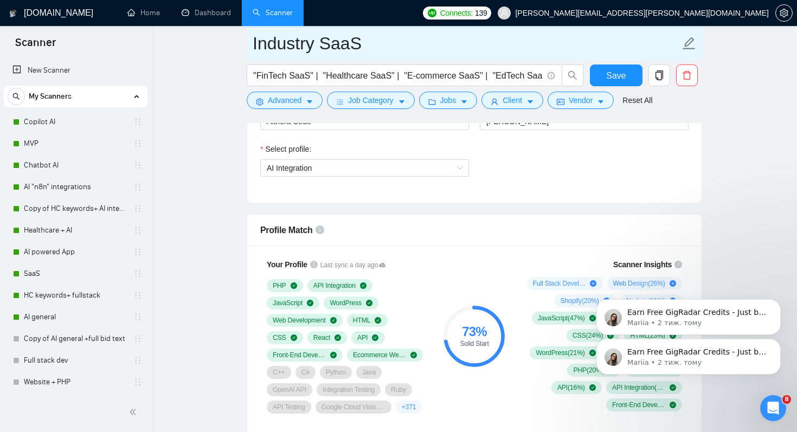
click at [360, 41] on input "Industry SaaS" at bounding box center [466, 43] width 427 height 27
click at [361, 40] on input "Industry SaaS (AI profile)" at bounding box center [466, 43] width 427 height 27
type input "Industry SaaS 1 (AI profile)"
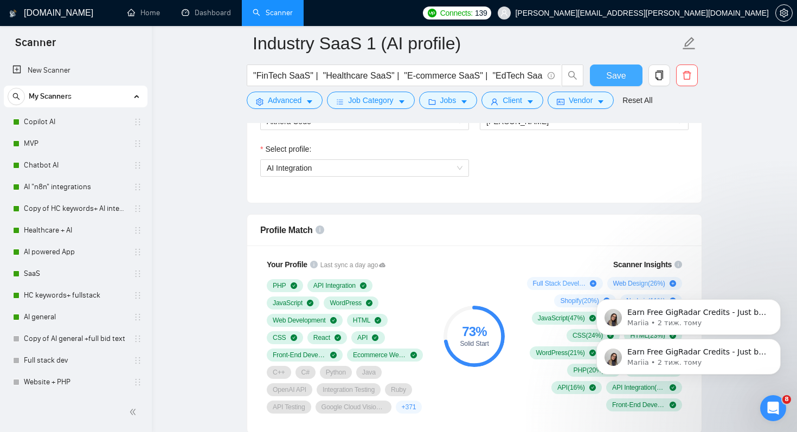
click at [608, 76] on span "Save" at bounding box center [616, 76] width 20 height 14
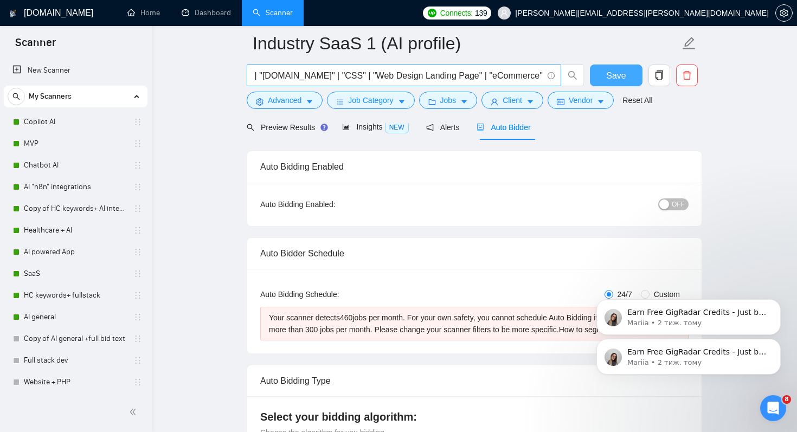
scroll to position [0, 2683]
drag, startPoint x: 370, startPoint y: 75, endPoint x: 544, endPoint y: 73, distance: 173.6
click at [544, 73] on span ""FinTech SaaS" | "Healthcare SaaS" | "E-commerce SaaS" | "EdTech SaaS" | "Real …" at bounding box center [404, 76] width 315 height 22
drag, startPoint x: 459, startPoint y: 76, endPoint x: 545, endPoint y: 77, distance: 85.2
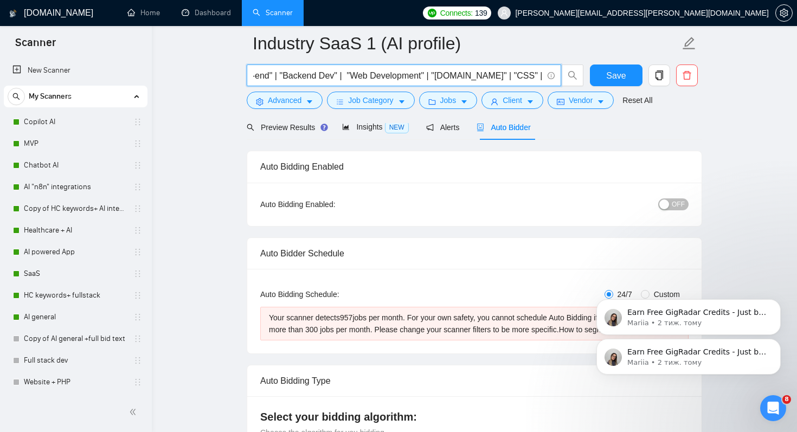
click at [545, 77] on span ""FinTech SaaS" | "Healthcare SaaS" | "E-commerce SaaS" | "EdTech SaaS" | "Real …" at bounding box center [404, 76] width 315 height 22
drag, startPoint x: 388, startPoint y: 75, endPoint x: 546, endPoint y: 74, distance: 157.3
click at [546, 75] on span ""FinTech SaaS" | "Healthcare SaaS" | "E-commerce SaaS" | "EdTech SaaS" | "Real …" at bounding box center [404, 76] width 315 height 22
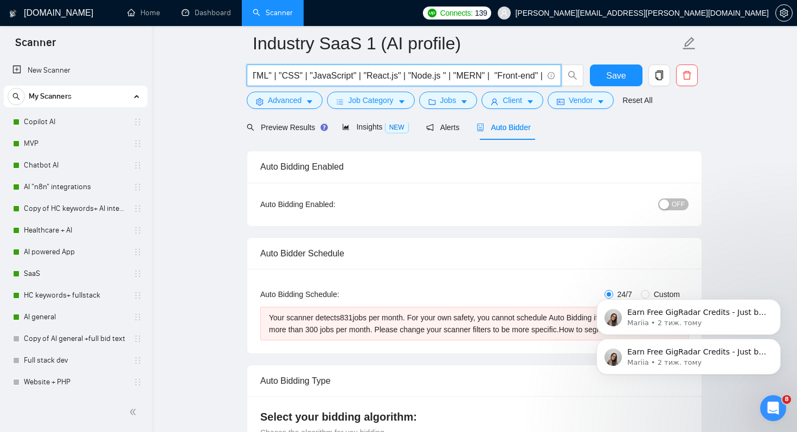
drag, startPoint x: 403, startPoint y: 76, endPoint x: 560, endPoint y: 76, distance: 157.9
click at [560, 76] on span ""FinTech SaaS" | "Healthcare SaaS" | "E-commerce SaaS" | "EdTech SaaS" | "Real …" at bounding box center [404, 76] width 315 height 22
drag, startPoint x: 442, startPoint y: 75, endPoint x: 542, endPoint y: 73, distance: 100.4
click at [542, 74] on input ""FinTech SaaS" | "Healthcare SaaS" | "E-commerce SaaS" | "EdTech SaaS" | "Real …" at bounding box center [398, 76] width 290 height 14
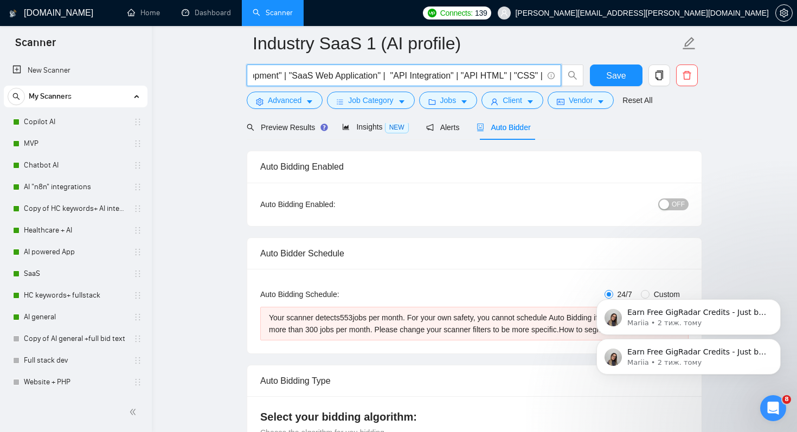
scroll to position [0, 2029]
drag, startPoint x: 511, startPoint y: 75, endPoint x: 542, endPoint y: 74, distance: 30.9
click at [542, 74] on input ""FinTech SaaS" | "Healthcare SaaS" | "E-commerce SaaS" | "EdTech SaaS" | "Real …" at bounding box center [398, 76] width 290 height 14
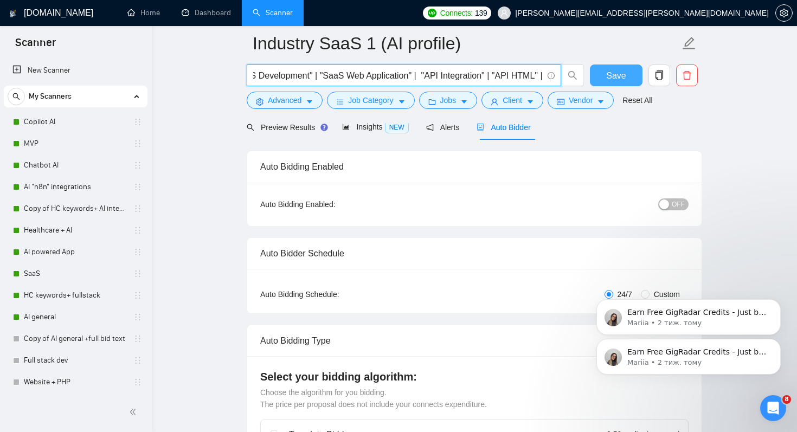
type input ""FinTech SaaS" | "Healthcare SaaS" | "E-commerce SaaS" | "EdTech SaaS" | "Real …"
click at [605, 75] on button "Save" at bounding box center [616, 76] width 53 height 22
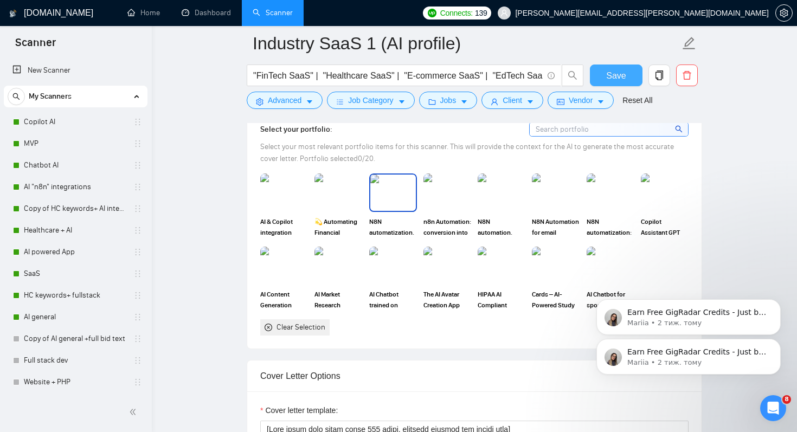
scroll to position [986, 0]
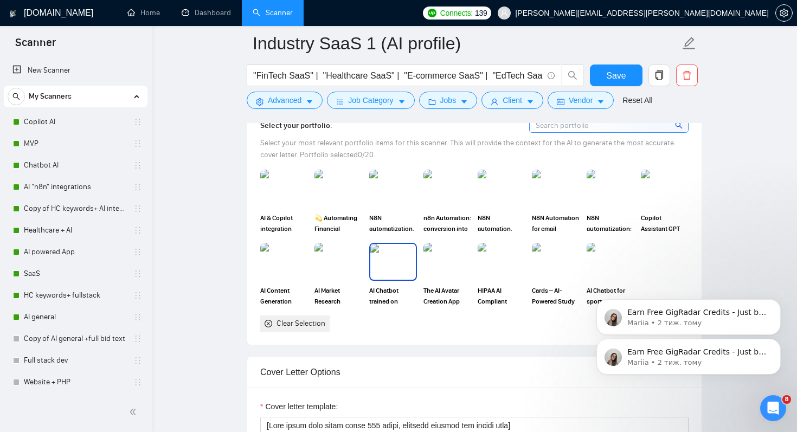
click at [391, 270] on img at bounding box center [394, 262] width 46 height 36
click at [667, 185] on img at bounding box center [665, 189] width 46 height 36
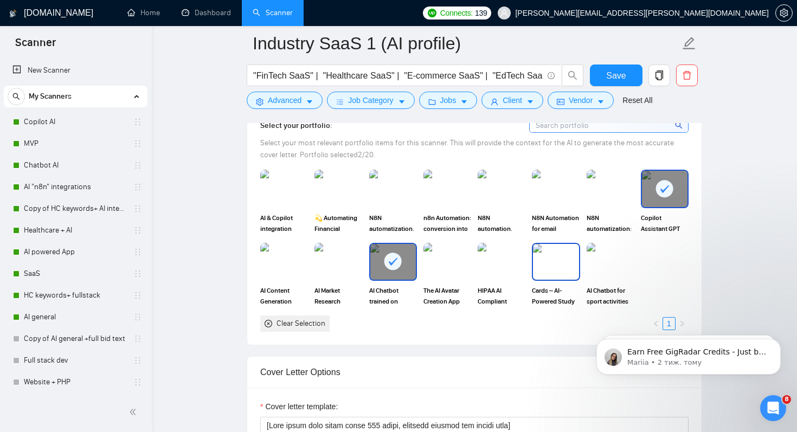
click at [563, 258] on img at bounding box center [556, 262] width 46 height 36
click at [620, 266] on img at bounding box center [611, 262] width 46 height 36
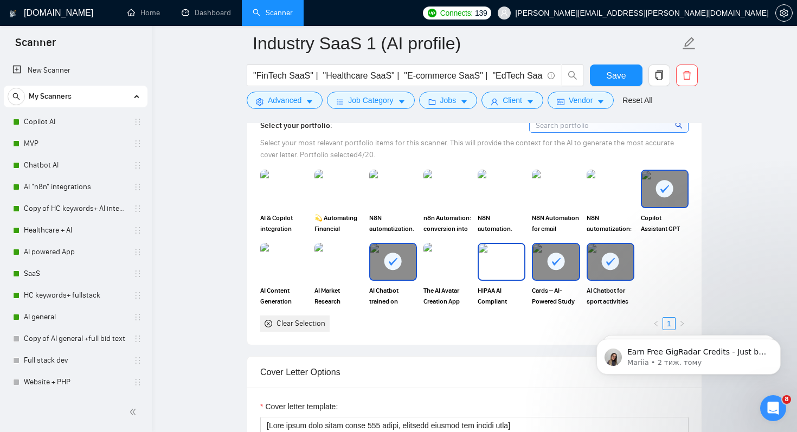
click at [508, 274] on img at bounding box center [502, 262] width 46 height 36
click at [270, 200] on img at bounding box center [284, 189] width 46 height 36
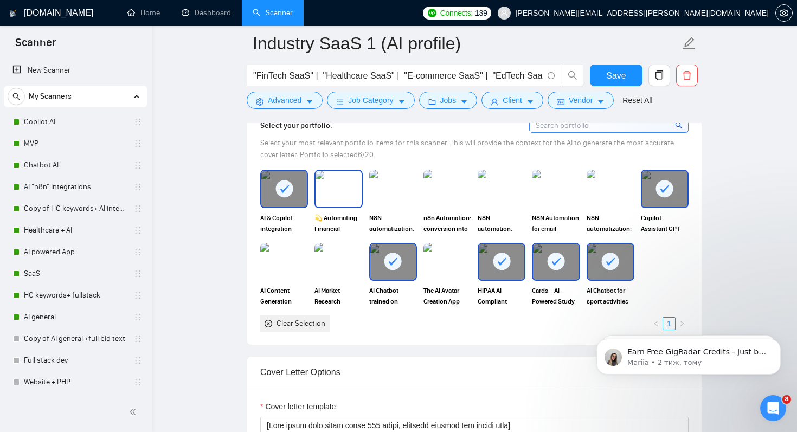
click at [337, 186] on img at bounding box center [339, 189] width 46 height 36
click at [279, 266] on img at bounding box center [284, 262] width 46 height 36
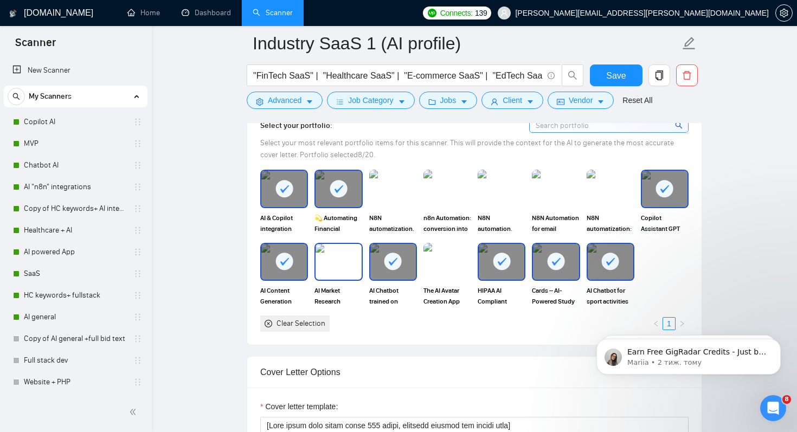
click at [349, 270] on img at bounding box center [339, 262] width 46 height 36
click at [456, 181] on img at bounding box center [448, 189] width 46 height 36
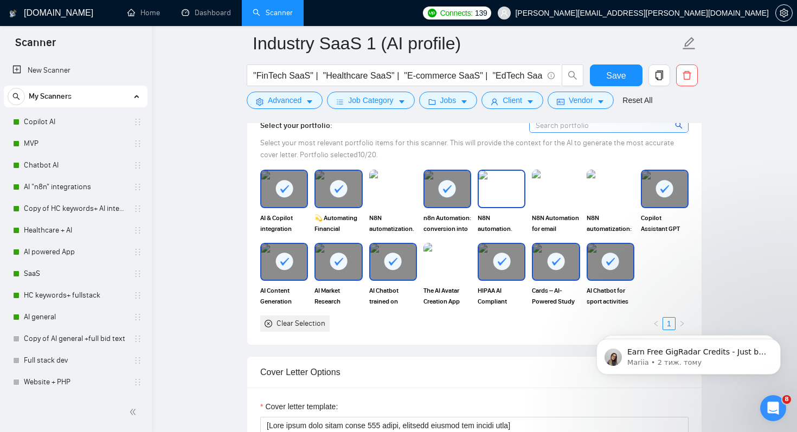
click at [520, 180] on img at bounding box center [502, 189] width 46 height 36
click at [564, 180] on img at bounding box center [556, 189] width 46 height 36
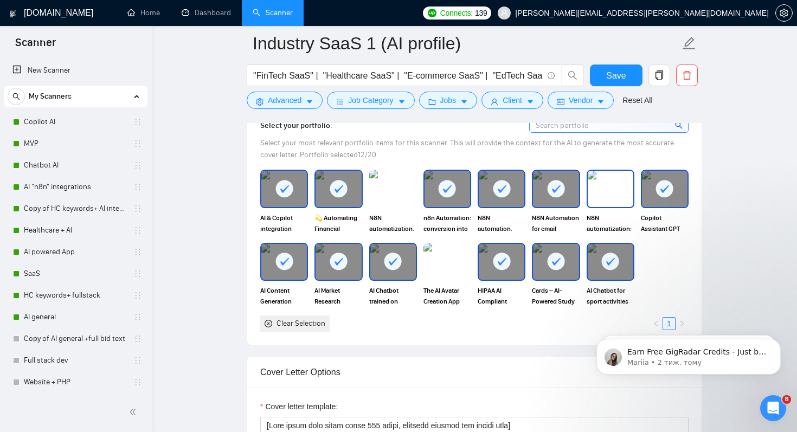
click at [611, 184] on img at bounding box center [611, 189] width 46 height 36
click at [395, 194] on img at bounding box center [393, 189] width 48 height 38
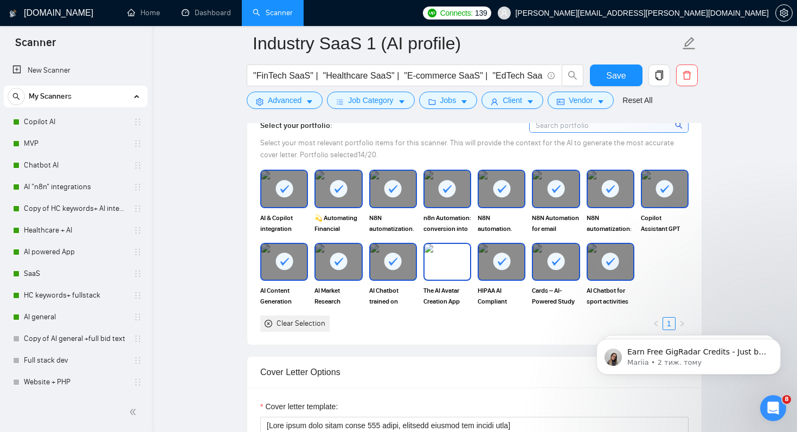
click at [439, 259] on img at bounding box center [448, 262] width 46 height 36
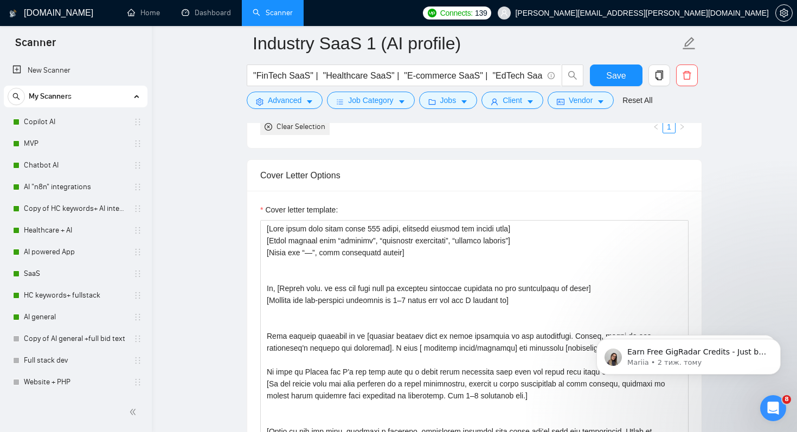
scroll to position [1185, 0]
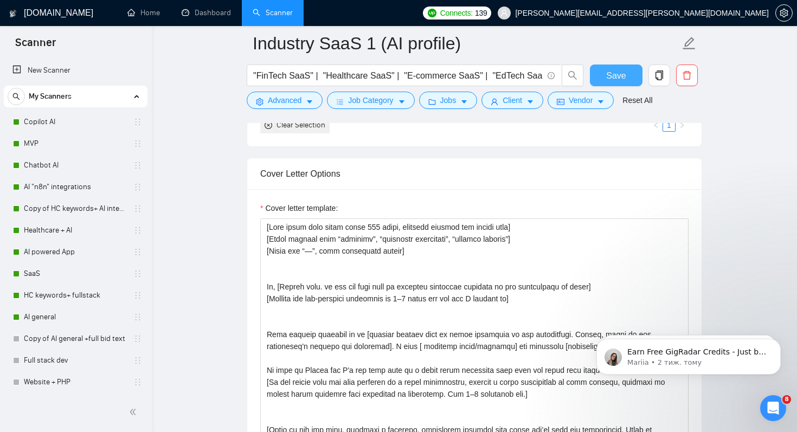
click at [611, 81] on span "Save" at bounding box center [616, 76] width 20 height 14
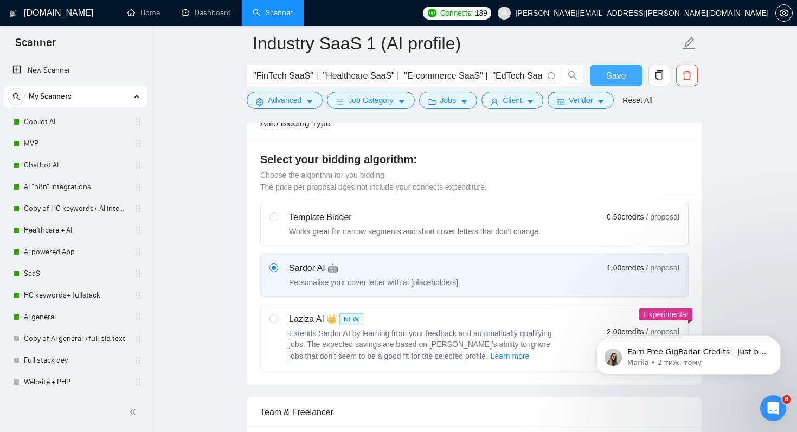
scroll to position [0, 0]
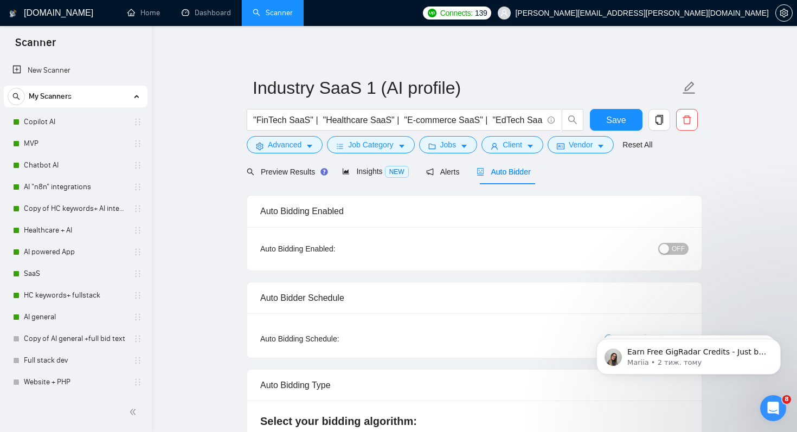
click at [680, 246] on span "OFF" at bounding box center [678, 249] width 13 height 12
click at [624, 118] on span "Save" at bounding box center [616, 120] width 20 height 14
click at [349, 150] on span "Job Category" at bounding box center [370, 145] width 45 height 12
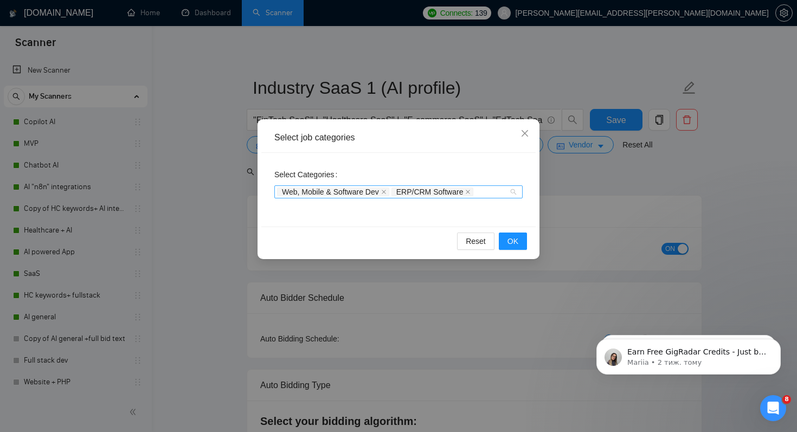
click at [488, 191] on div "Web, Mobile & Software Dev ERP/CRM Software" at bounding box center [393, 192] width 232 height 11
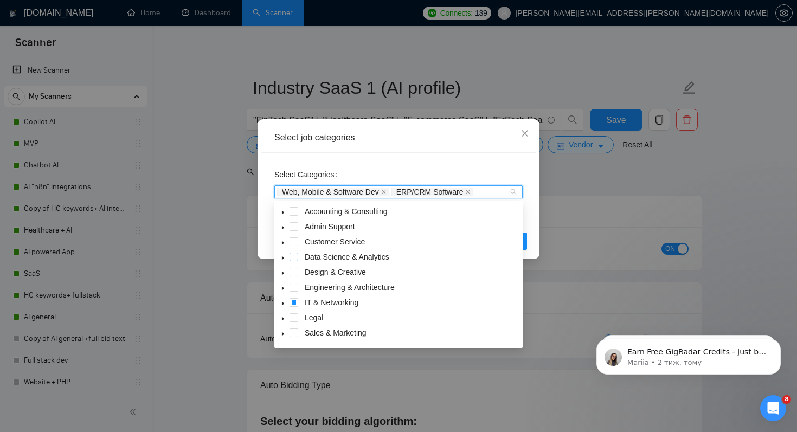
click at [292, 258] on span at bounding box center [294, 257] width 9 height 9
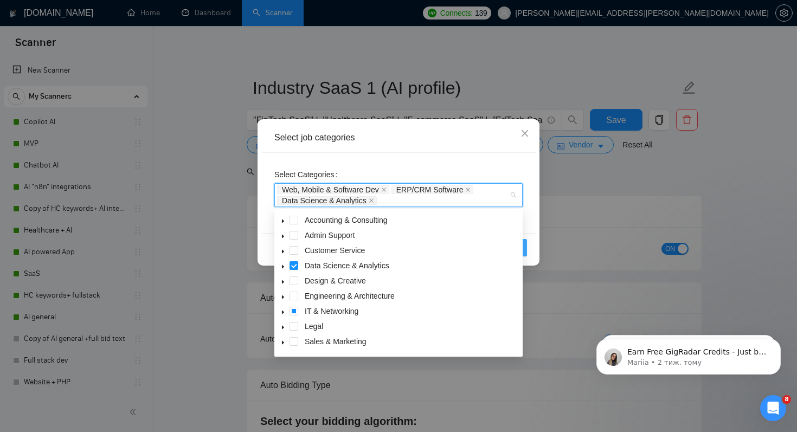
click at [524, 251] on button "OK" at bounding box center [513, 247] width 28 height 17
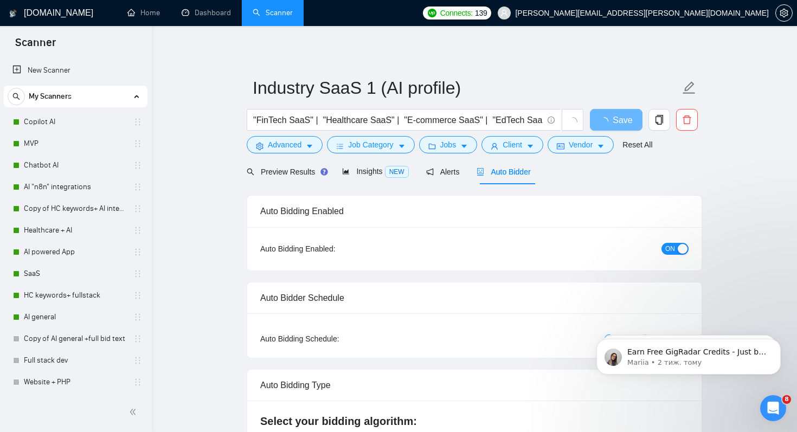
click at [622, 107] on form "Industry SaaS 1 (AI profile) "FinTech SaaS" | "Healthcare SaaS" | "E-commerce S…" at bounding box center [475, 115] width 456 height 88
click at [617, 122] on span "Save" at bounding box center [623, 120] width 20 height 14
click at [662, 116] on div "Reset all filters" at bounding box center [643, 124] width 59 height 18
click at [659, 114] on button "button" at bounding box center [660, 120] width 22 height 22
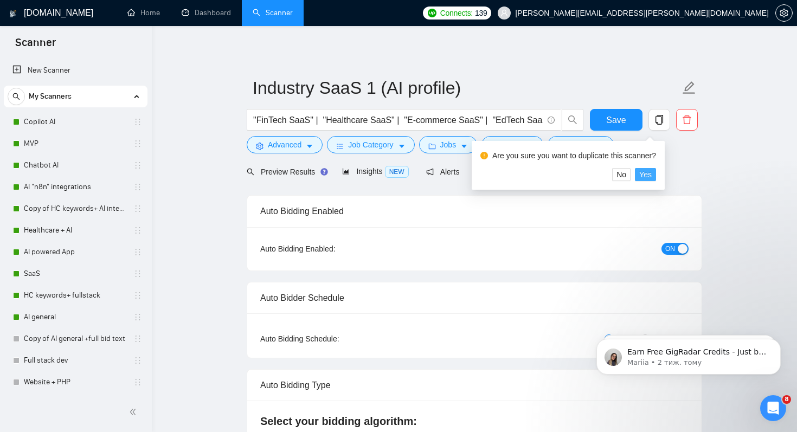
click at [648, 170] on span "Yes" at bounding box center [646, 175] width 12 height 12
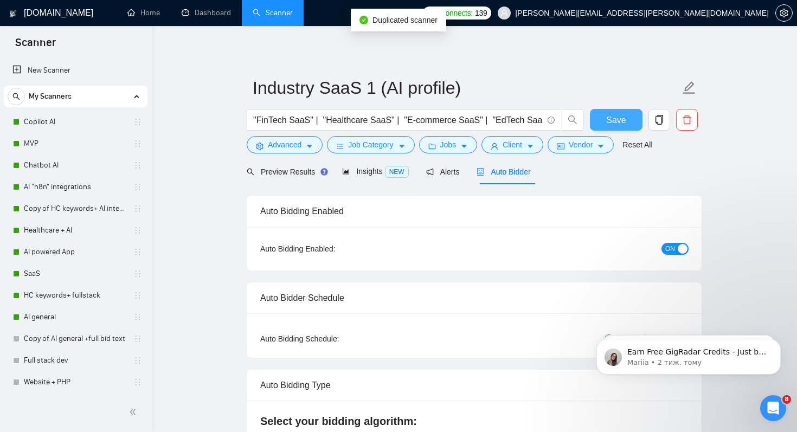
click at [612, 123] on span "Save" at bounding box center [616, 120] width 20 height 14
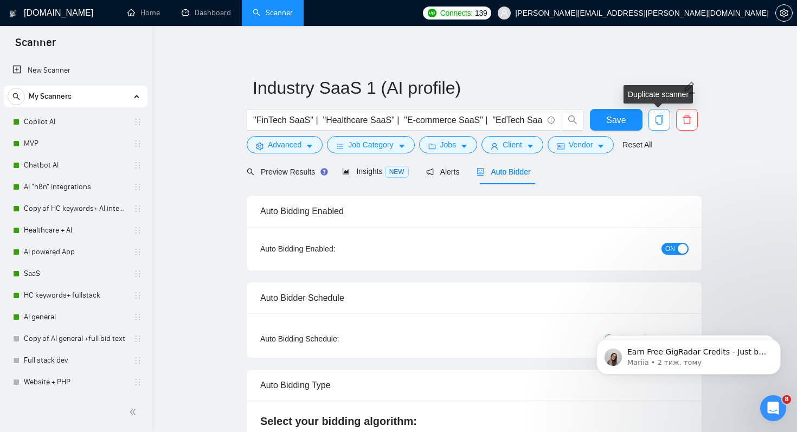
click at [662, 119] on icon "copy" at bounding box center [660, 120] width 10 height 10
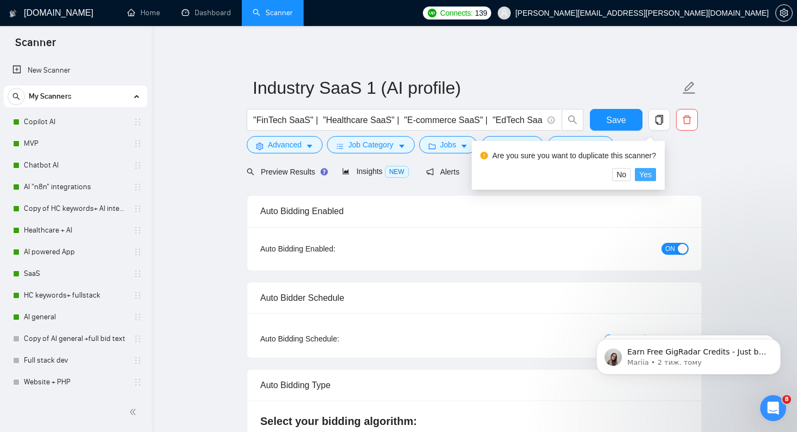
click at [652, 176] on span "Yes" at bounding box center [646, 175] width 12 height 12
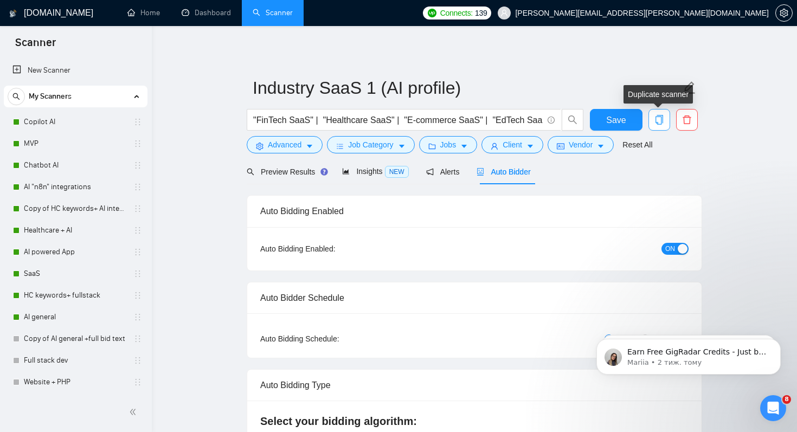
click at [660, 124] on icon "copy" at bounding box center [660, 120] width 8 height 10
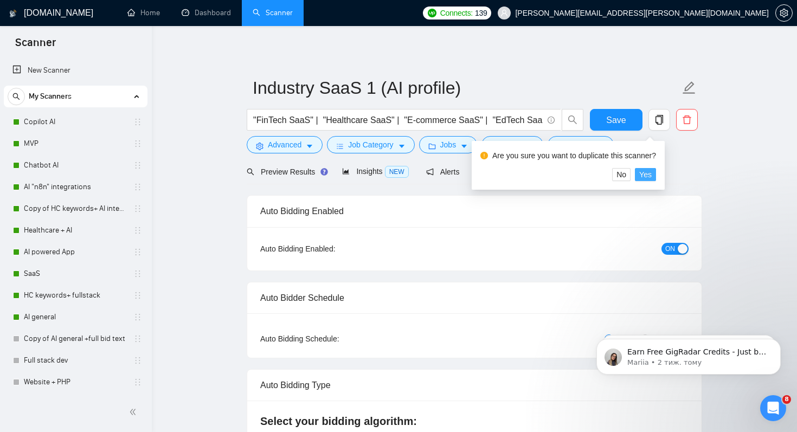
click at [652, 176] on span "Yes" at bounding box center [646, 175] width 12 height 12
